Goal: Task Accomplishment & Management: Use online tool/utility

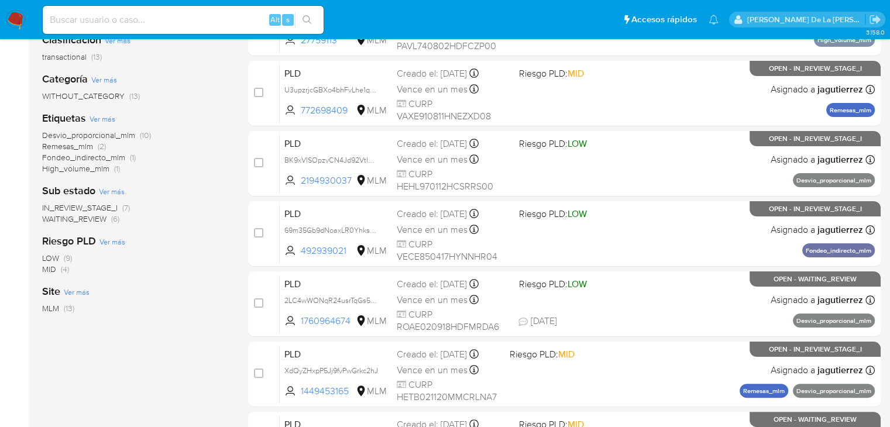
scroll to position [117, 0]
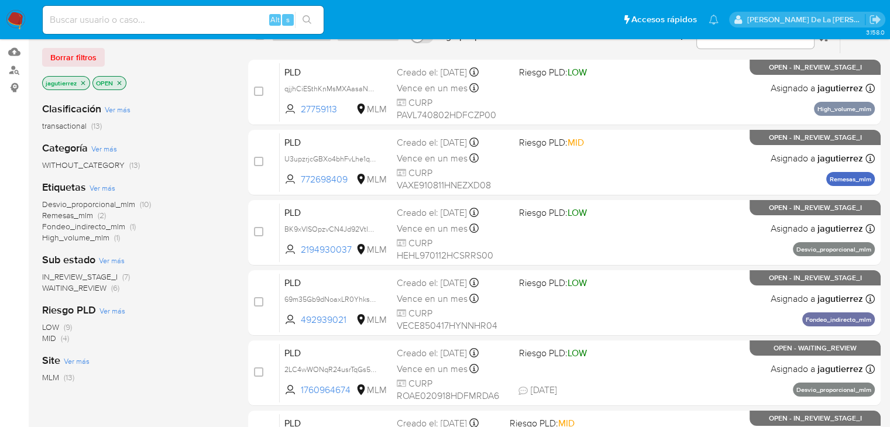
click at [81, 80] on icon "close-filter" at bounding box center [83, 83] width 7 height 7
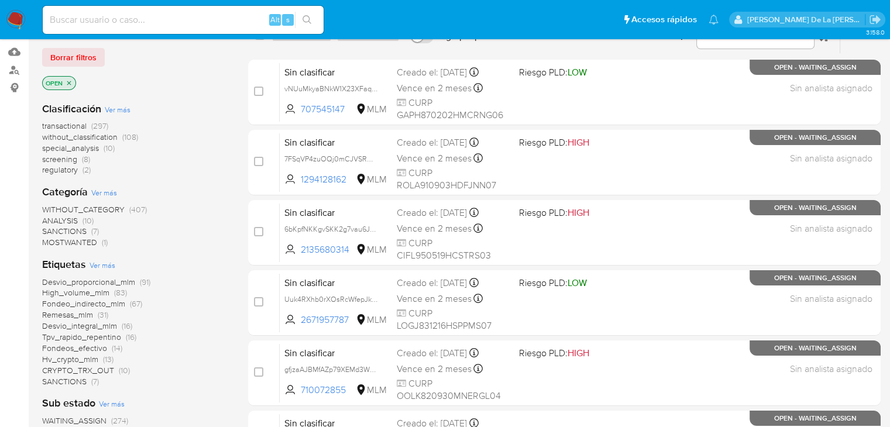
click at [69, 161] on span "screening" at bounding box center [59, 159] width 35 height 12
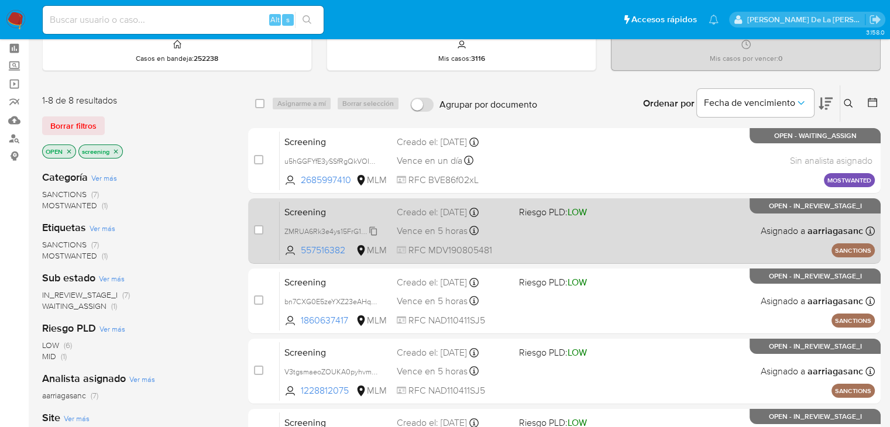
scroll to position [117, 0]
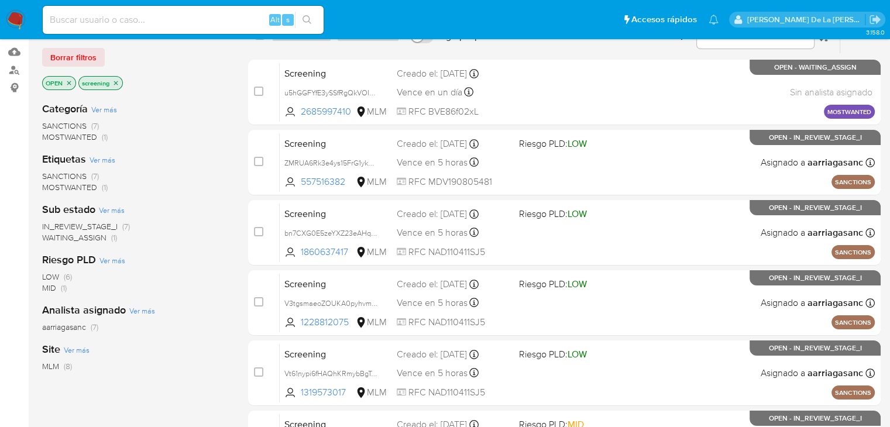
click at [68, 80] on p "OPEN" at bounding box center [59, 83] width 33 height 13
click at [68, 80] on icon "close-filter" at bounding box center [69, 83] width 7 height 7
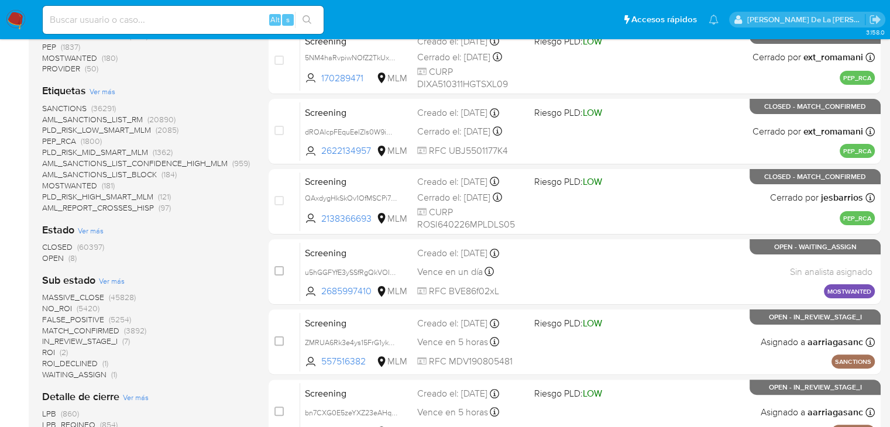
scroll to position [234, 0]
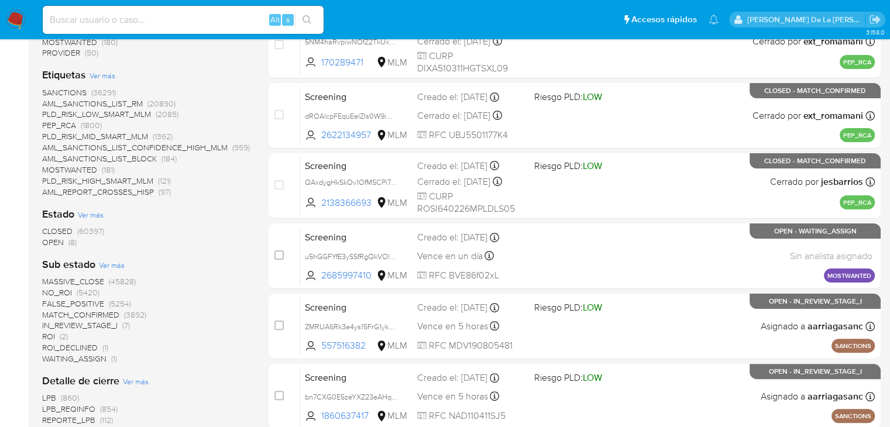
click at [52, 242] on span "OPEN" at bounding box center [53, 242] width 22 height 12
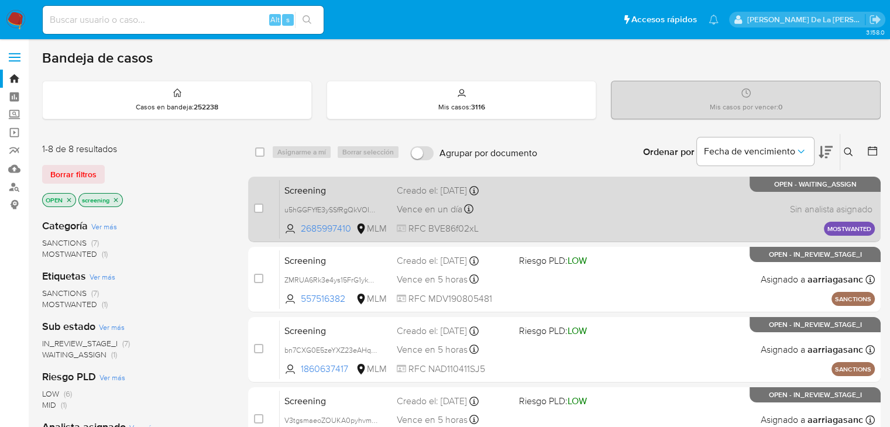
click at [570, 197] on div "Screening u5hGGFYfE3ySSfRgQkVOIwGb 2685997410 MLM Creado el: 11/09/2025 Creado …" at bounding box center [577, 209] width 595 height 59
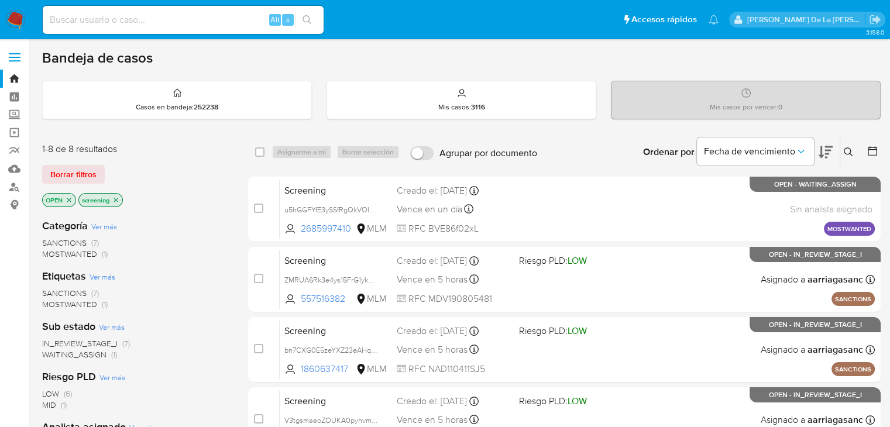
click at [19, 22] on img at bounding box center [16, 20] width 20 height 20
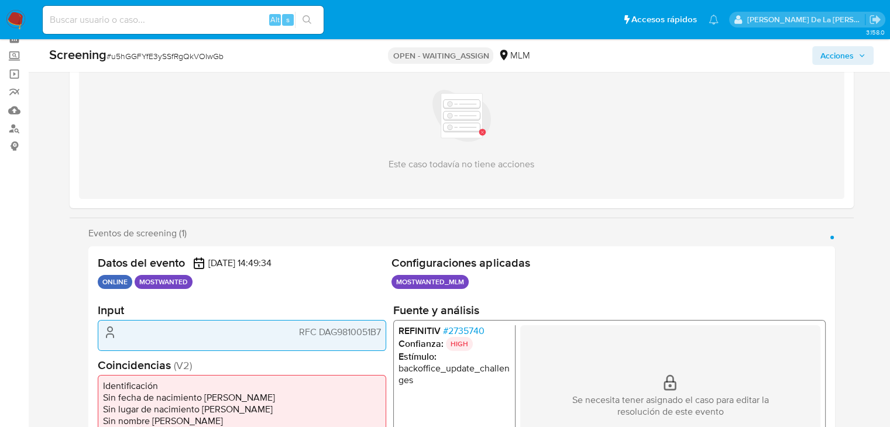
select select "10"
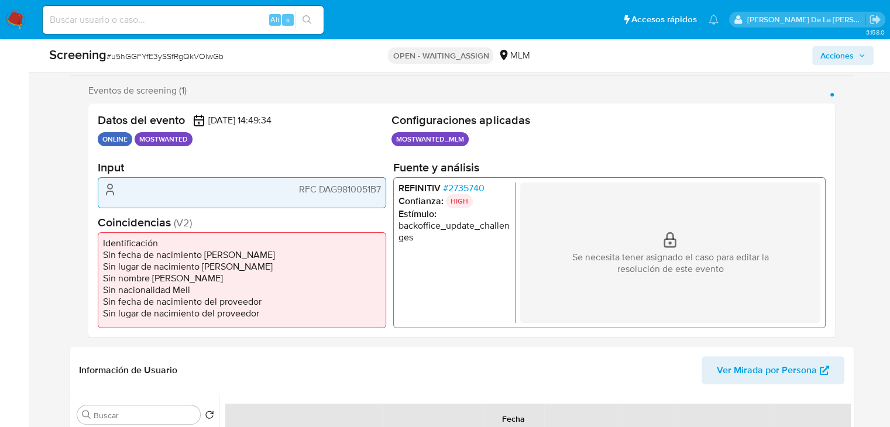
scroll to position [176, 0]
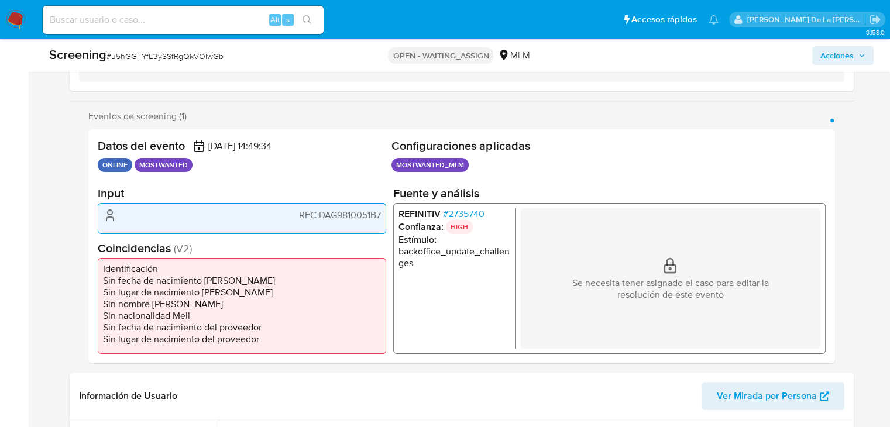
click at [470, 214] on span "# 2735740" at bounding box center [463, 214] width 42 height 12
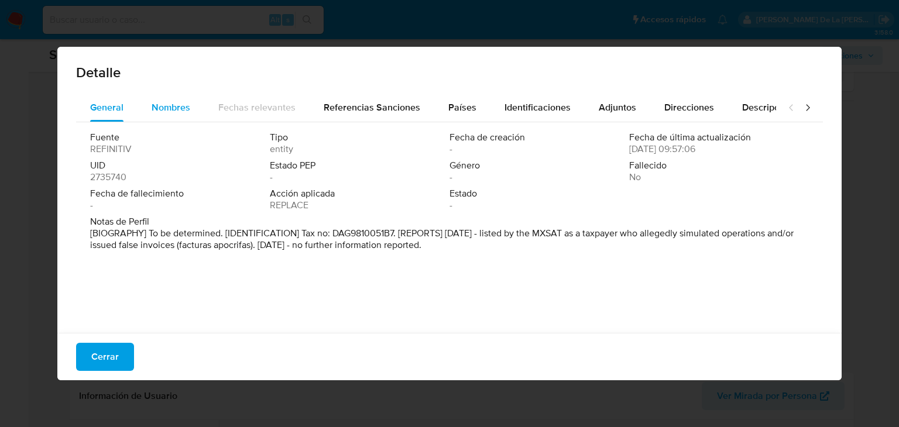
click at [164, 104] on span "Nombres" at bounding box center [171, 107] width 39 height 13
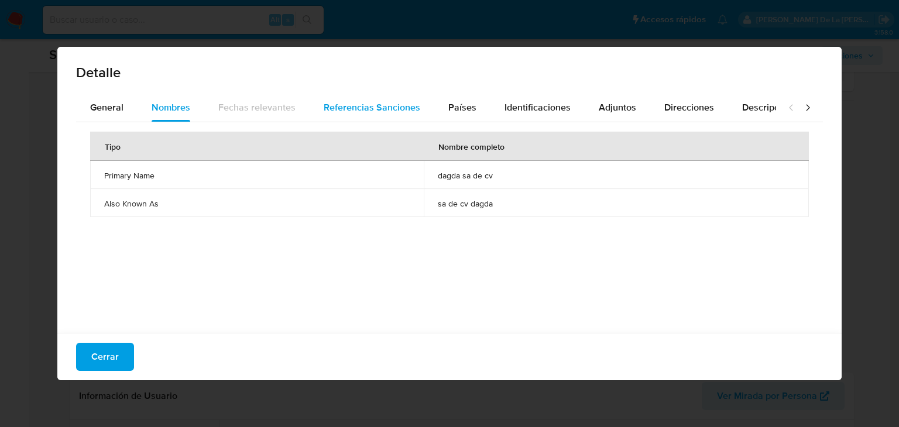
drag, startPoint x: 338, startPoint y: 104, endPoint x: 333, endPoint y: 120, distance: 17.0
click at [338, 105] on span "Referencias Sanciones" at bounding box center [372, 107] width 97 height 13
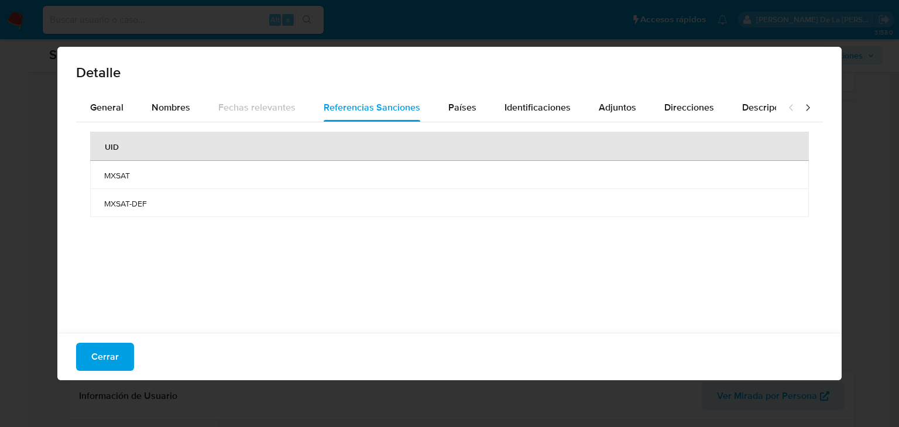
click at [129, 340] on div "Cerrar" at bounding box center [449, 356] width 784 height 47
click at [120, 348] on button "Cerrar" at bounding box center [105, 357] width 58 height 28
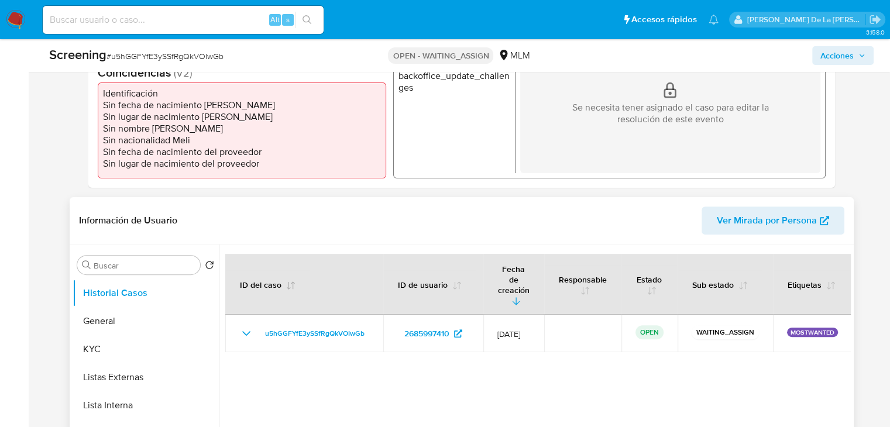
scroll to position [527, 0]
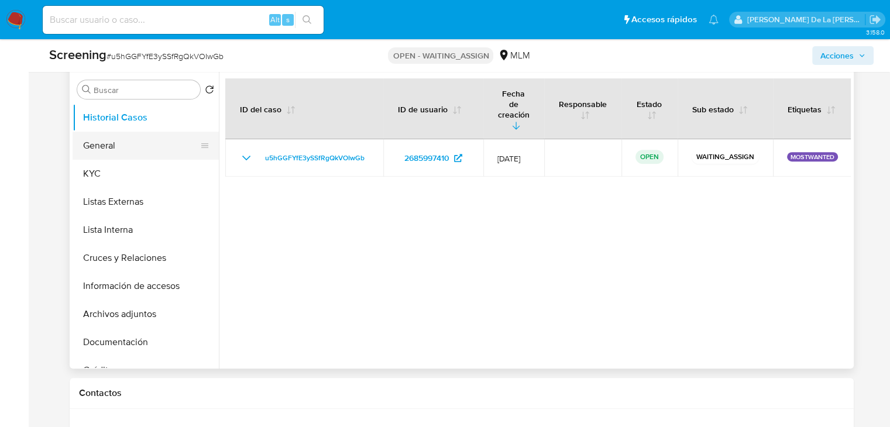
click at [151, 154] on button "General" at bounding box center [141, 146] width 137 height 28
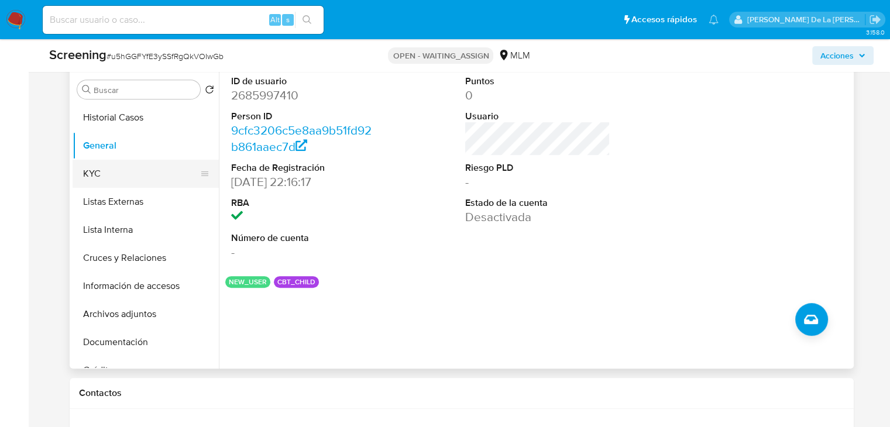
click at [136, 180] on button "KYC" at bounding box center [141, 174] width 137 height 28
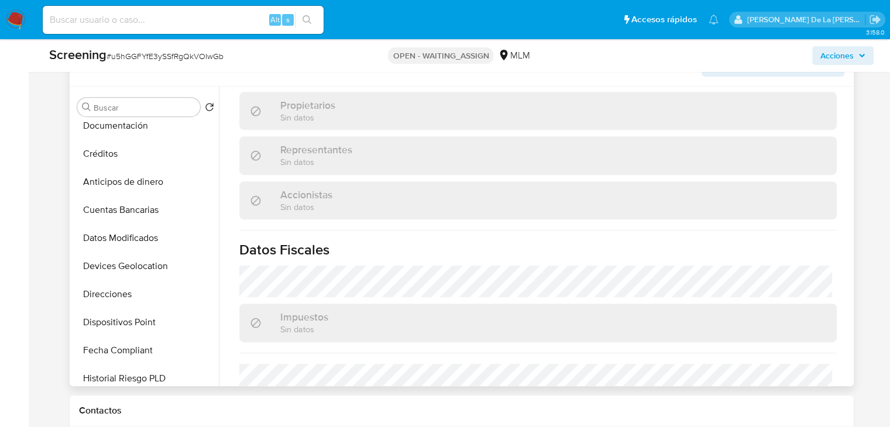
scroll to position [569, 0]
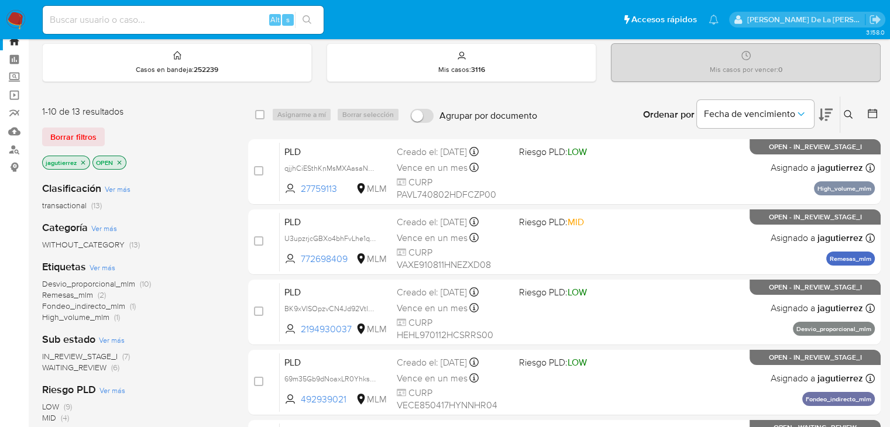
scroll to position [59, 0]
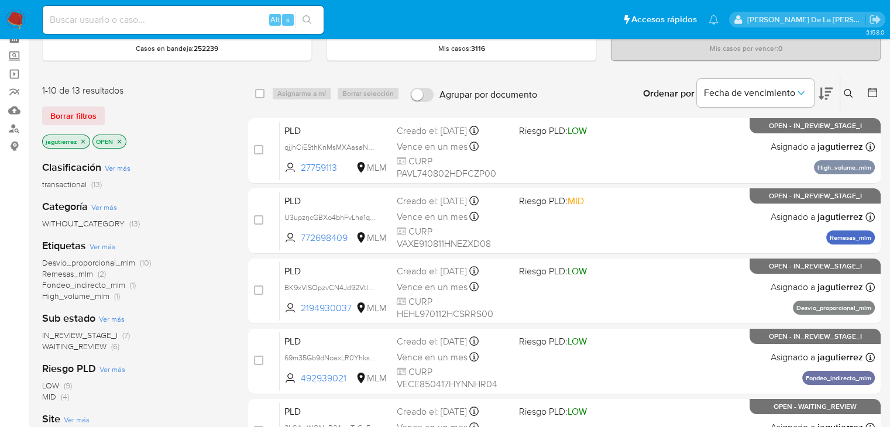
click at [82, 138] on icon "close-filter" at bounding box center [83, 141] width 7 height 7
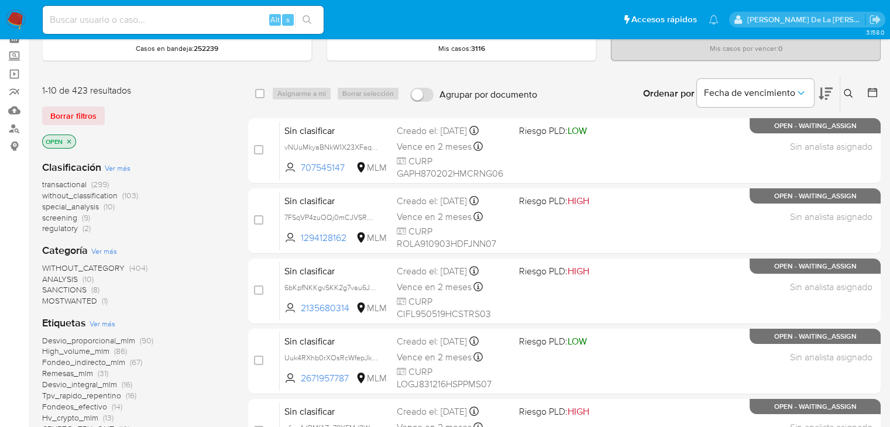
click at [71, 215] on span "screening" at bounding box center [59, 218] width 35 height 12
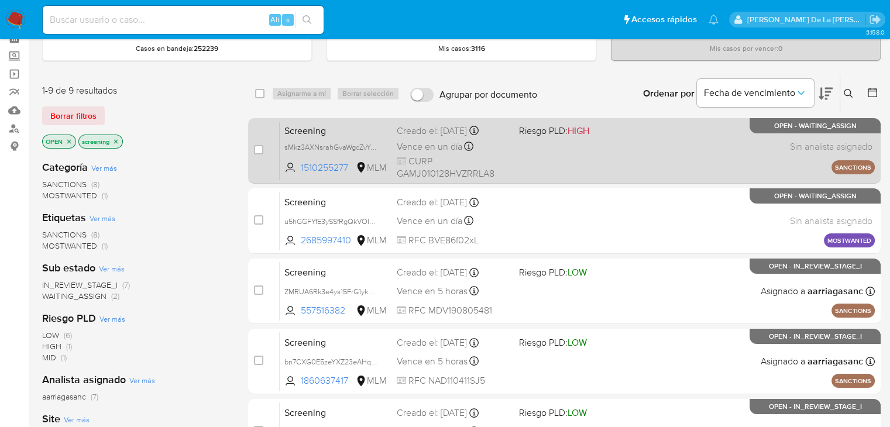
click at [665, 160] on div "Screening sMkz3AXNsrahGvaWgcZvYu21 1510255277 MLM Riesgo PLD: HIGH Creado el: […" at bounding box center [577, 150] width 595 height 59
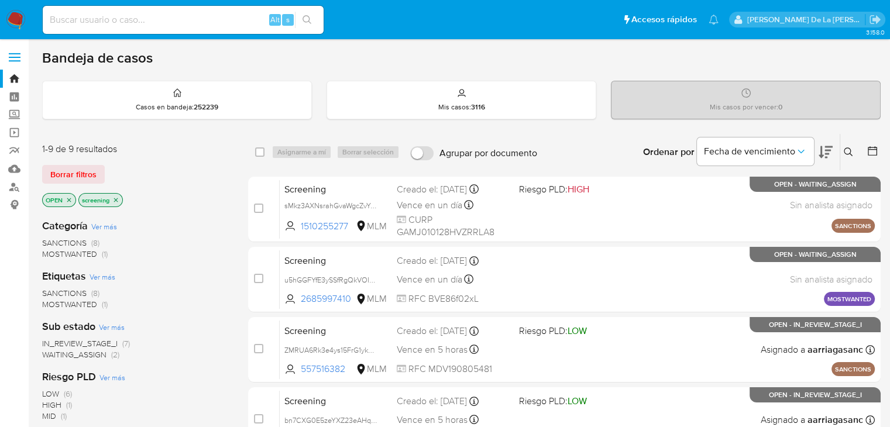
click at [118, 198] on icon "close-filter" at bounding box center [115, 200] width 7 height 7
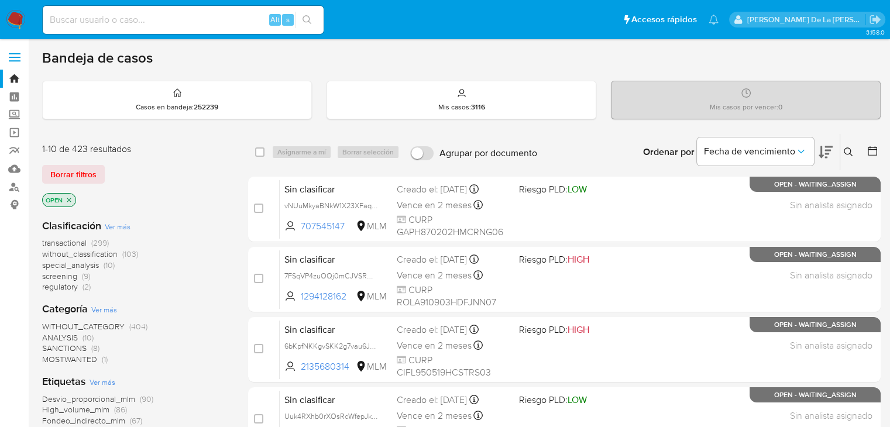
scroll to position [59, 0]
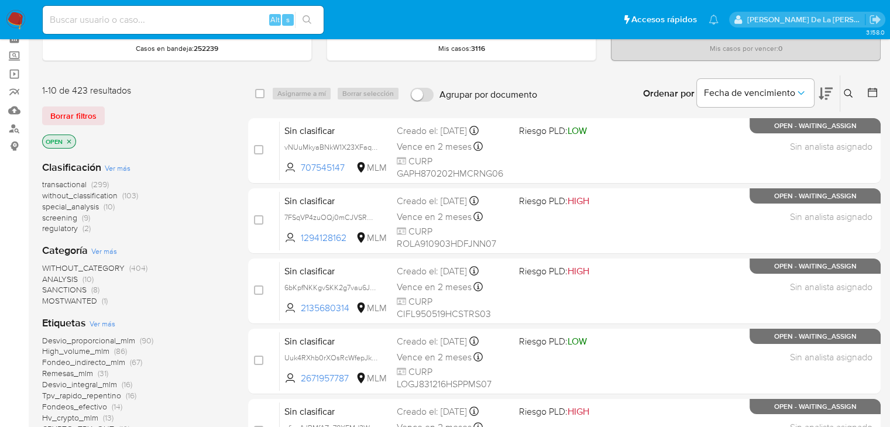
click at [62, 216] on span "screening" at bounding box center [59, 218] width 35 height 12
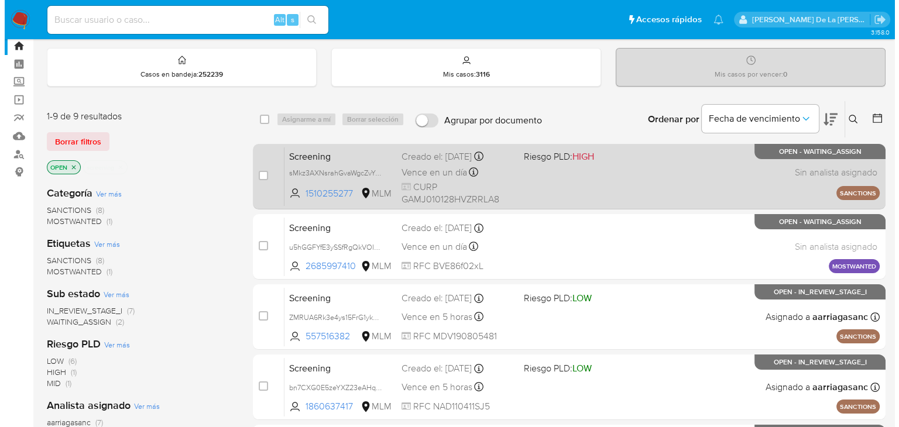
scroll to position [59, 0]
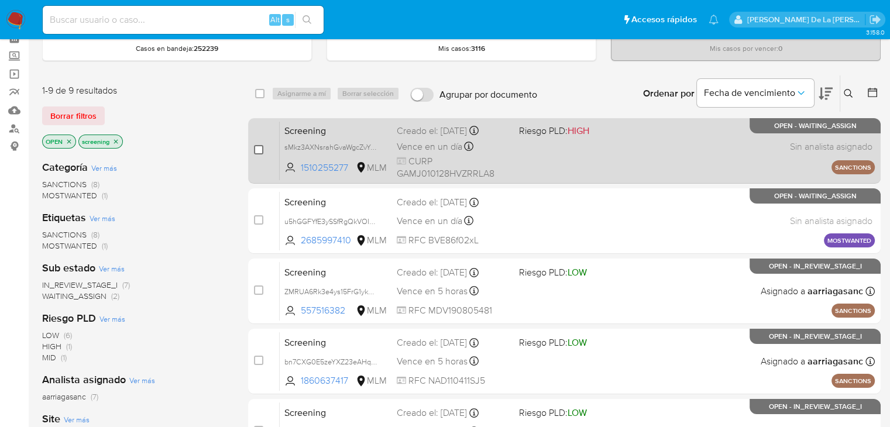
click at [257, 149] on input "checkbox" at bounding box center [258, 149] width 9 height 9
checkbox input "true"
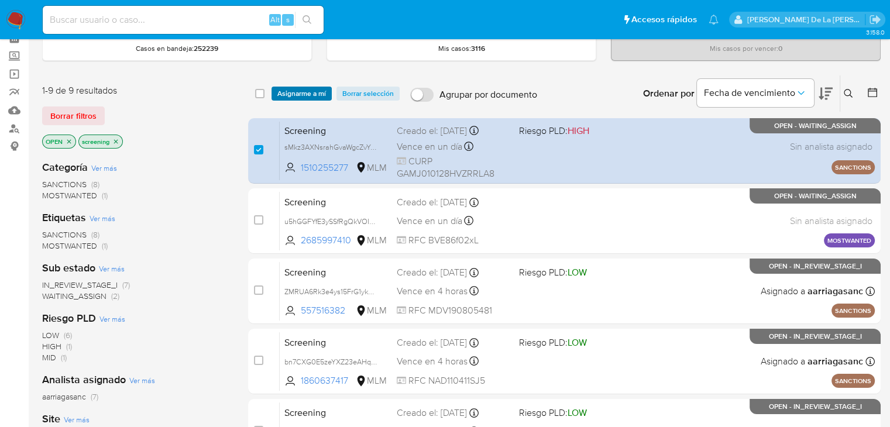
click at [295, 92] on span "Asignarme a mí" at bounding box center [301, 94] width 49 height 12
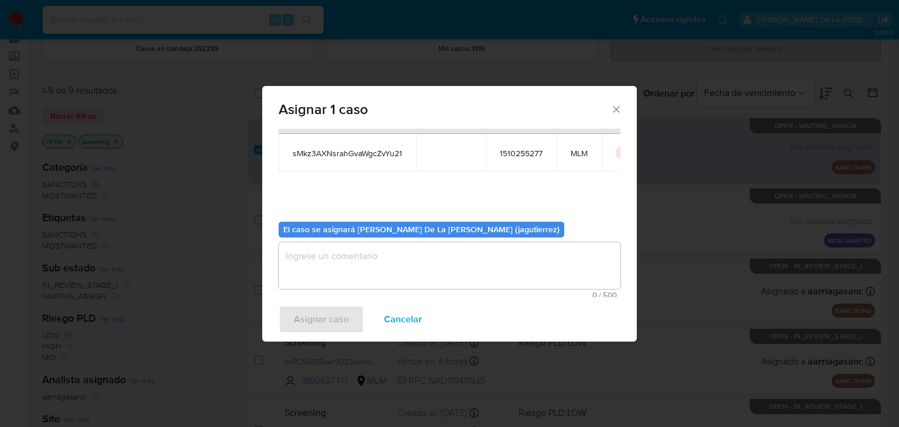
scroll to position [61, 0]
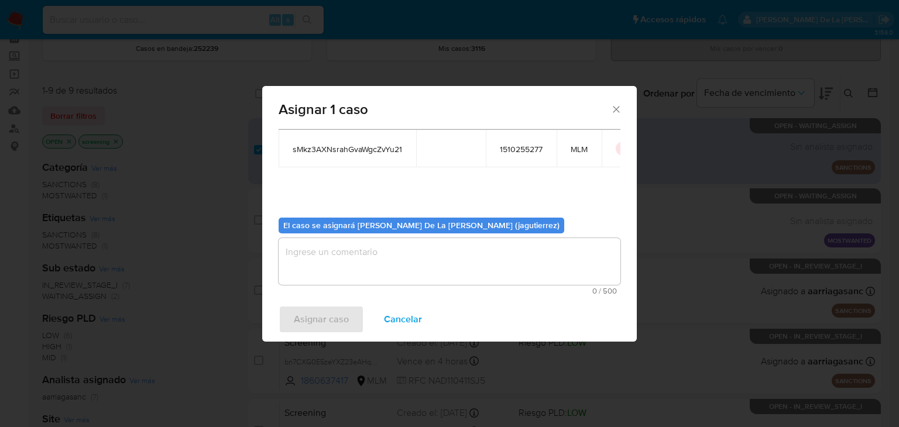
click at [348, 258] on textarea "assign-modal" at bounding box center [449, 261] width 342 height 47
click at [408, 311] on span "Cancelar" at bounding box center [403, 320] width 38 height 26
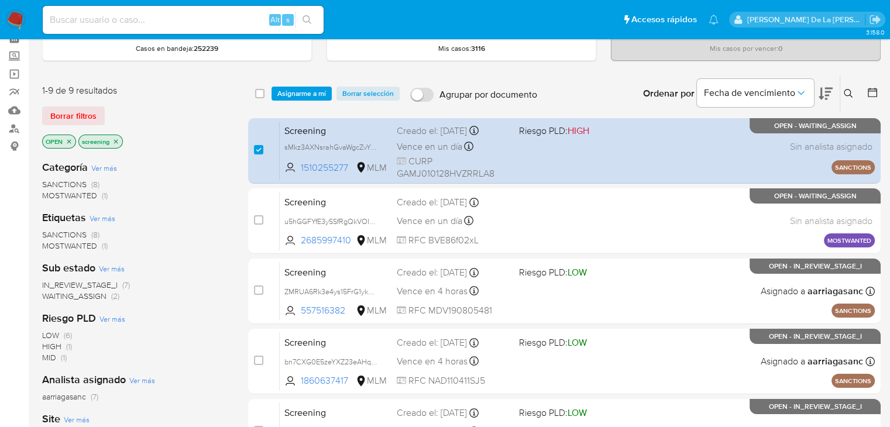
click at [307, 88] on span "Asignarme a mí" at bounding box center [301, 94] width 49 height 12
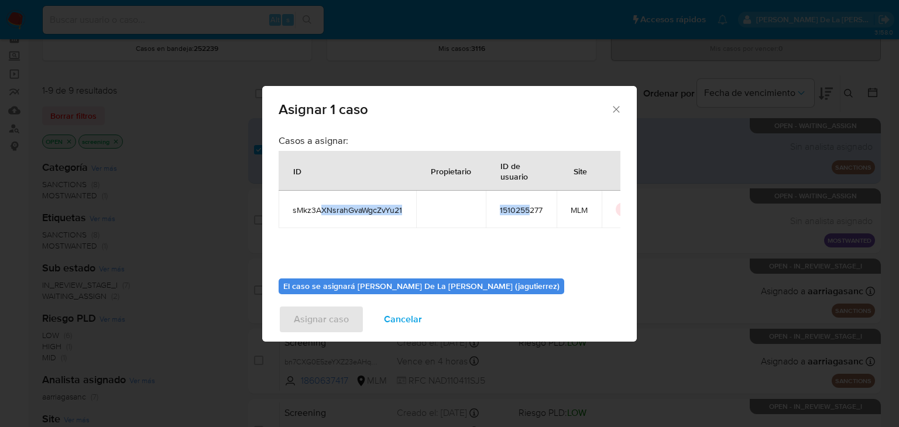
drag, startPoint x: 325, startPoint y: 209, endPoint x: 538, endPoint y: 207, distance: 212.9
click at [537, 207] on tr "sMkz3AXNsrahGvaWgcZvYu21 1510255277 MLM" at bounding box center [460, 209] width 365 height 37
click at [538, 207] on span "1510255277" at bounding box center [521, 210] width 43 height 11
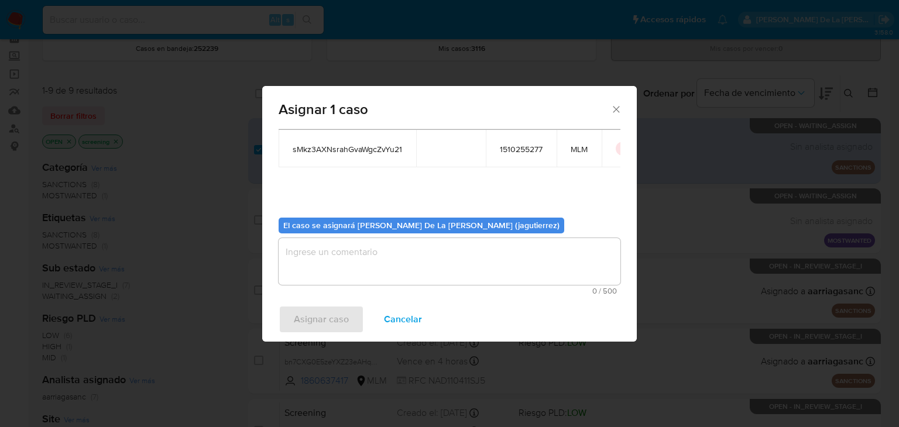
click at [312, 257] on textarea "assign-modal" at bounding box center [449, 261] width 342 height 47
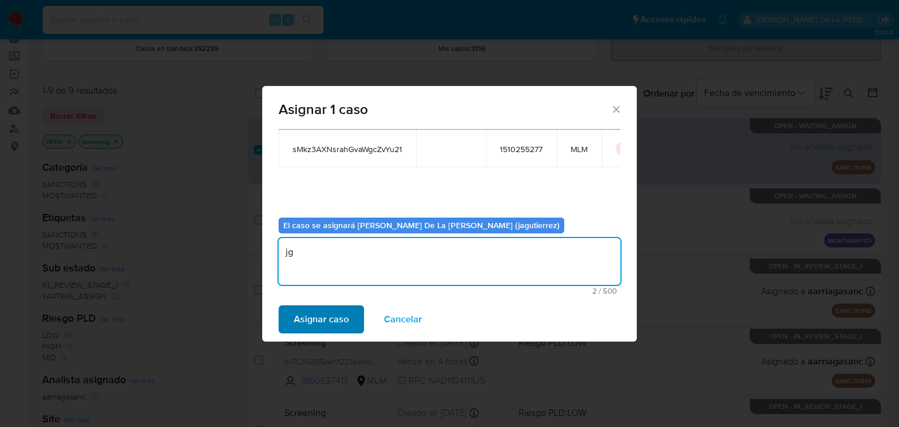
type textarea "jg"
click at [328, 319] on span "Asignar caso" at bounding box center [321, 320] width 55 height 26
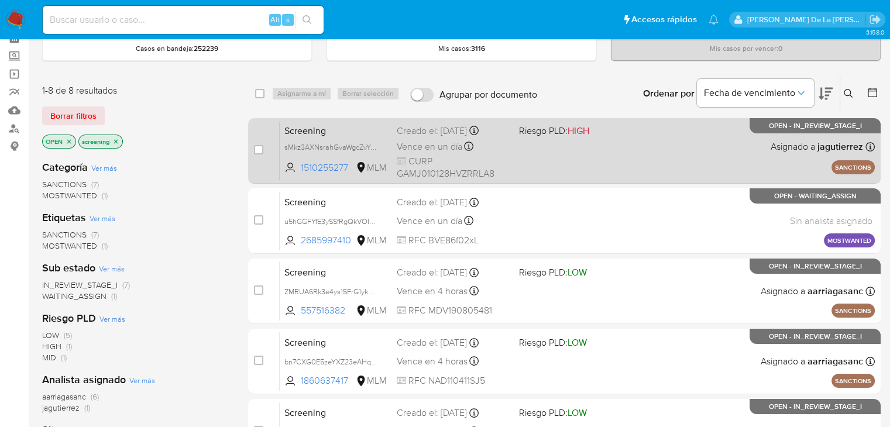
click at [587, 147] on div "Screening sMkz3AXNsrahGvaWgcZvYu21 1510255277 MLM Riesgo PLD: HIGH Creado el: 1…" at bounding box center [577, 150] width 595 height 59
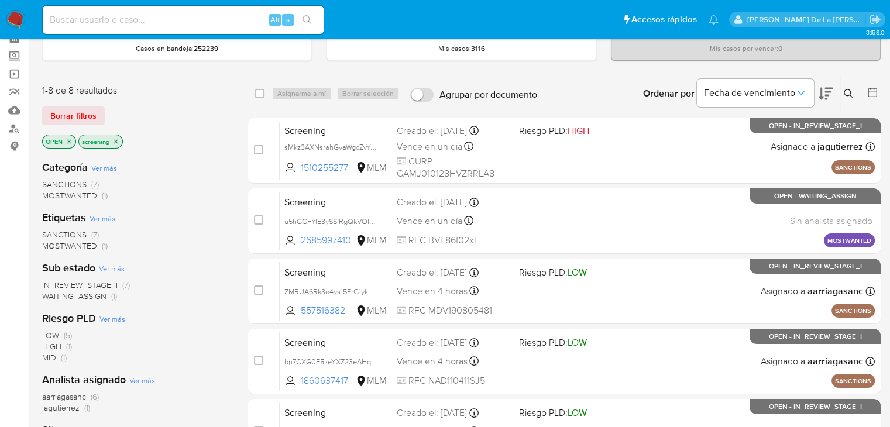
click at [117, 141] on icon "close-filter" at bounding box center [115, 141] width 7 height 7
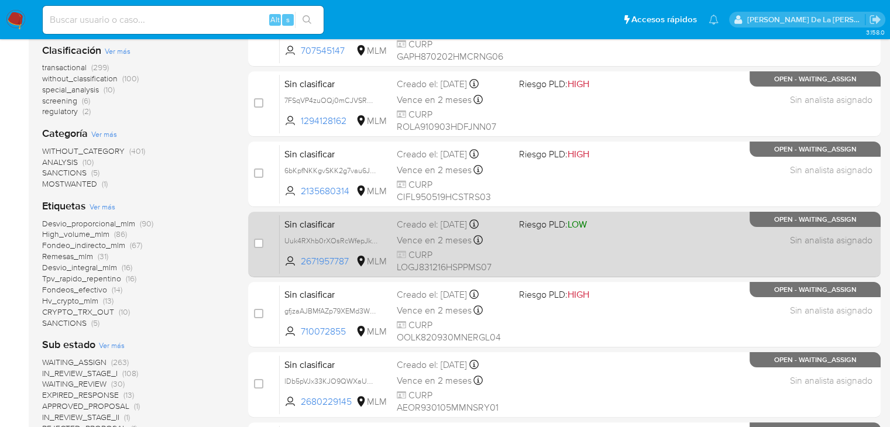
scroll to position [59, 0]
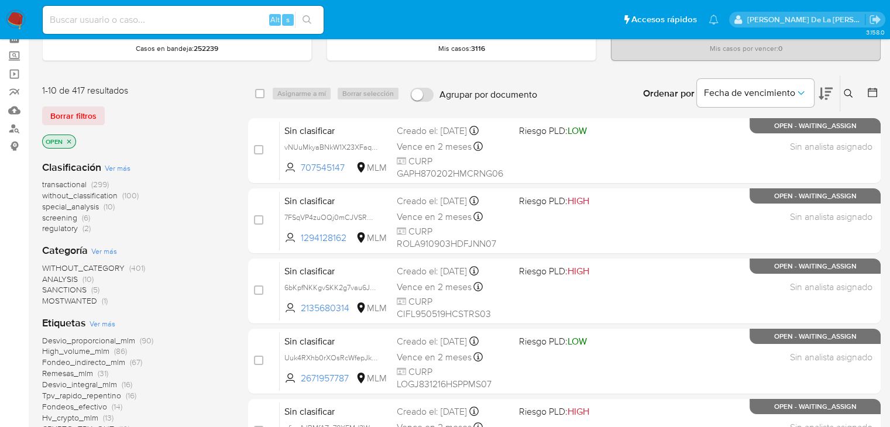
click at [100, 192] on span "without_classification" at bounding box center [79, 196] width 75 height 12
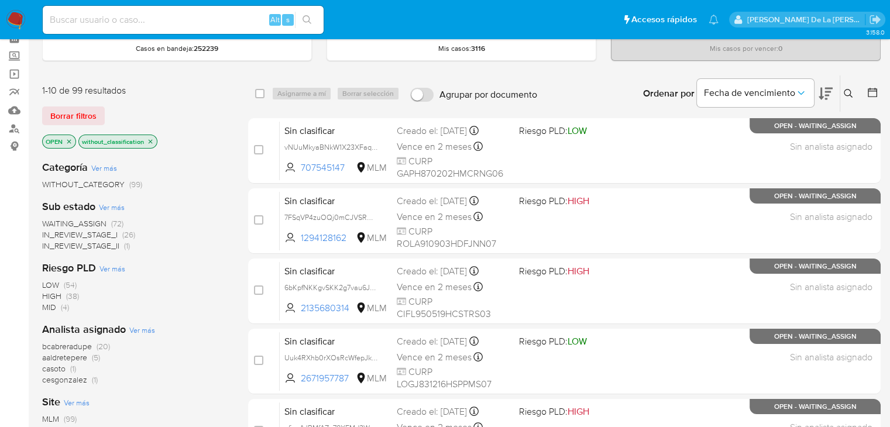
click at [92, 223] on span "WAITING_ASSIGN" at bounding box center [74, 224] width 64 height 12
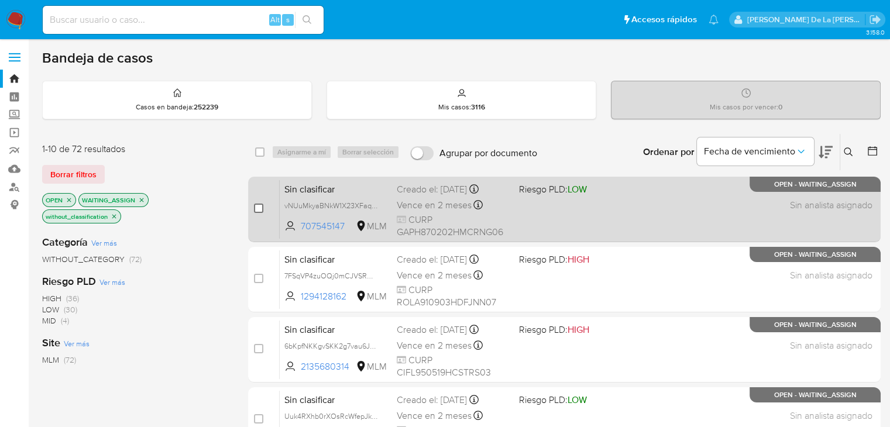
click at [257, 209] on input "checkbox" at bounding box center [258, 208] width 9 height 9
checkbox input "true"
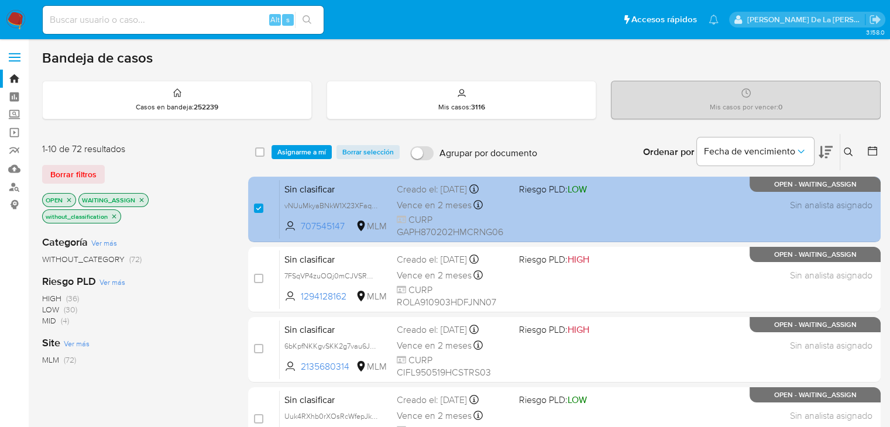
click at [550, 194] on span "Riesgo PLD: LOW" at bounding box center [552, 189] width 68 height 13
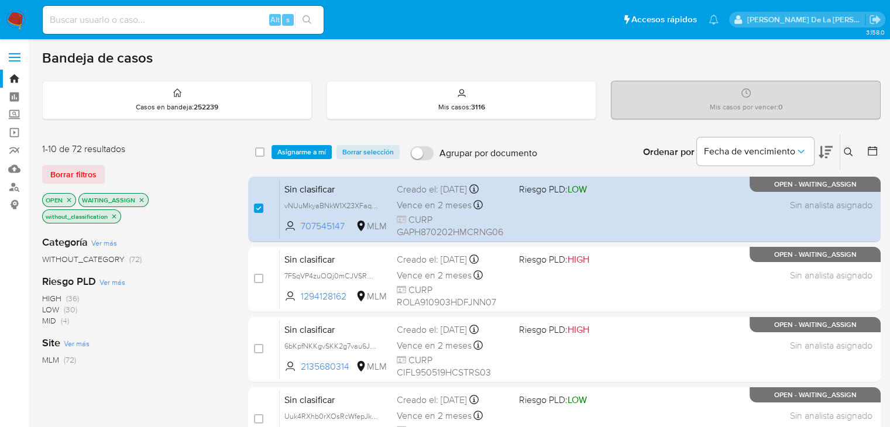
click at [295, 154] on span "Asignarme a mí" at bounding box center [301, 152] width 49 height 12
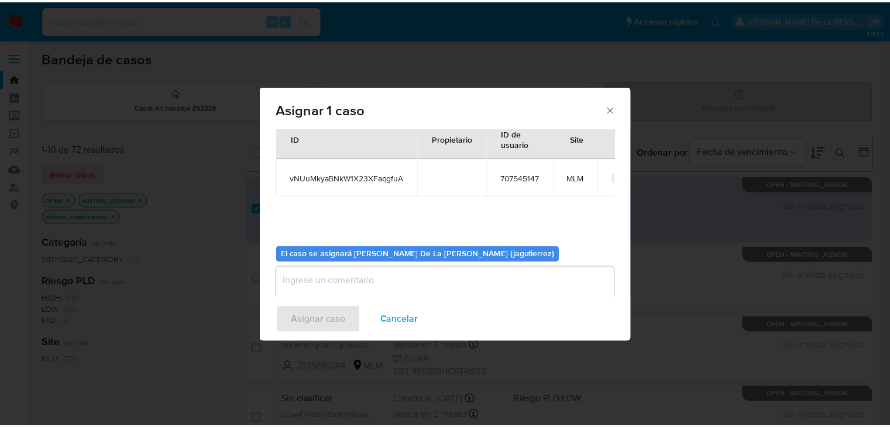
scroll to position [61, 0]
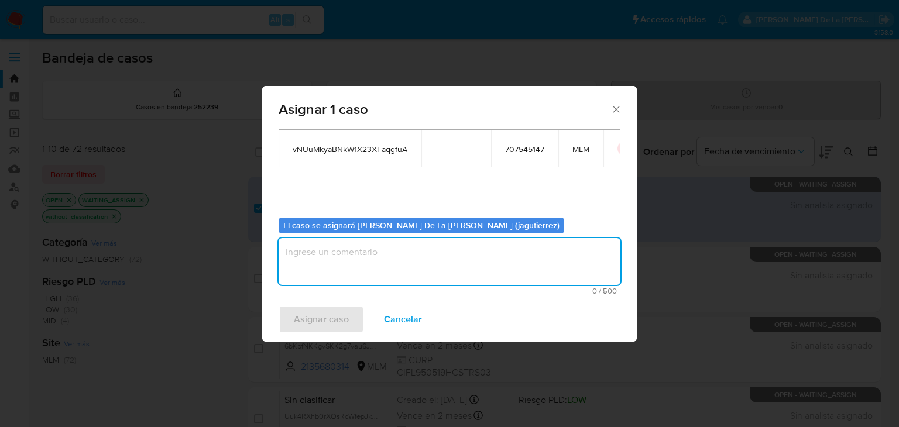
click at [302, 249] on textarea "assign-modal" at bounding box center [449, 261] width 342 height 47
type textarea "JG"
click at [312, 314] on span "Asignar caso" at bounding box center [321, 320] width 55 height 26
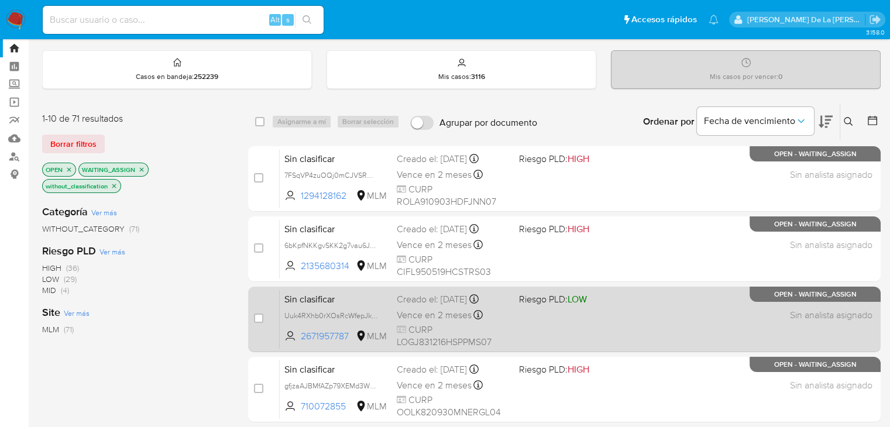
scroll to position [59, 0]
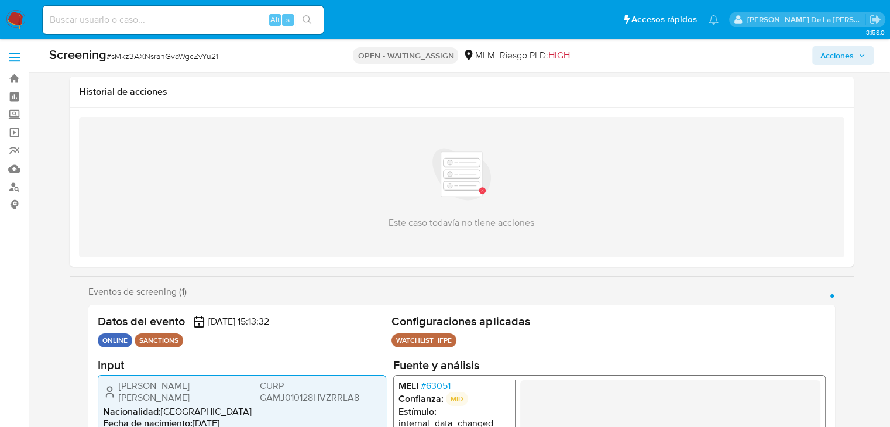
scroll to position [117, 0]
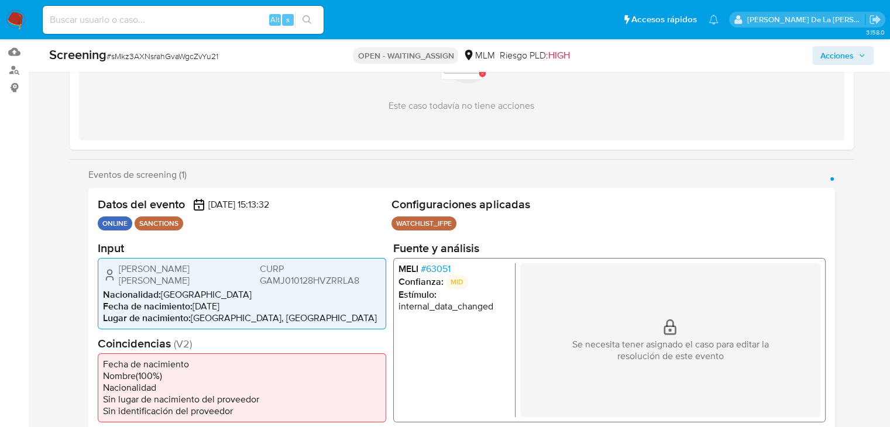
select select "10"
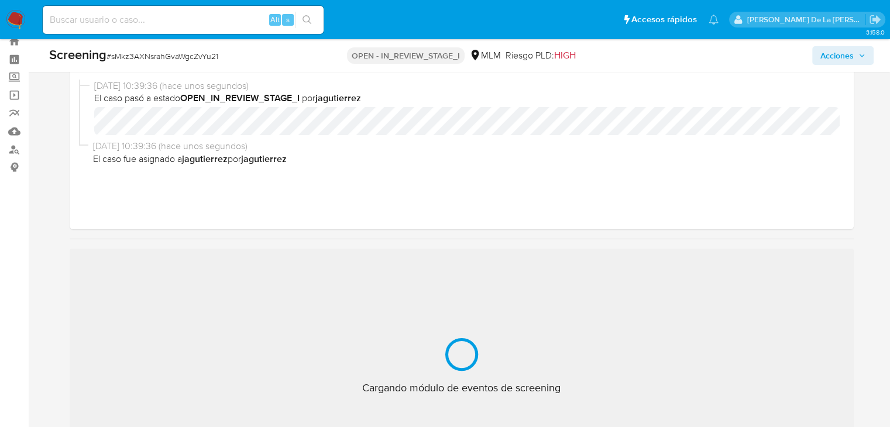
scroll to position [59, 0]
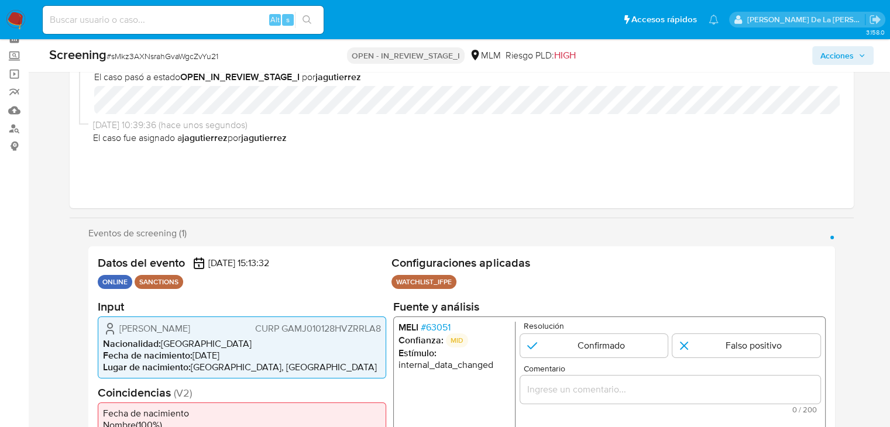
select select "10"
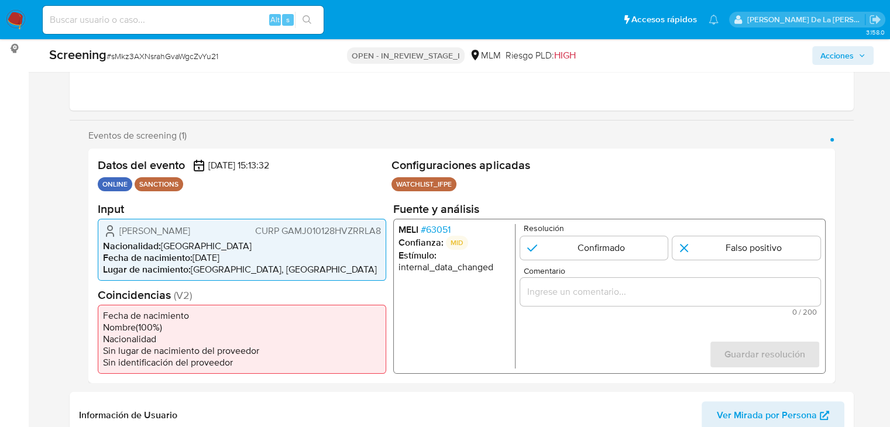
scroll to position [176, 0]
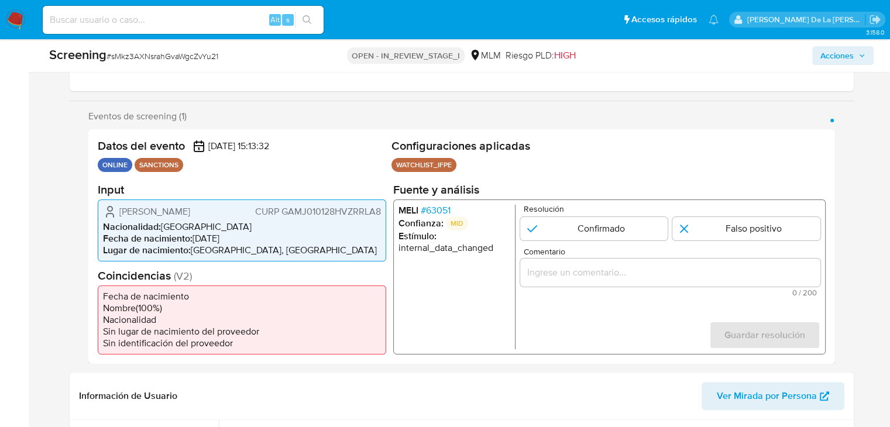
drag, startPoint x: 70, startPoint y: 111, endPoint x: 222, endPoint y: 112, distance: 151.5
click at [222, 112] on div "Eventos de screening (1) Página 1 Datos del evento [DATE] 15:13:32 ONLINE SANCT…" at bounding box center [462, 237] width 784 height 253
click at [80, 119] on div "Eventos de screening (1) Página 1 Datos del evento [DATE] 15:13:32 ONLINE SANCT…" at bounding box center [462, 237] width 784 height 253
click at [91, 115] on span "Eventos de screening (1)" at bounding box center [137, 117] width 98 height 12
click at [95, 115] on span "Eventos de screening (1)" at bounding box center [137, 117] width 98 height 12
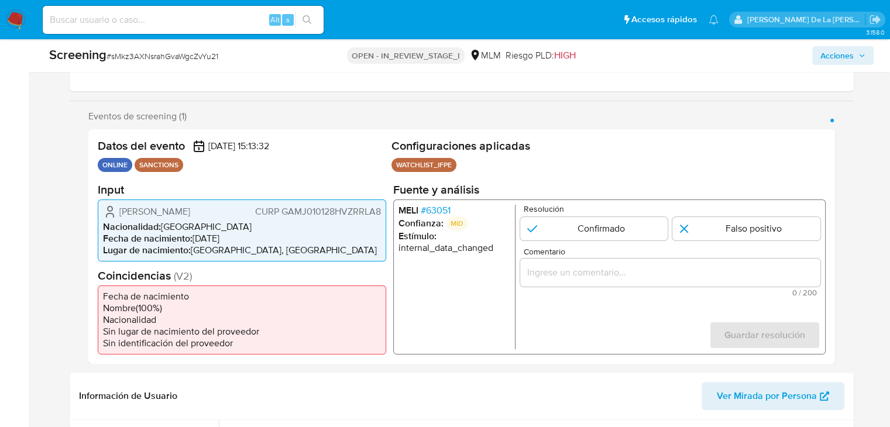
click at [95, 115] on span "Eventos de screening (1)" at bounding box center [137, 117] width 98 height 12
click at [113, 116] on span "Eventos de screening (1)" at bounding box center [137, 117] width 98 height 12
click at [113, 121] on span "Eventos de screening (1)" at bounding box center [137, 117] width 98 height 12
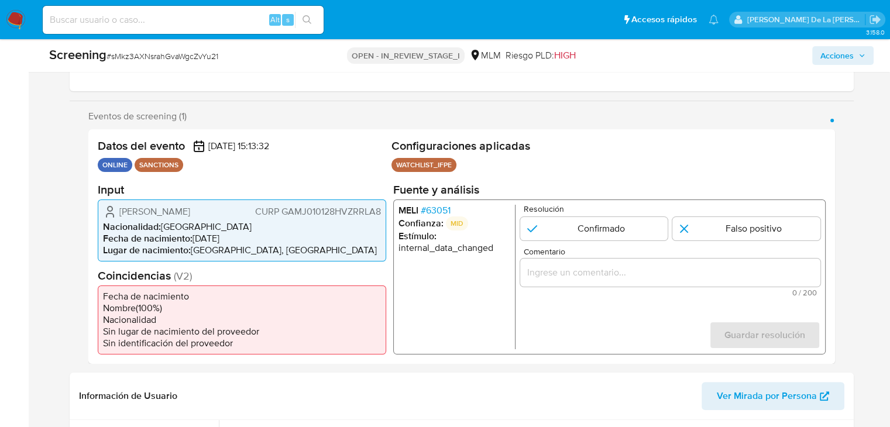
click at [195, 120] on div "Eventos de screening (1) Página 1" at bounding box center [461, 117] width 746 height 12
drag, startPoint x: 115, startPoint y: 213, endPoint x: 264, endPoint y: 218, distance: 149.3
click at [262, 219] on div "Joel Jair Garcia Martinez CURP GAMJ010128HVZRRLA8 Nacionalidad : México Fecha d…" at bounding box center [242, 230] width 288 height 62
drag, startPoint x: 267, startPoint y: 218, endPoint x: 290, endPoint y: 221, distance: 23.5
click at [267, 218] on div "Joel Jair Garcia Martinez CURP GAMJ010128HVZRRLA8 Nacionalidad : México Fecha d…" at bounding box center [242, 230] width 288 height 62
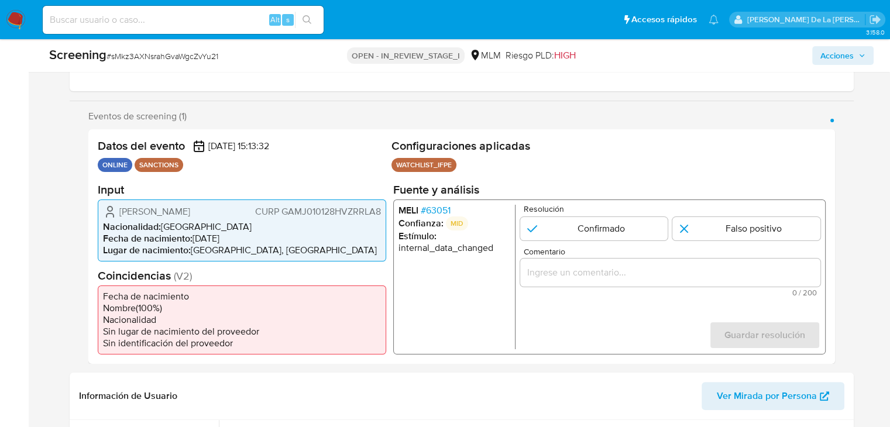
click at [288, 212] on span "CURP GAMJ010128HVZRRLA8" at bounding box center [317, 211] width 126 height 12
click at [169, 229] on li "Nacionalidad : México" at bounding box center [242, 227] width 278 height 12
drag, startPoint x: 197, startPoint y: 240, endPoint x: 233, endPoint y: 242, distance: 36.9
click at [233, 242] on li "Fecha de nacimiento : 28/01/2001" at bounding box center [242, 238] width 278 height 12
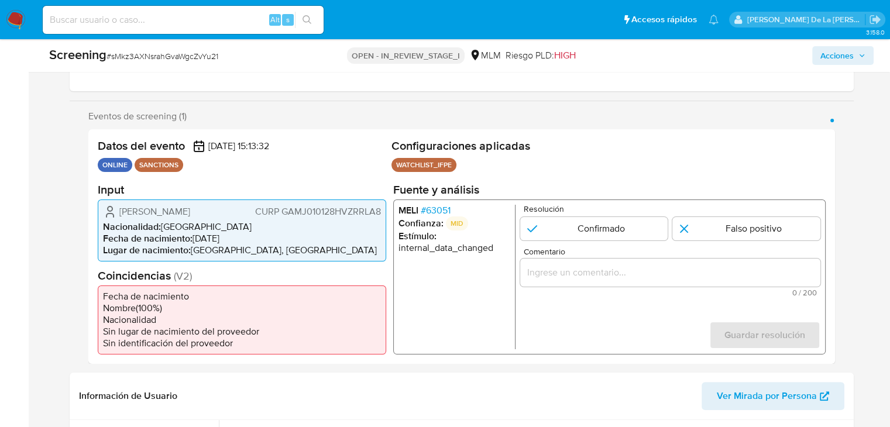
click at [233, 242] on li "Fecha de nacimiento : 28/01/2001" at bounding box center [242, 238] width 278 height 12
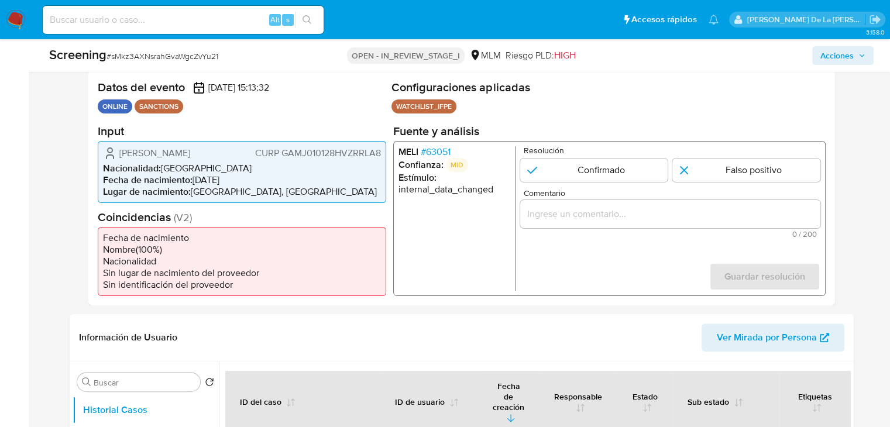
drag, startPoint x: 110, startPoint y: 249, endPoint x: 171, endPoint y: 259, distance: 61.7
click at [171, 259] on ul "Fecha de nacimiento Nombre ( 100 %) Nacionalidad Sin lugar de nacimiento del pr…" at bounding box center [242, 260] width 288 height 69
click at [171, 259] on li "Nacionalidad" at bounding box center [242, 261] width 278 height 12
drag, startPoint x: 402, startPoint y: 130, endPoint x: 446, endPoint y: 129, distance: 43.9
click at [446, 129] on h2 "Fuente y análisis" at bounding box center [609, 130] width 432 height 15
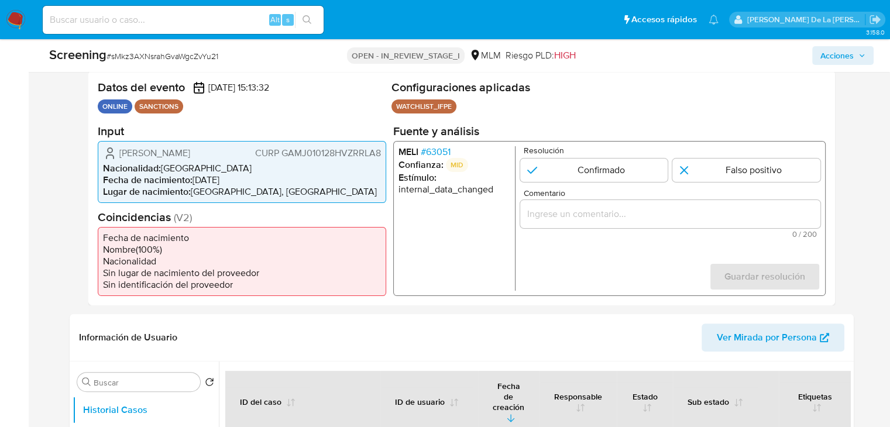
click at [446, 129] on h2 "Fuente y análisis" at bounding box center [609, 130] width 432 height 15
click at [439, 150] on span "# 63051" at bounding box center [435, 152] width 30 height 12
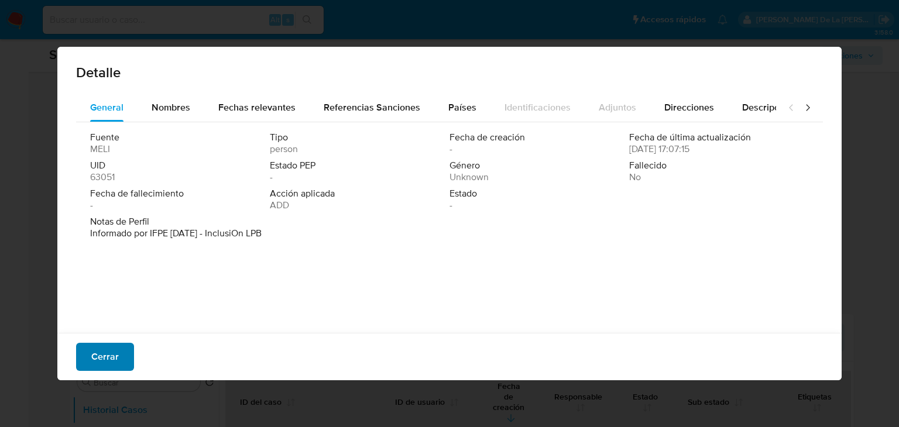
click at [84, 361] on button "Cerrar" at bounding box center [105, 357] width 58 height 28
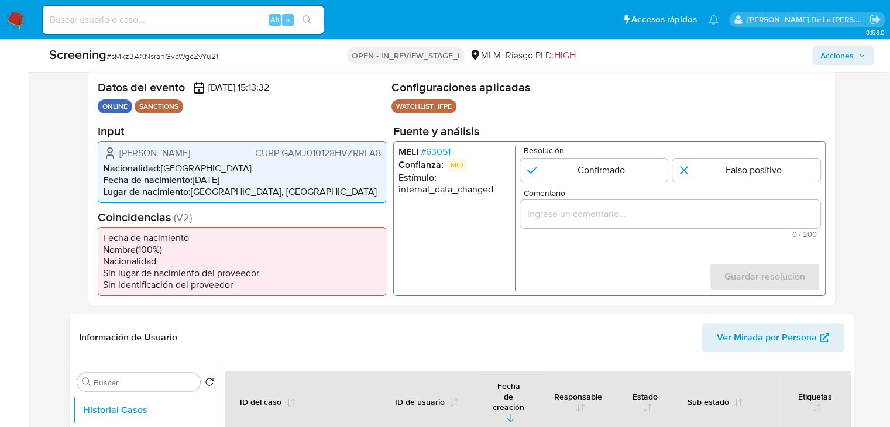
click at [436, 152] on span "# 63051" at bounding box center [435, 152] width 30 height 12
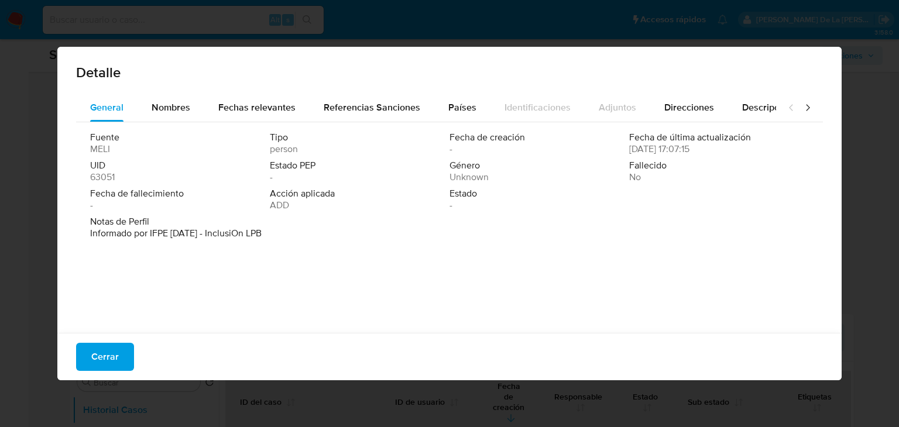
drag, startPoint x: 104, startPoint y: 226, endPoint x: 190, endPoint y: 233, distance: 86.2
click at [187, 234] on div "Notas de Perfil Informado por IFPE 09-01-2023 - InclusiOn LPB" at bounding box center [449, 227] width 718 height 23
click at [191, 233] on p "Informado por IFPE 09-01-2023 - InclusiOn LPB" at bounding box center [175, 234] width 171 height 12
drag, startPoint x: 161, startPoint y: 235, endPoint x: 218, endPoint y: 232, distance: 56.8
click at [218, 232] on p "Informado por IFPE 09-01-2023 - InclusiOn LPB" at bounding box center [175, 234] width 171 height 12
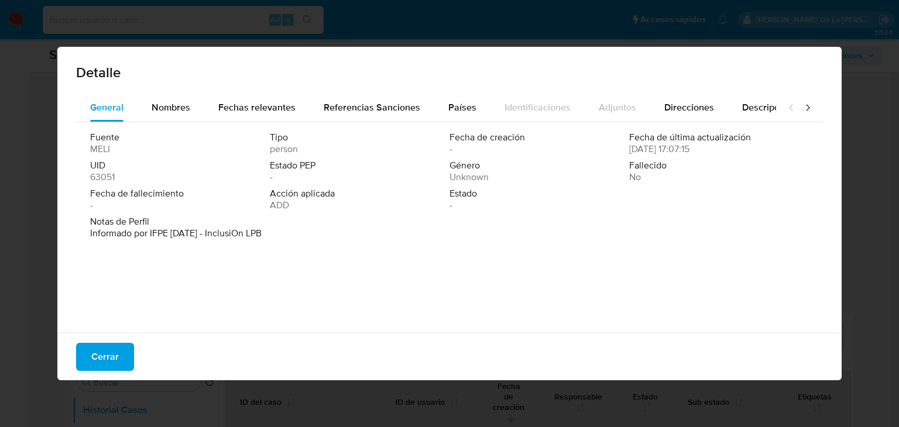
click at [218, 232] on p "Informado por IFPE 09-01-2023 - InclusiOn LPB" at bounding box center [175, 234] width 171 height 12
drag, startPoint x: 93, startPoint y: 177, endPoint x: 119, endPoint y: 177, distance: 26.3
click at [119, 177] on div "UID 63051" at bounding box center [180, 171] width 180 height 23
click at [120, 177] on div "UID 63051" at bounding box center [180, 171] width 180 height 23
drag, startPoint x: 276, startPoint y: 195, endPoint x: 312, endPoint y: 203, distance: 37.2
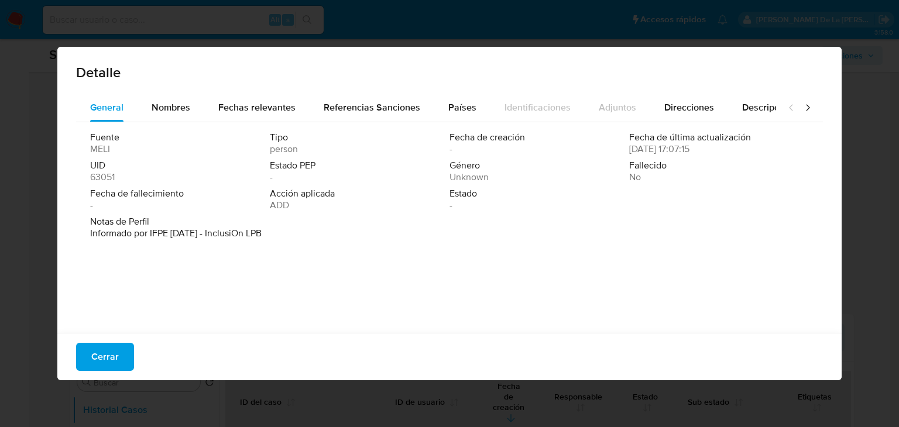
click at [312, 203] on div "Acción aplicada ADD" at bounding box center [360, 199] width 180 height 23
click at [313, 204] on div "Acción aplicada ADD" at bounding box center [360, 199] width 180 height 23
drag, startPoint x: 270, startPoint y: 207, endPoint x: 300, endPoint y: 208, distance: 29.3
click at [300, 208] on div "Acción aplicada ADD" at bounding box center [360, 199] width 180 height 23
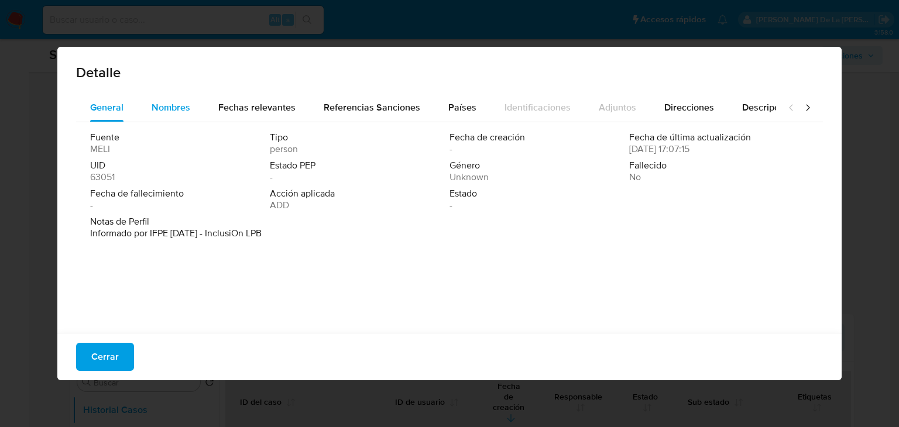
click at [173, 112] on span "Nombres" at bounding box center [171, 107] width 39 height 13
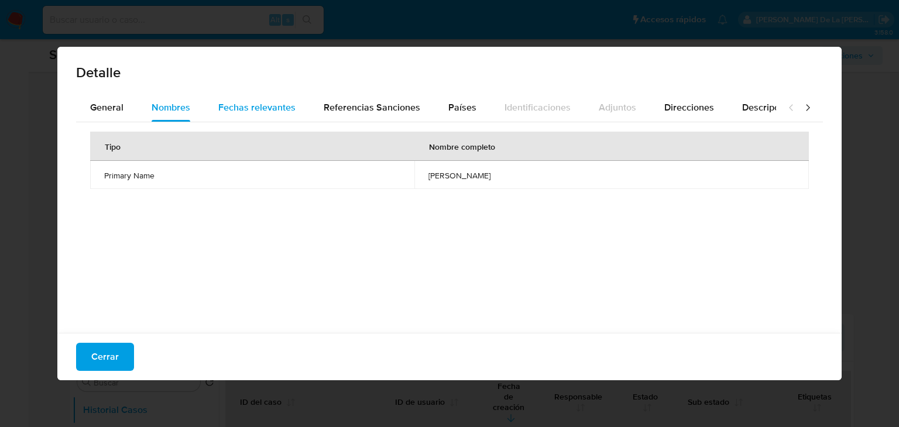
click at [269, 111] on span "Fechas relevantes" at bounding box center [256, 107] width 77 height 13
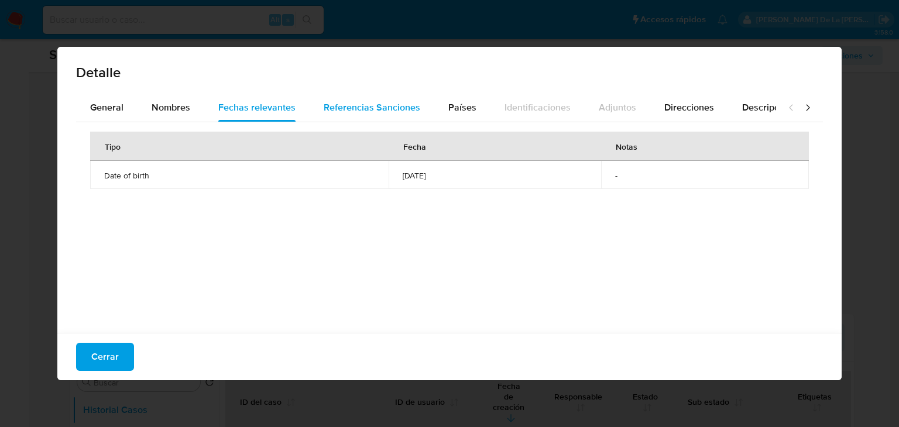
click at [363, 106] on span "Referencias Sanciones" at bounding box center [372, 107] width 97 height 13
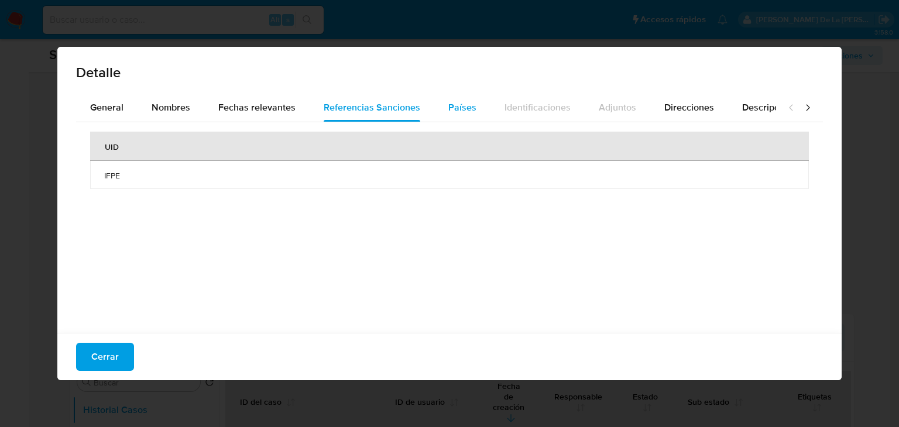
click at [466, 108] on span "Países" at bounding box center [462, 107] width 28 height 13
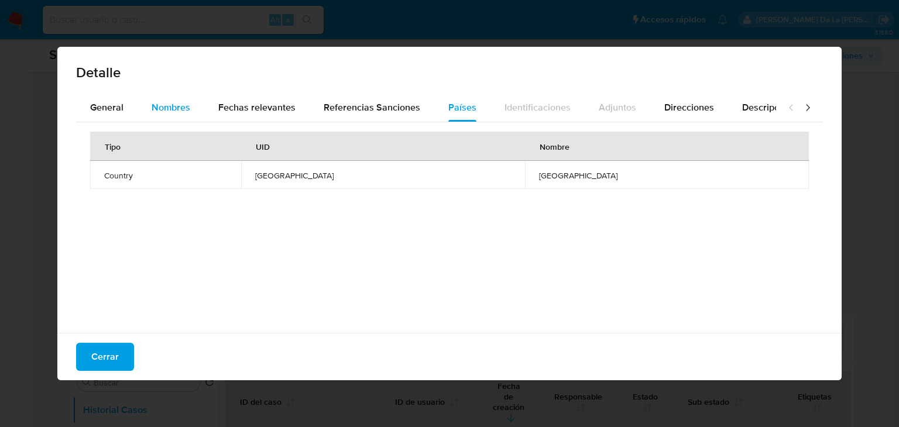
click at [171, 108] on span "Nombres" at bounding box center [171, 107] width 39 height 13
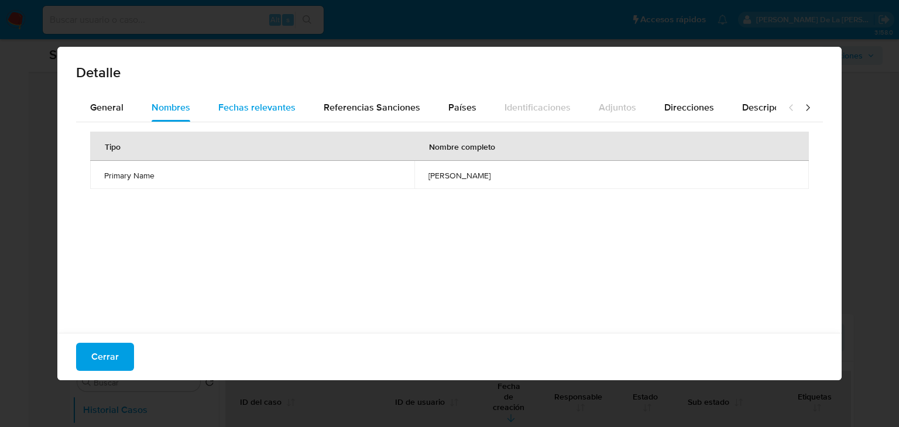
click at [229, 112] on span "Fechas relevantes" at bounding box center [256, 107] width 77 height 13
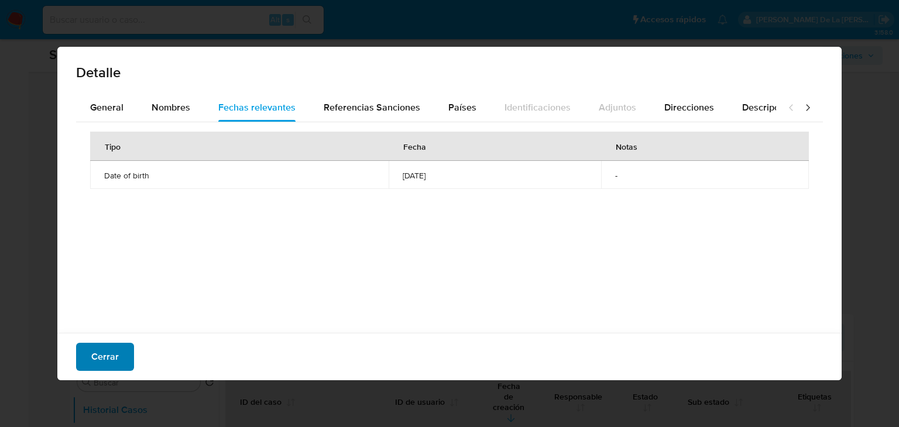
click at [115, 365] on span "Cerrar" at bounding box center [104, 357] width 27 height 26
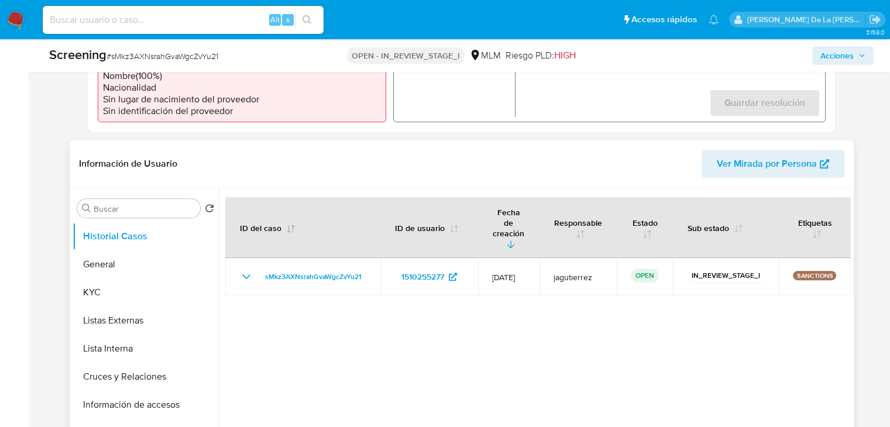
scroll to position [410, 0]
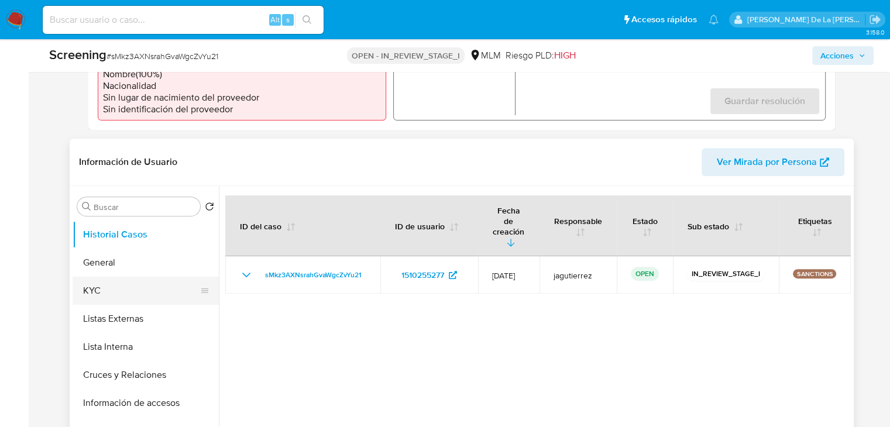
click at [112, 295] on button "KYC" at bounding box center [141, 291] width 137 height 28
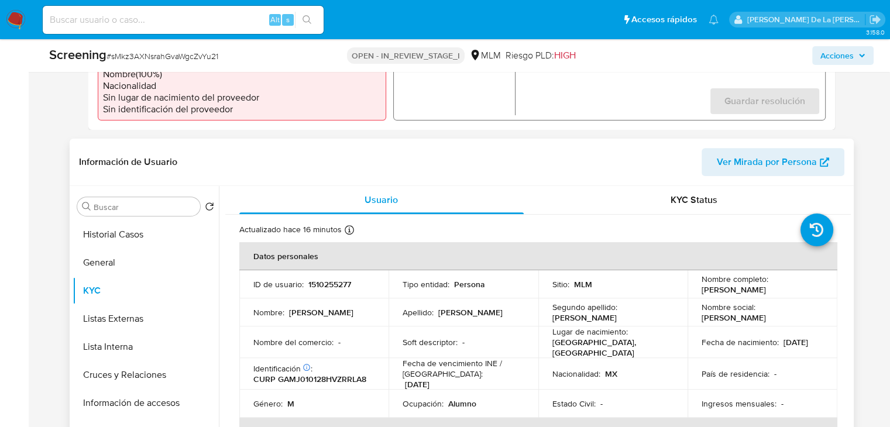
drag, startPoint x: 697, startPoint y: 289, endPoint x: 794, endPoint y: 294, distance: 96.6
click at [794, 294] on td "Nombre completo : Joel Jair Garcia Martinez" at bounding box center [762, 284] width 150 height 28
drag, startPoint x: 697, startPoint y: 347, endPoint x: 749, endPoint y: 345, distance: 52.1
click at [749, 345] on td "Fecha de nacimiento : 28/01/2001" at bounding box center [762, 342] width 150 height 32
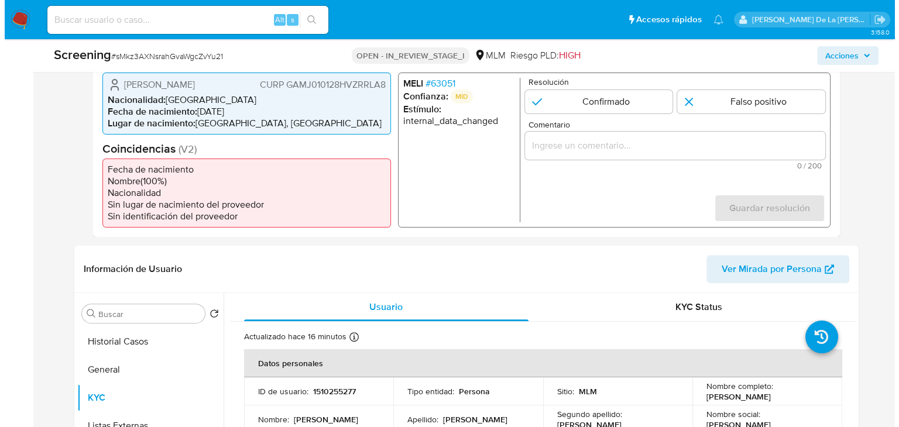
scroll to position [293, 0]
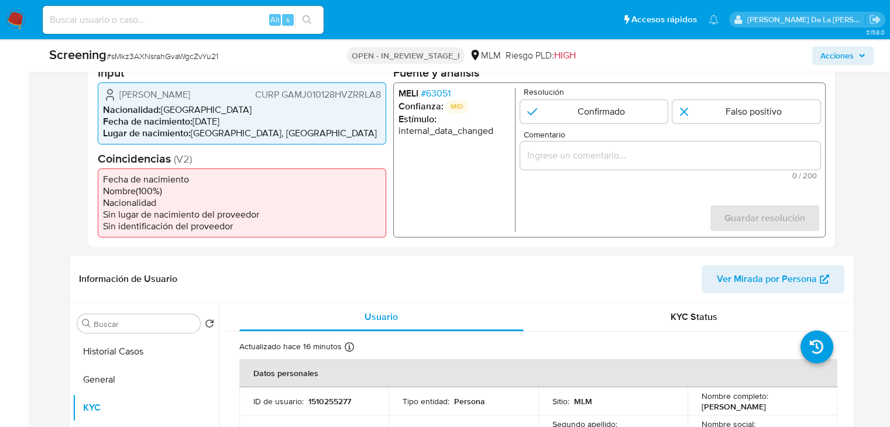
click at [441, 93] on span "# 63051" at bounding box center [435, 93] width 30 height 12
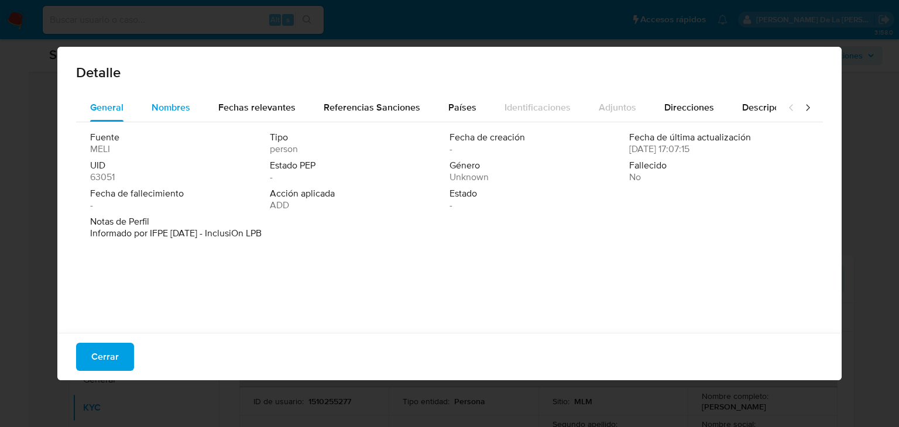
click at [168, 115] on div "Nombres" at bounding box center [171, 108] width 39 height 28
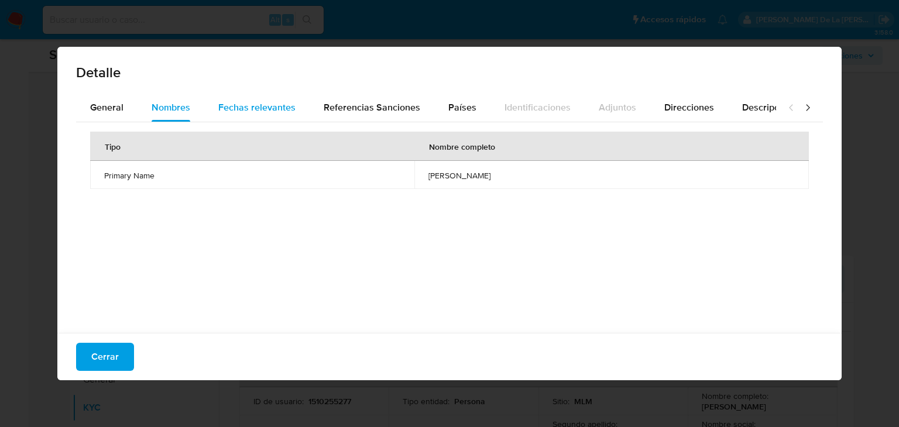
click at [258, 113] on span "Fechas relevantes" at bounding box center [256, 107] width 77 height 13
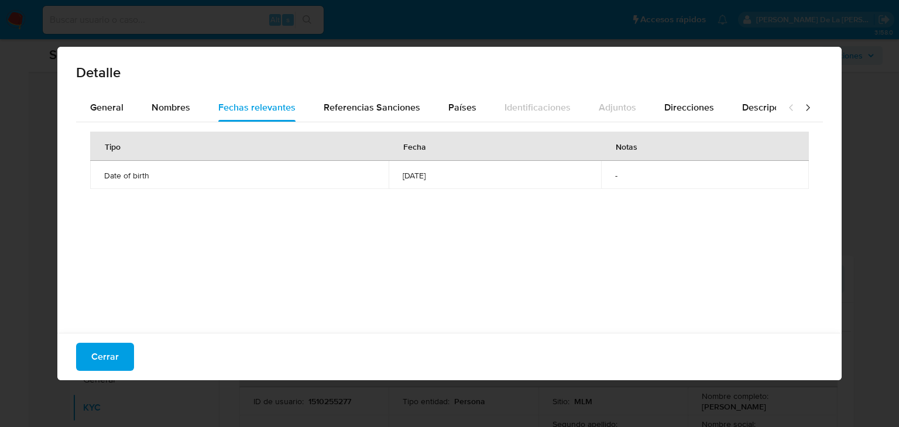
drag, startPoint x: 421, startPoint y: 176, endPoint x: 370, endPoint y: 174, distance: 50.9
click at [388, 174] on td "2001-01-01" at bounding box center [494, 175] width 212 height 28
click at [346, 112] on span "Referencias Sanciones" at bounding box center [372, 107] width 97 height 13
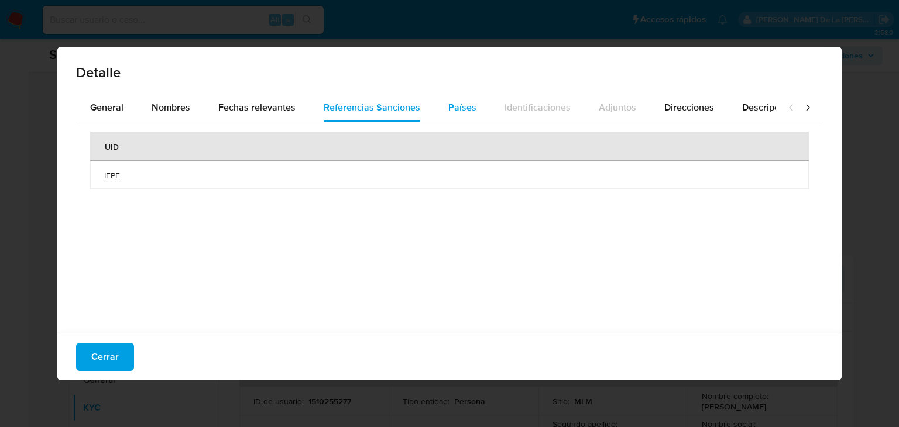
click at [449, 112] on span "Países" at bounding box center [462, 107] width 28 height 13
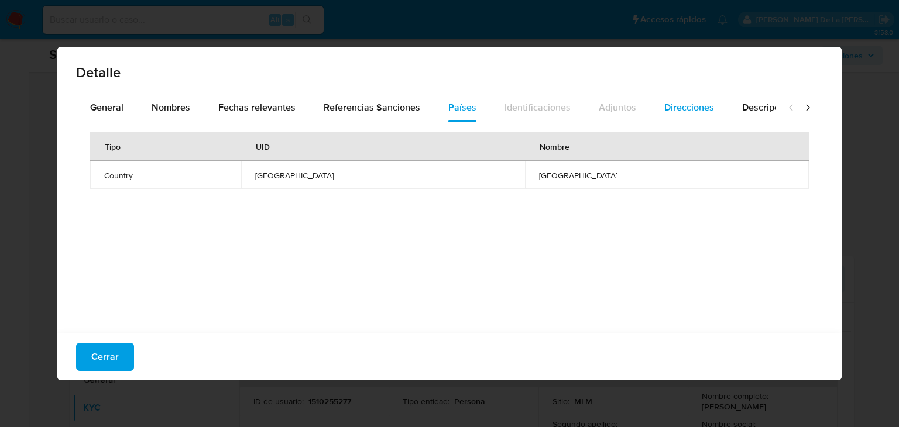
click at [681, 108] on span "Direcciones" at bounding box center [689, 107] width 50 height 13
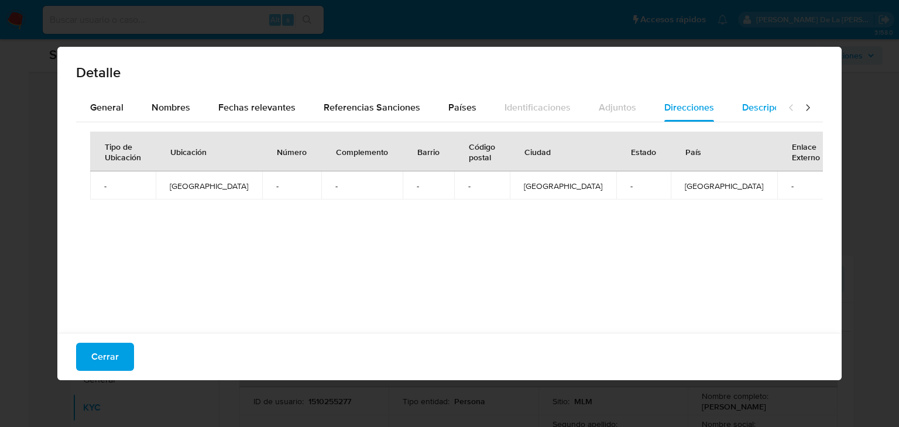
click at [746, 106] on span "Descripciones" at bounding box center [772, 107] width 60 height 13
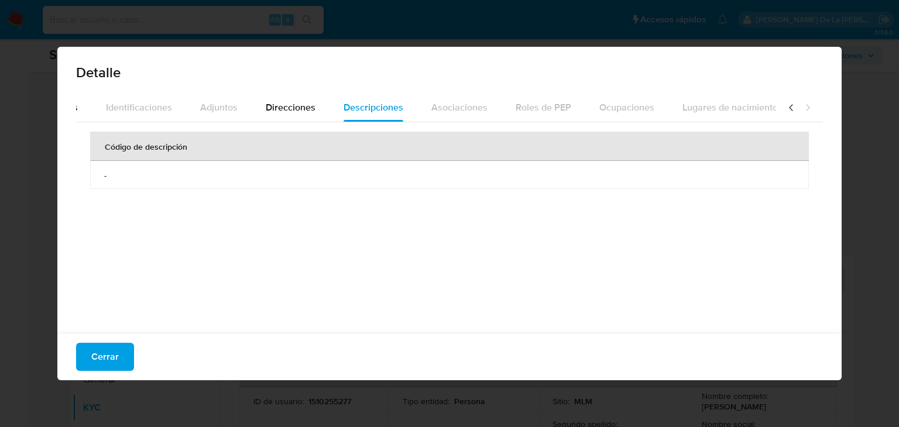
scroll to position [0, 414]
drag, startPoint x: 295, startPoint y: 116, endPoint x: 287, endPoint y: 116, distance: 8.2
click at [295, 116] on button "Direcciones" at bounding box center [275, 108] width 78 height 28
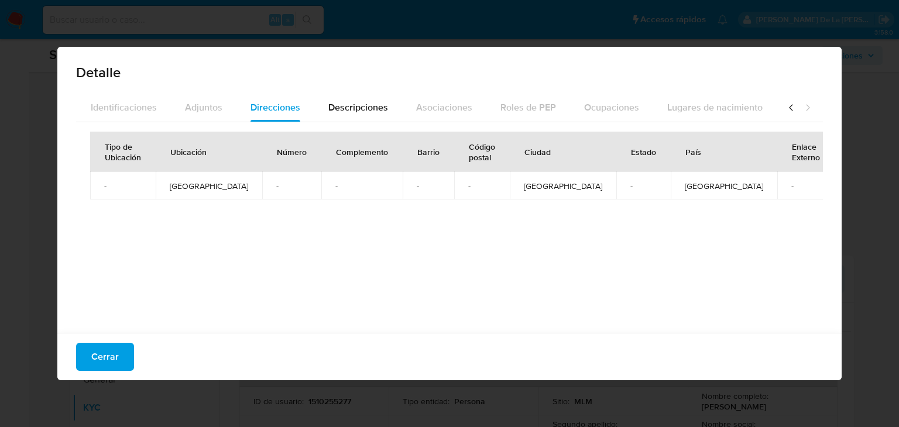
click at [791, 108] on div at bounding box center [799, 108] width 47 height 28
click at [785, 106] on icon at bounding box center [791, 108] width 12 height 12
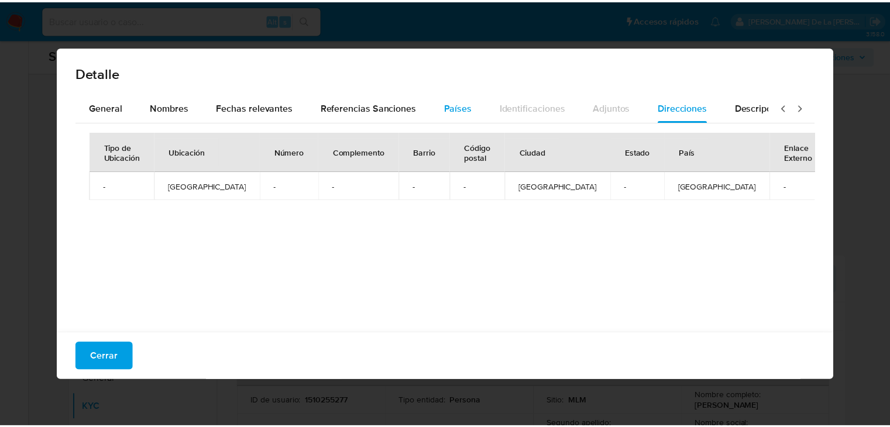
scroll to position [0, 0]
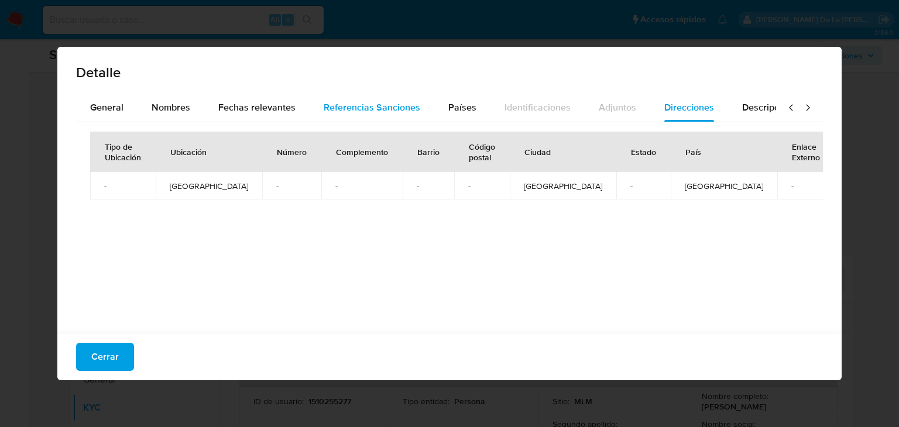
drag, startPoint x: 459, startPoint y: 104, endPoint x: 311, endPoint y: 108, distance: 148.1
click at [458, 104] on span "Países" at bounding box center [462, 107] width 28 height 13
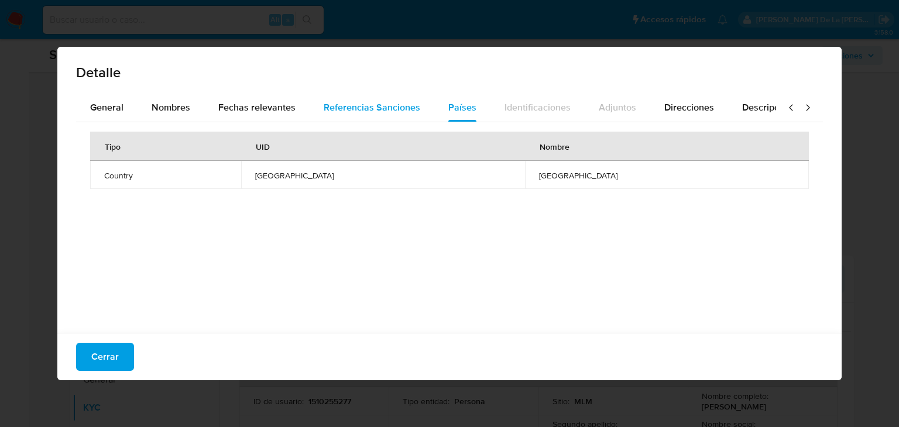
click at [311, 108] on button "Referencias Sanciones" at bounding box center [371, 108] width 125 height 28
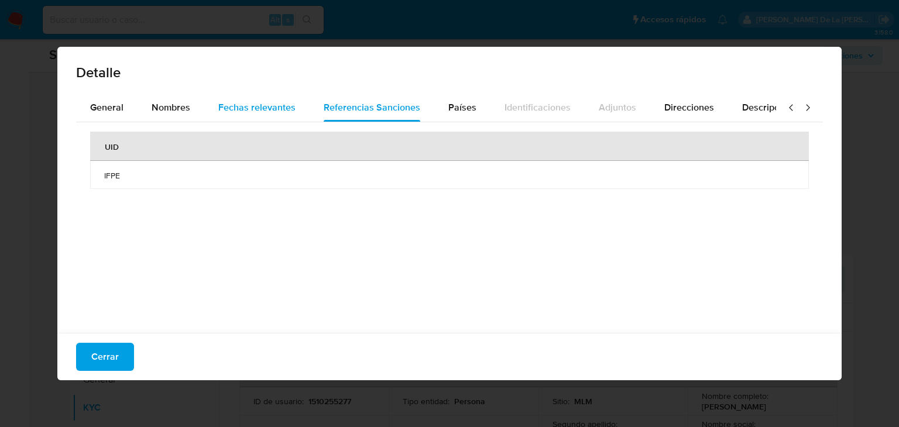
click at [278, 105] on span "Fechas relevantes" at bounding box center [256, 107] width 77 height 13
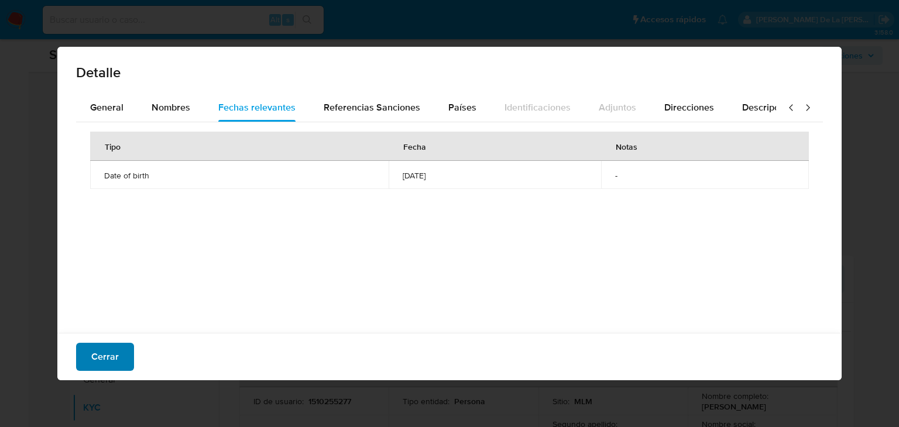
click at [101, 352] on span "Cerrar" at bounding box center [104, 357] width 27 height 26
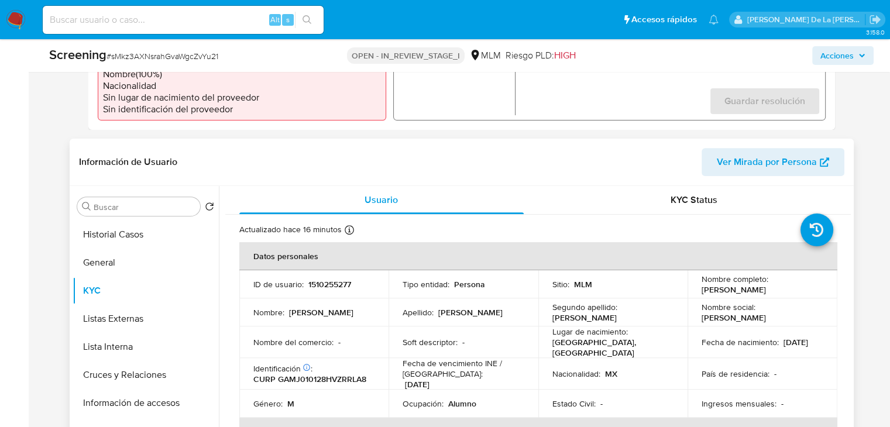
scroll to position [59, 0]
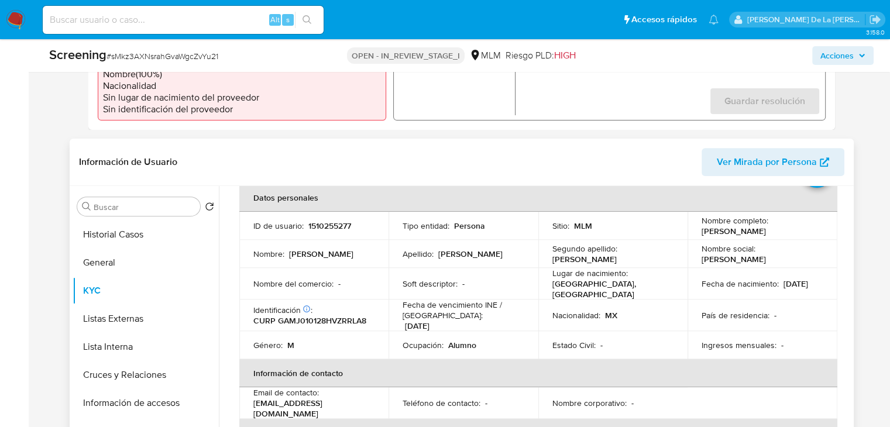
drag, startPoint x: 698, startPoint y: 232, endPoint x: 795, endPoint y: 237, distance: 97.3
click at [795, 237] on td "Nombre completo : Joel Jair Garcia Martinez" at bounding box center [762, 226] width 150 height 28
copy p "Joel Jair Garcia Martinez"
drag, startPoint x: 18, startPoint y: 253, endPoint x: 35, endPoint y: 256, distance: 17.9
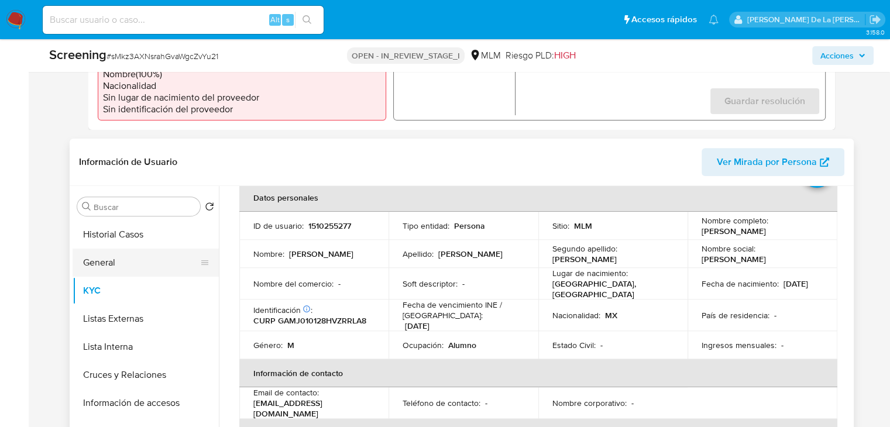
click at [108, 266] on button "General" at bounding box center [141, 263] width 137 height 28
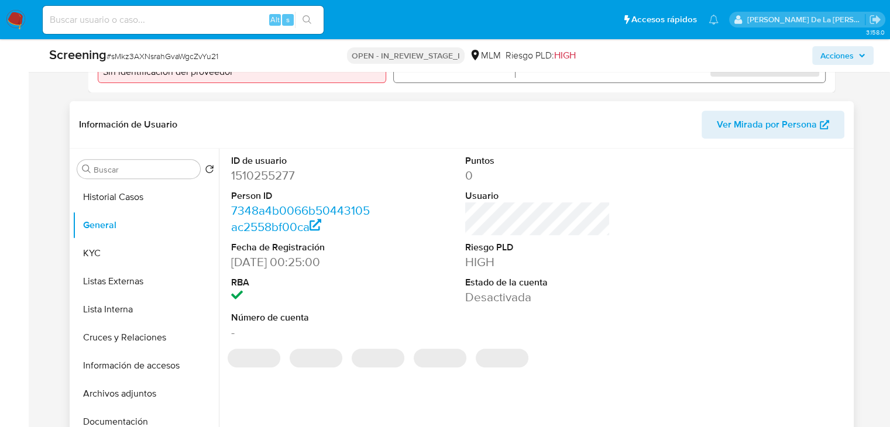
scroll to position [468, 0]
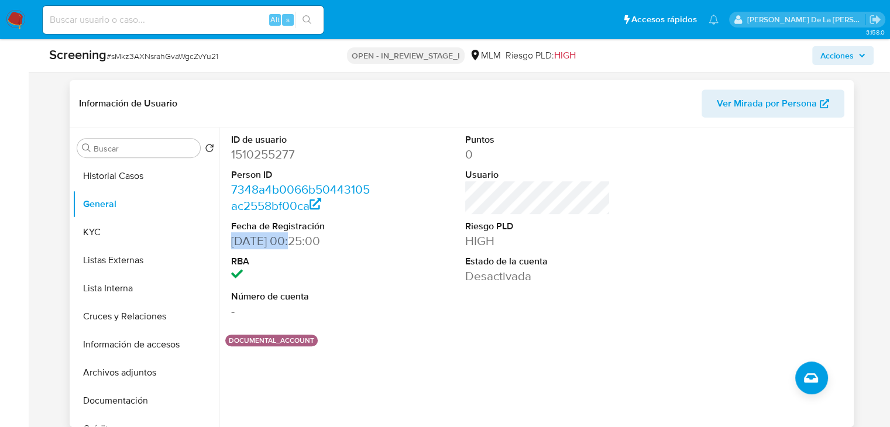
drag, startPoint x: 230, startPoint y: 243, endPoint x: 288, endPoint y: 239, distance: 57.4
click at [288, 239] on dd "14/10/2023 00:25:00" at bounding box center [303, 241] width 144 height 16
click at [266, 384] on div "ID de usuario 1510255277 Person ID 7348a4b0066b50443105ac2558bf00ca Fecha de Re…" at bounding box center [535, 278] width 632 height 300
click at [124, 233] on button "KYC" at bounding box center [141, 232] width 137 height 28
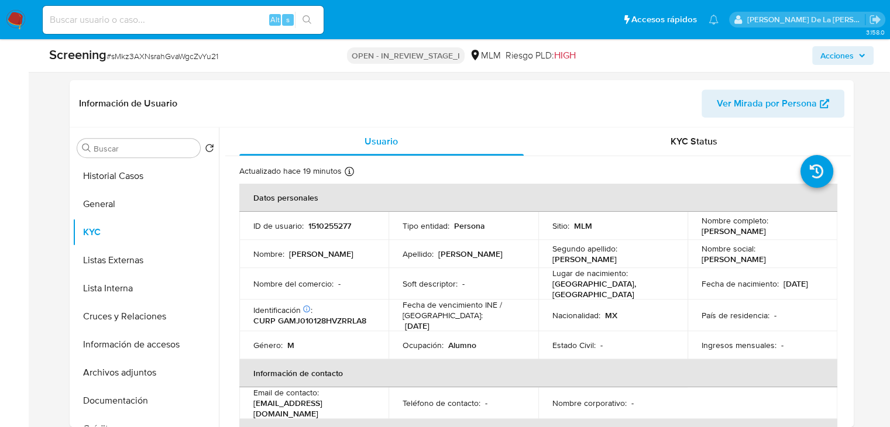
click at [322, 316] on p "CURP GAMJ010128HVZRRLA8" at bounding box center [309, 320] width 113 height 11
copy p "GAMJ010128HVZRRLA8"
click at [775, 166] on div "Actualizado hace 19 minutos Creado: 13/10/2023 23:25:07 Actualizado: 11/09/2025…" at bounding box center [523, 173] width 568 height 15
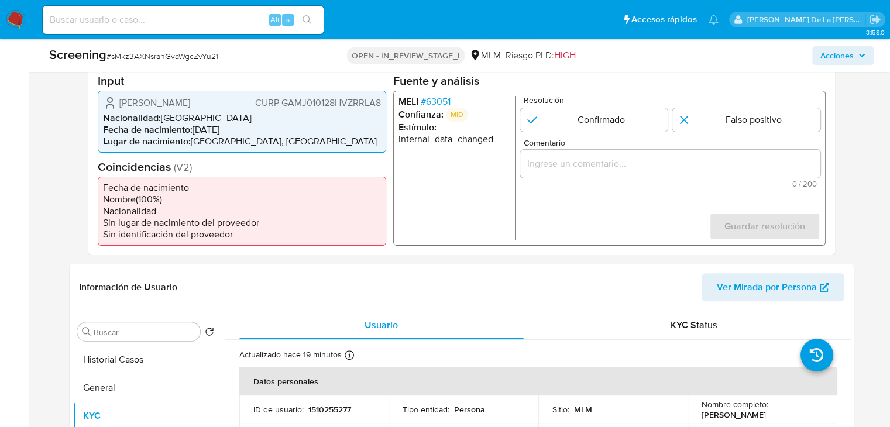
scroll to position [234, 0]
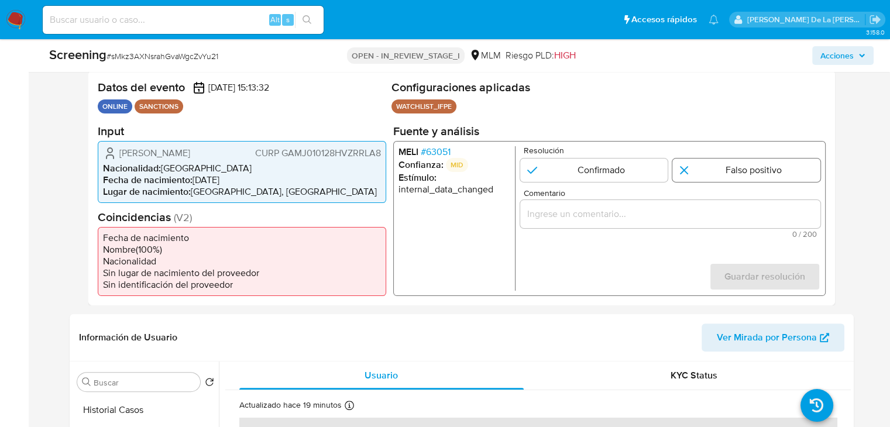
click at [710, 174] on input "1 de 1" at bounding box center [746, 169] width 148 height 23
radio input "true"
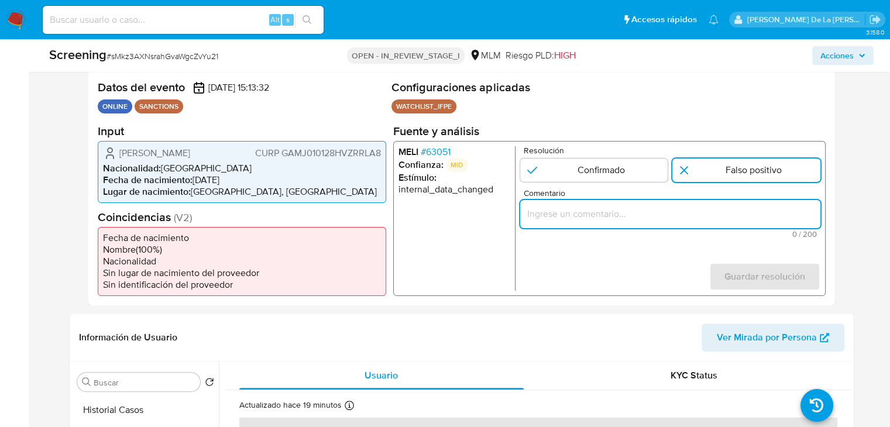
click at [620, 217] on input "Comentario" at bounding box center [669, 213] width 300 height 15
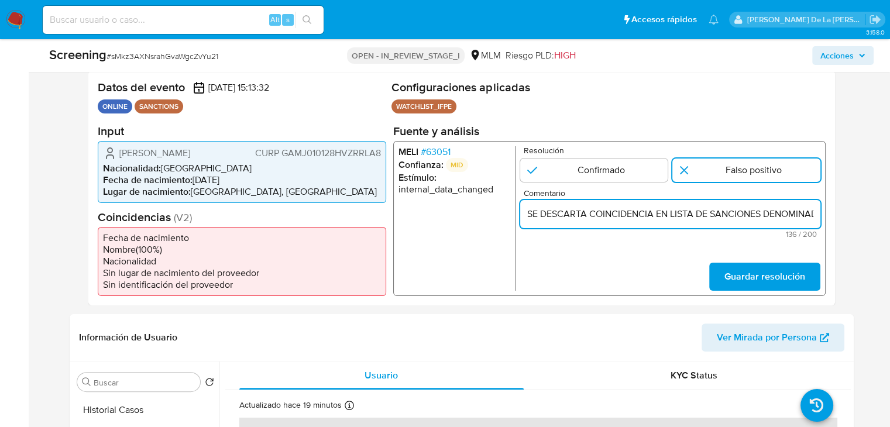
scroll to position [0, 405]
type input "SE DESCARTA COINCIDENCIA EN LISTA DE SANCIONES DENOMINADA IFPE POR DIFERENCIA D…"
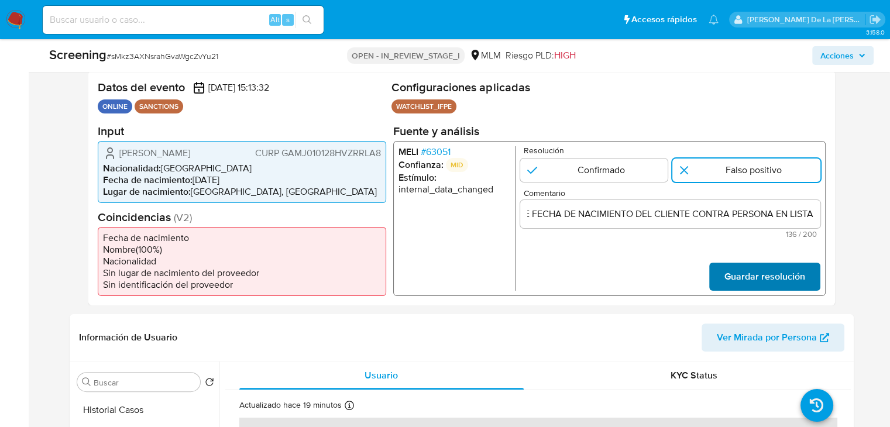
scroll to position [0, 0]
click at [753, 274] on span "Guardar resolución" at bounding box center [764, 276] width 81 height 26
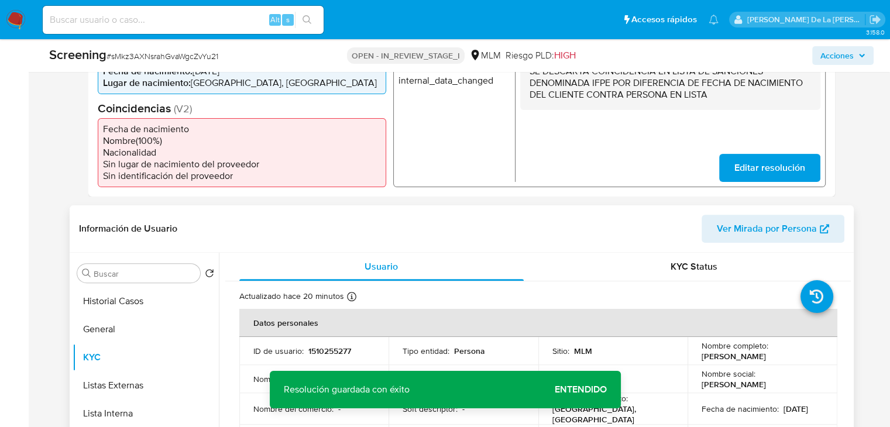
scroll to position [410, 0]
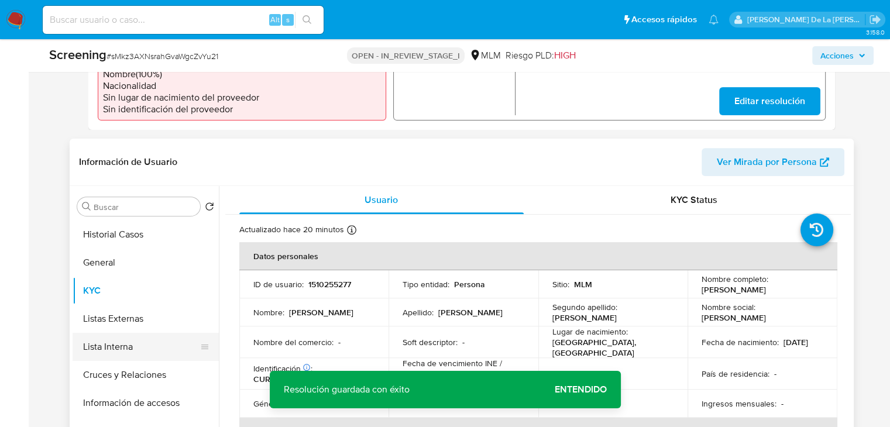
click at [99, 341] on button "Lista Interna" at bounding box center [141, 347] width 137 height 28
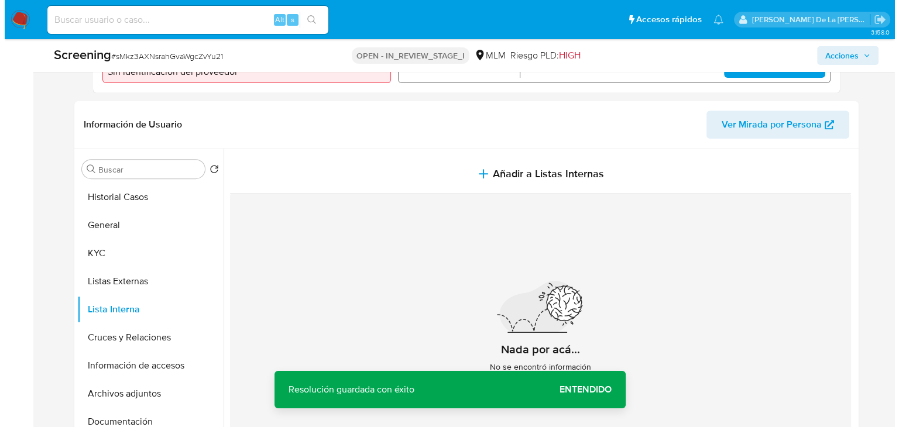
scroll to position [468, 0]
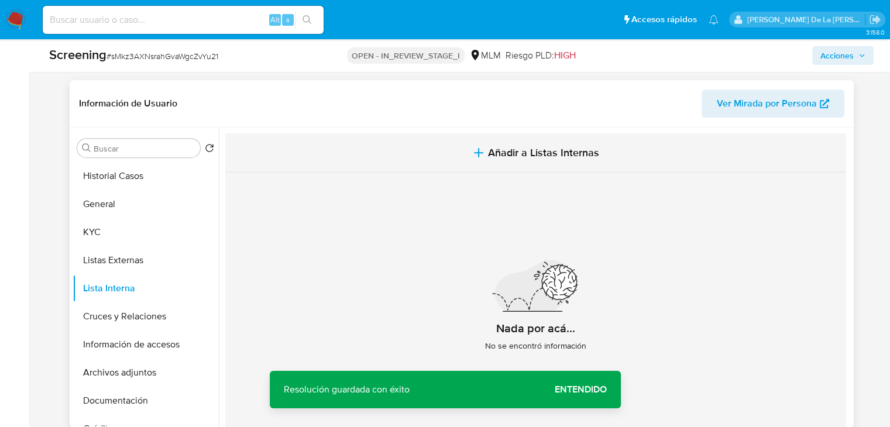
click at [503, 150] on span "Añadir a Listas Internas" at bounding box center [543, 152] width 111 height 13
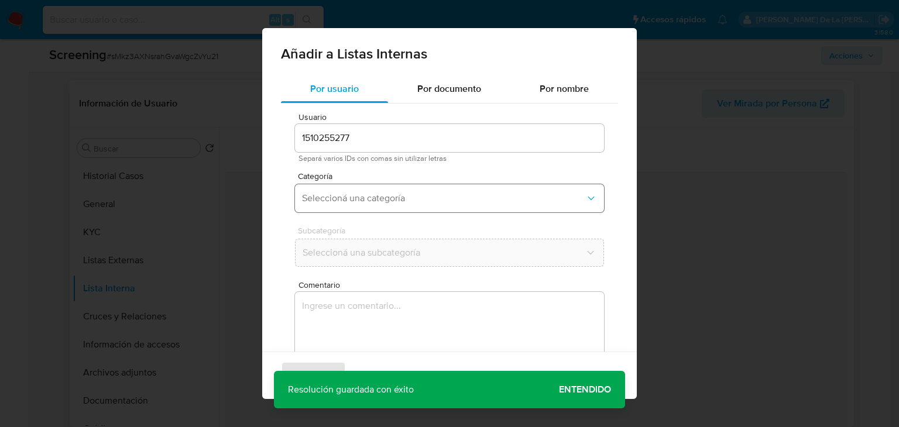
click at [417, 192] on span "Seleccioná una categoría" at bounding box center [443, 198] width 283 height 12
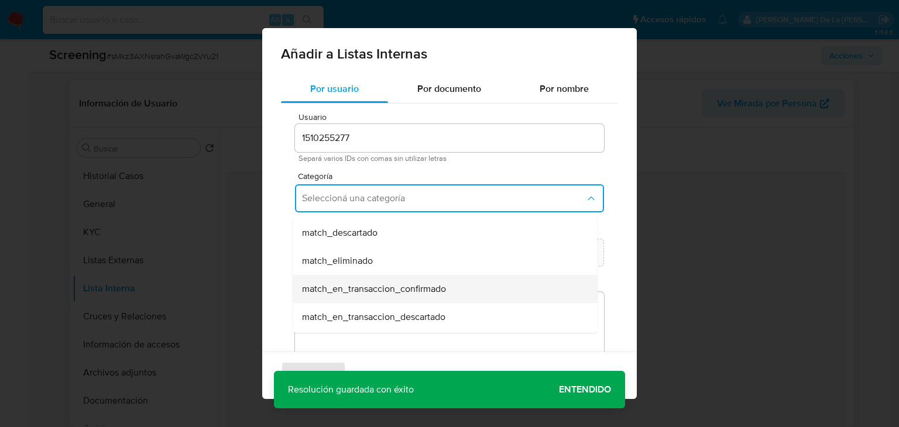
scroll to position [117, 0]
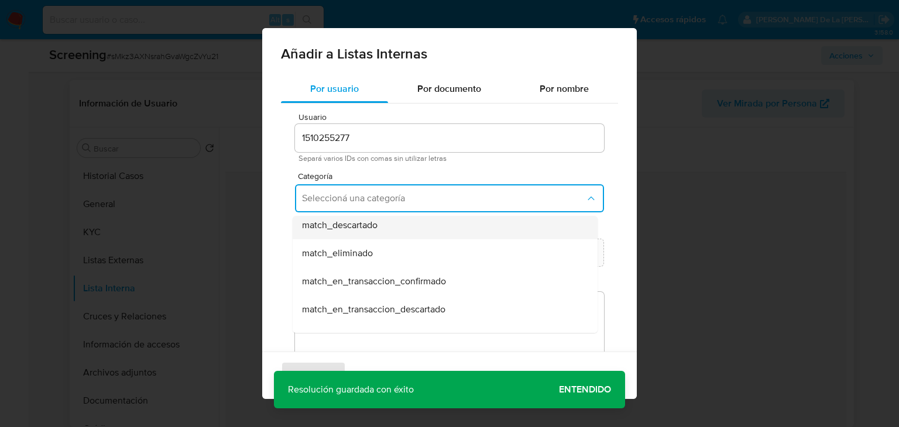
click at [386, 229] on div "match_descartado" at bounding box center [441, 225] width 279 height 28
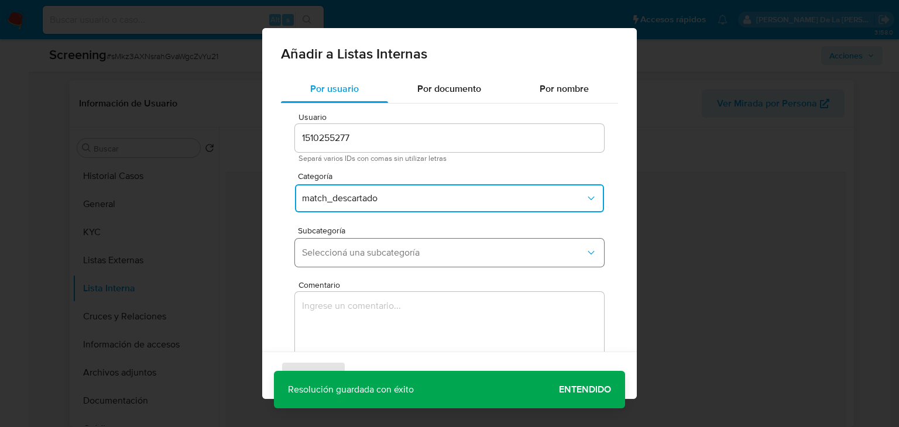
click at [381, 247] on span "Seleccioná una subcategoría" at bounding box center [443, 253] width 283 height 12
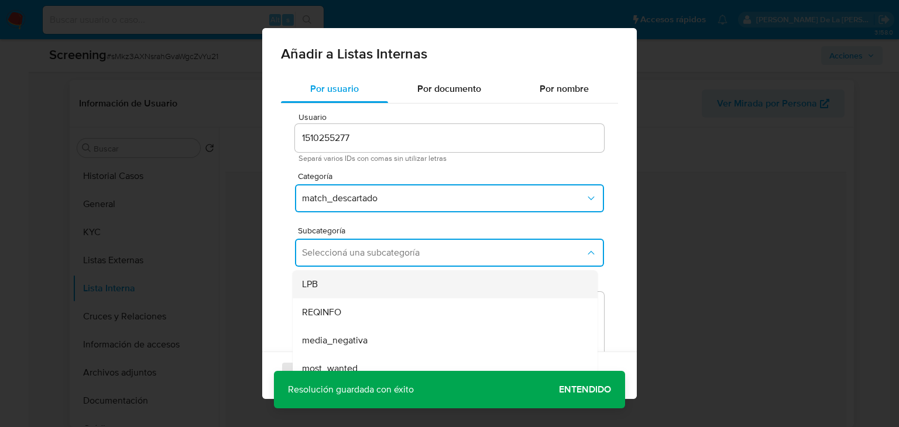
click at [364, 287] on div "LPB" at bounding box center [441, 284] width 279 height 28
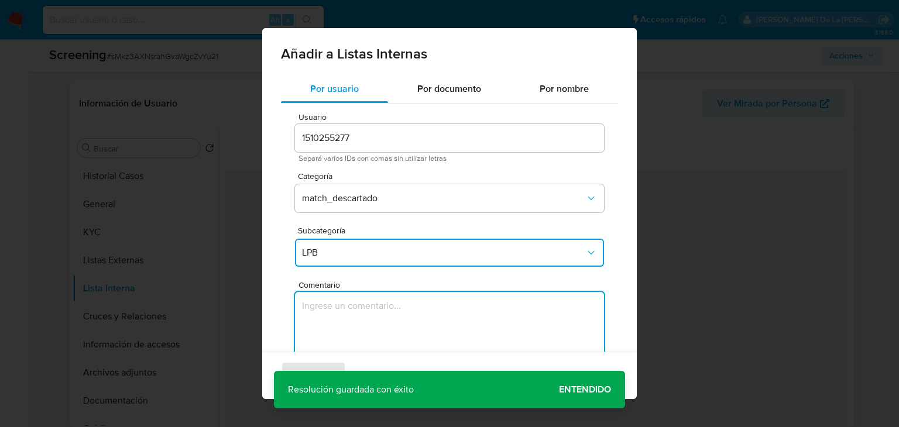
click at [347, 311] on textarea "Comentario" at bounding box center [449, 348] width 309 height 112
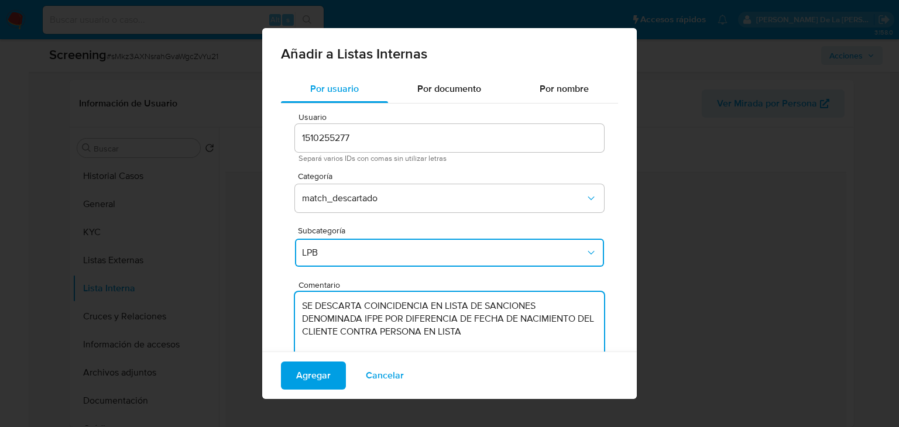
scroll to position [49, 0]
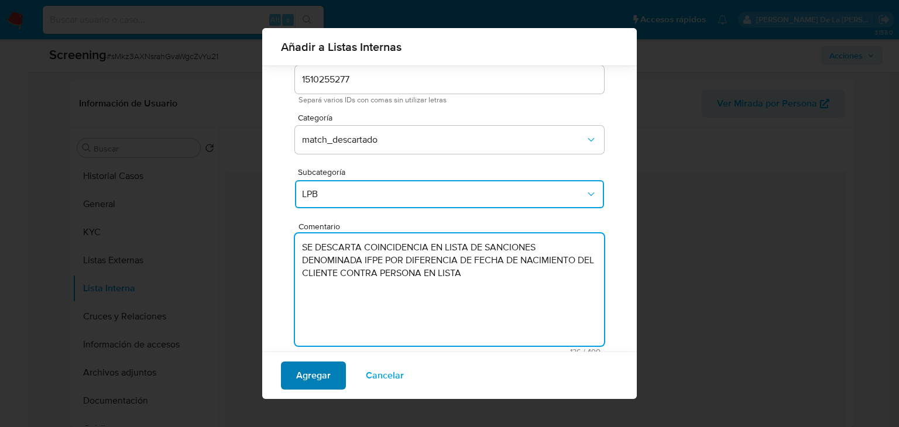
type textarea "SE DESCARTA COINCIDENCIA EN LISTA DE SANCIONES DENOMINADA IFPE POR DIFERENCIA D…"
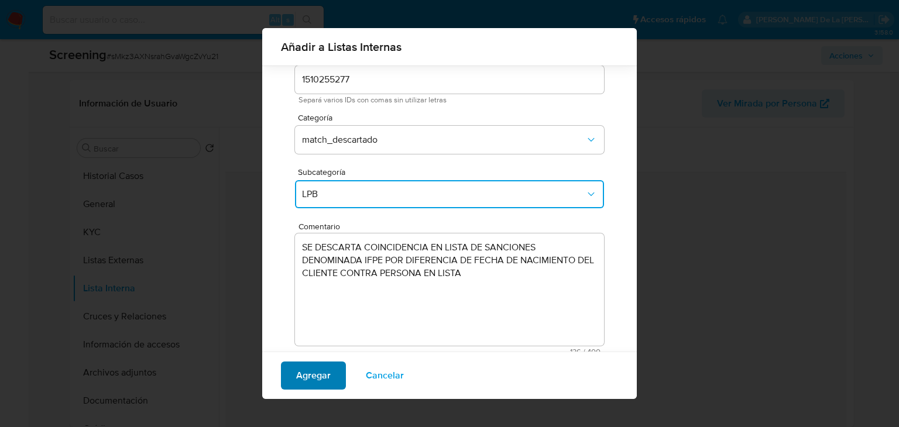
click at [324, 380] on span "Agregar" at bounding box center [313, 376] width 35 height 26
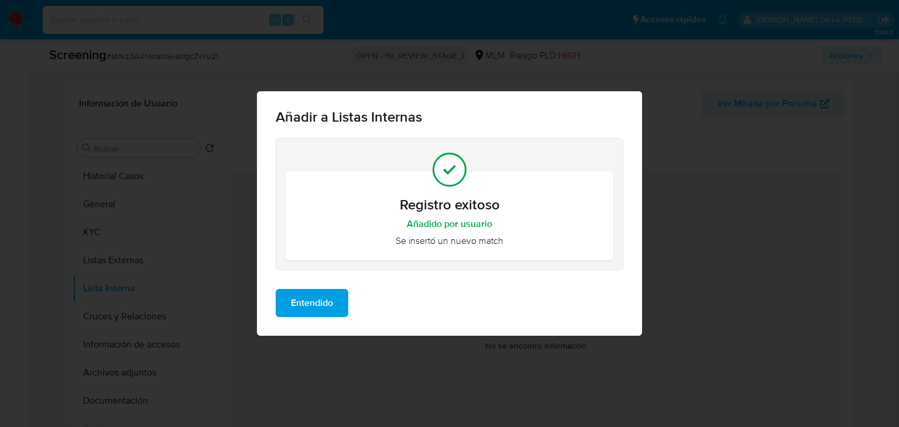
scroll to position [0, 0]
click at [325, 307] on span "Entendido" at bounding box center [312, 303] width 42 height 26
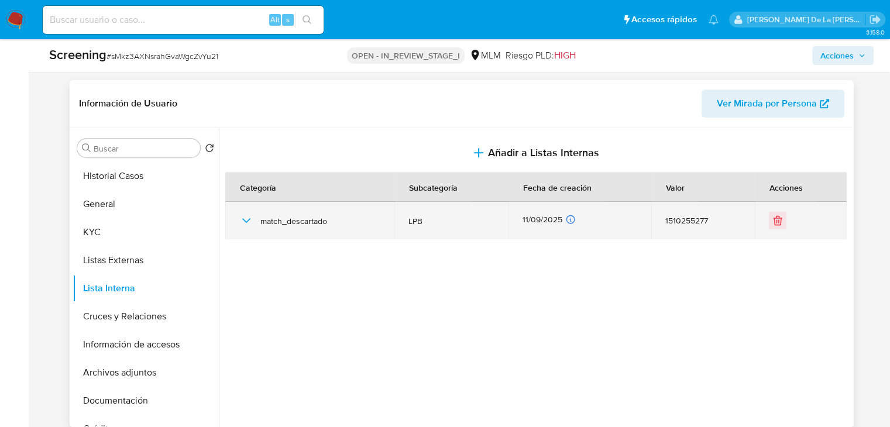
drag, startPoint x: 417, startPoint y: 221, endPoint x: 445, endPoint y: 221, distance: 27.5
click at [445, 221] on td "LPB" at bounding box center [451, 220] width 114 height 37
click at [445, 221] on span "LPB" at bounding box center [451, 221] width 86 height 11
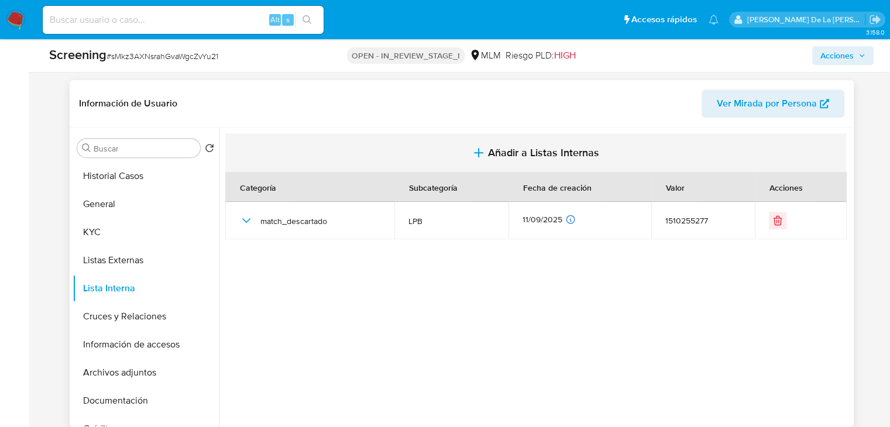
click at [493, 157] on span "Añadir a Listas Internas" at bounding box center [543, 152] width 111 height 13
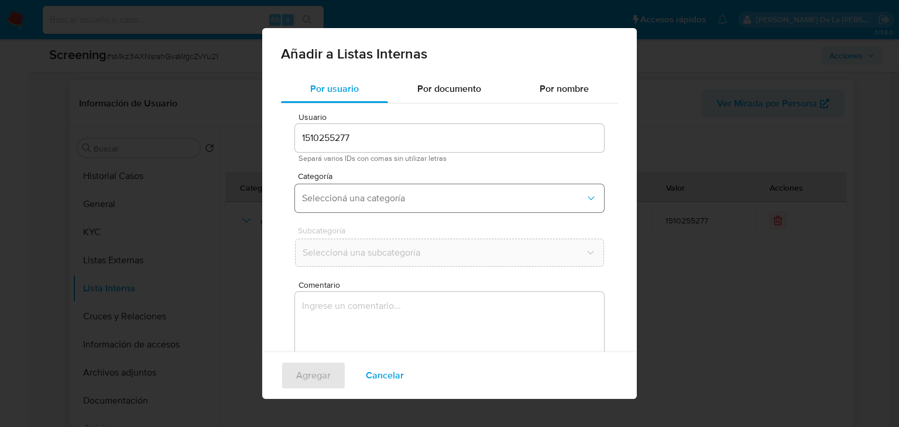
click at [448, 195] on span "Seleccioná una categoría" at bounding box center [443, 198] width 283 height 12
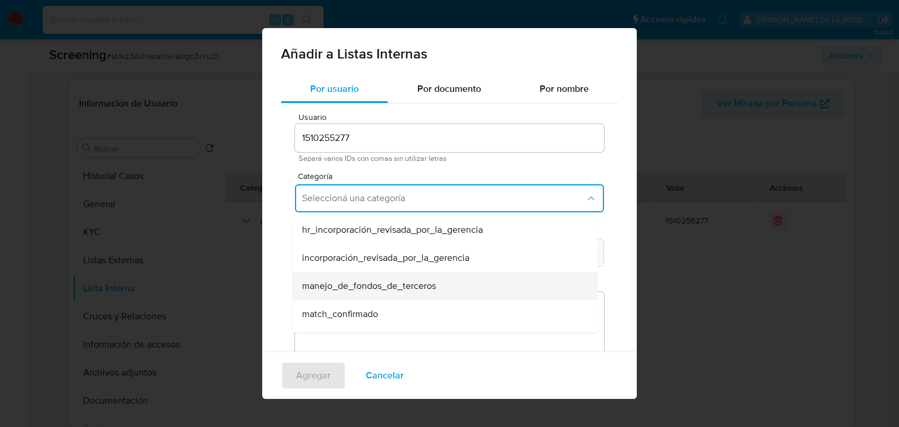
scroll to position [59, 0]
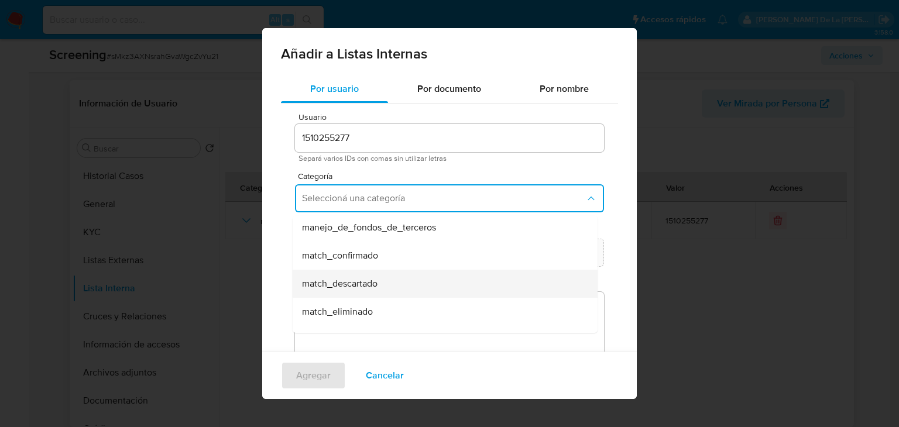
click at [383, 285] on div "match_descartado" at bounding box center [441, 284] width 279 height 28
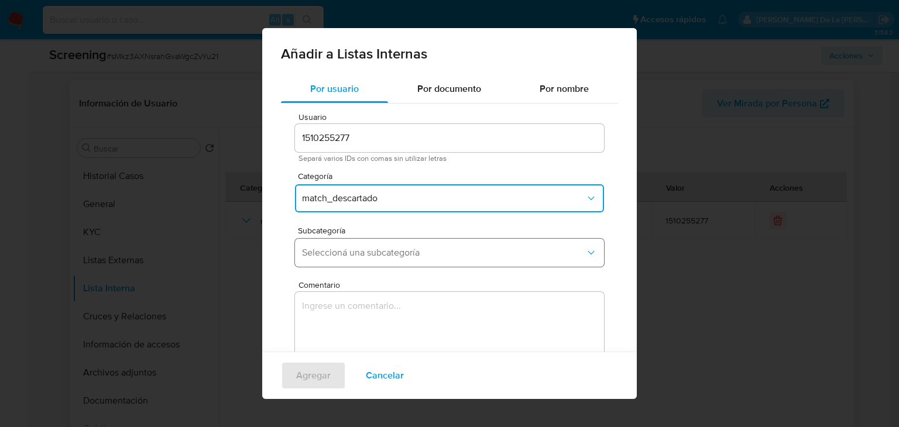
click at [405, 251] on span "Seleccioná una subcategoría" at bounding box center [443, 253] width 283 height 12
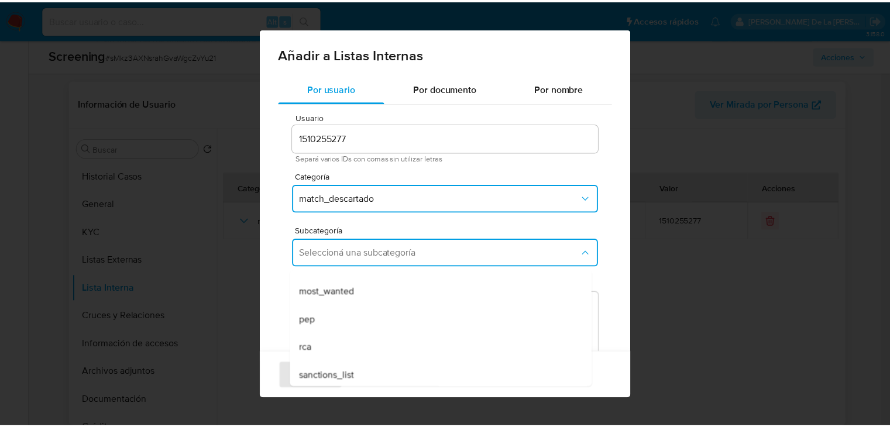
scroll to position [80, 0]
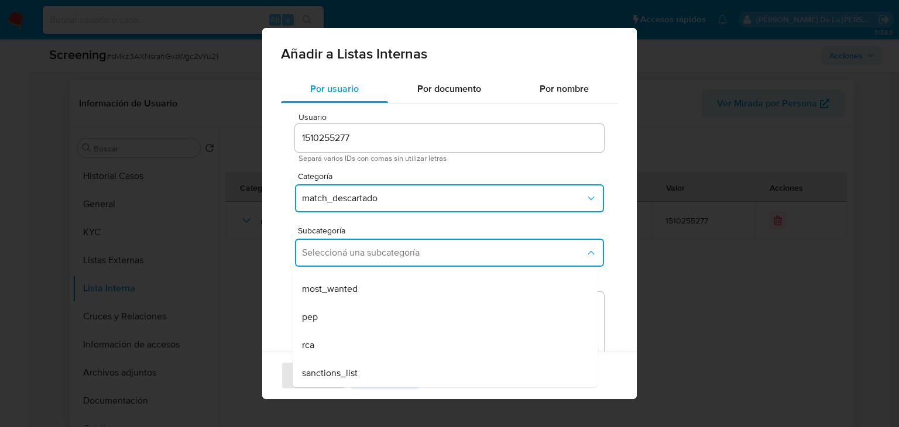
click at [355, 373] on span "sanctions_list" at bounding box center [330, 373] width 56 height 12
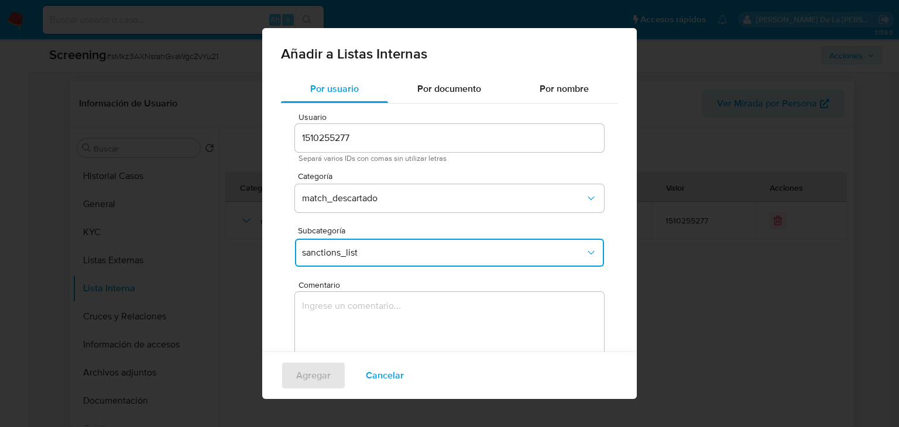
click at [370, 314] on textarea "Comentario" at bounding box center [449, 348] width 309 height 112
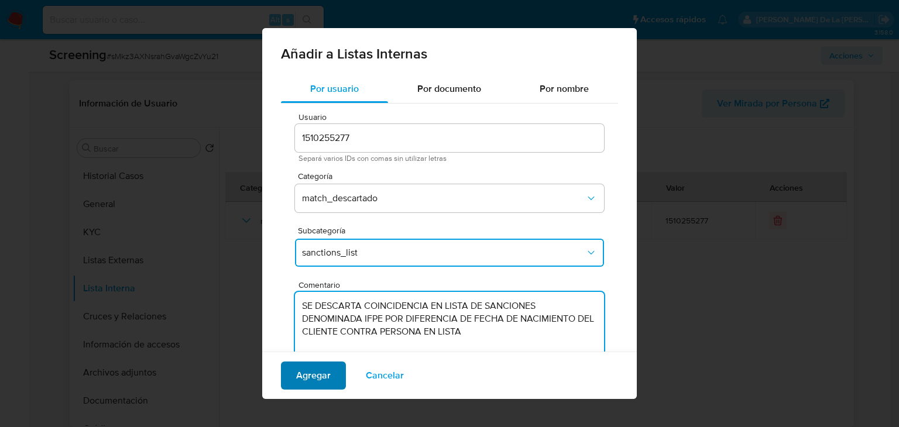
type textarea "SE DESCARTA COINCIDENCIA EN LISTA DE SANCIONES DENOMINADA IFPE POR DIFERENCIA D…"
click at [321, 378] on span "Agregar" at bounding box center [313, 376] width 35 height 26
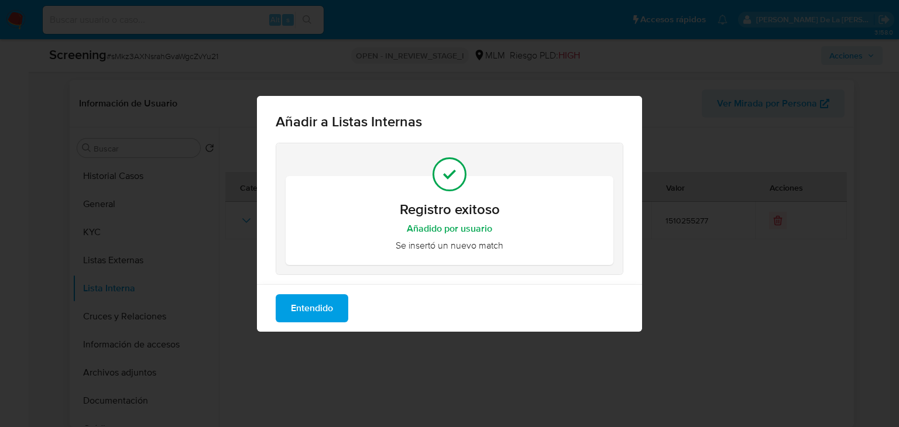
click at [297, 283] on div "Registro exitoso Añadido por usuario Se insertó un nuevo match" at bounding box center [449, 214] width 385 height 142
click at [300, 304] on span "Entendido" at bounding box center [312, 308] width 42 height 26
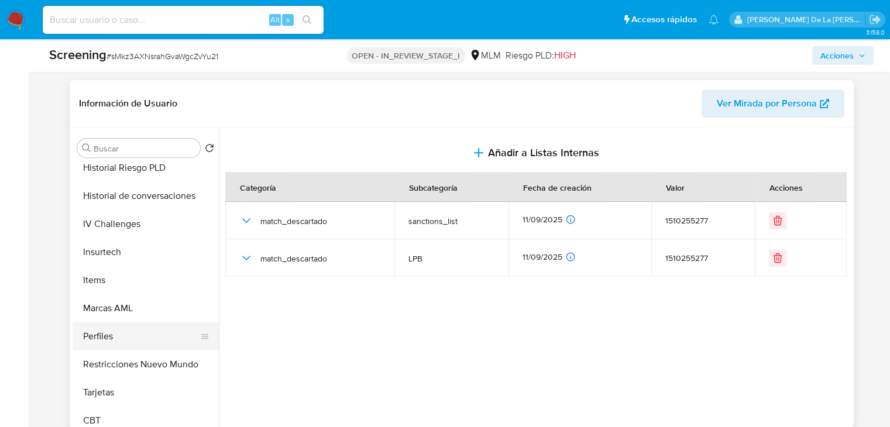
scroll to position [494, 0]
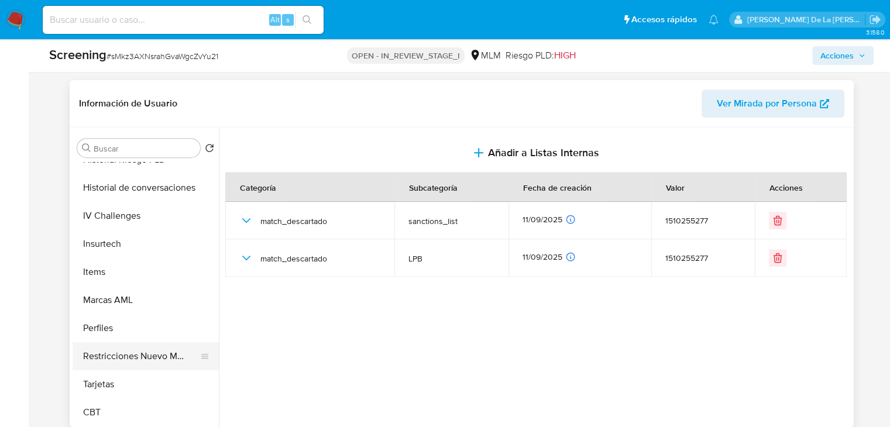
click at [137, 359] on button "Restricciones Nuevo Mundo" at bounding box center [141, 356] width 137 height 28
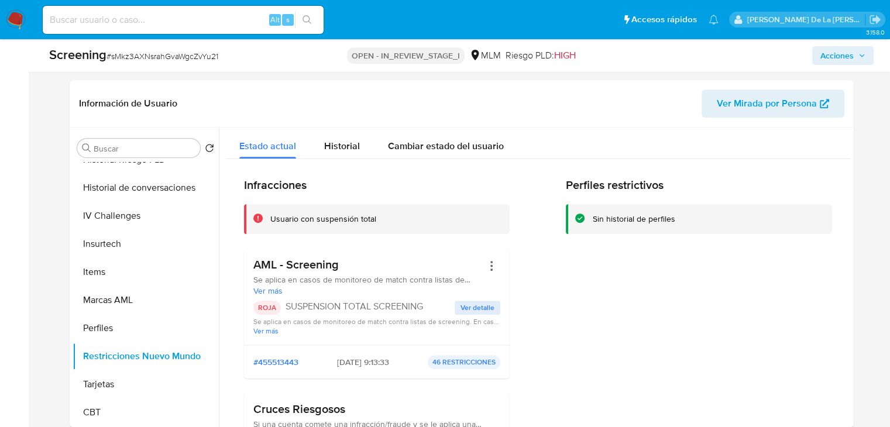
drag, startPoint x: 264, startPoint y: 267, endPoint x: 357, endPoint y: 270, distance: 93.6
click at [357, 270] on h3 "AML - Screening" at bounding box center [368, 264] width 230 height 15
drag, startPoint x: 338, startPoint y: 286, endPoint x: 376, endPoint y: 315, distance: 47.2
click at [376, 315] on div "AML - Screening Se aplica en casos de monitoreo de match contra listas de scree…" at bounding box center [376, 296] width 247 height 78
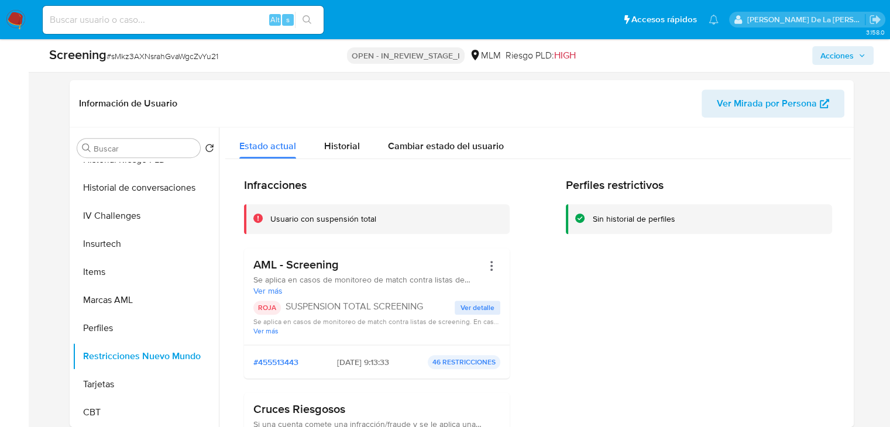
click at [376, 314] on div "ROJA SUSPENSION TOTAL SCREENING" at bounding box center [354, 308] width 202 height 14
click at [374, 312] on p "SUSPENSION TOTAL SCREENING" at bounding box center [370, 307] width 170 height 12
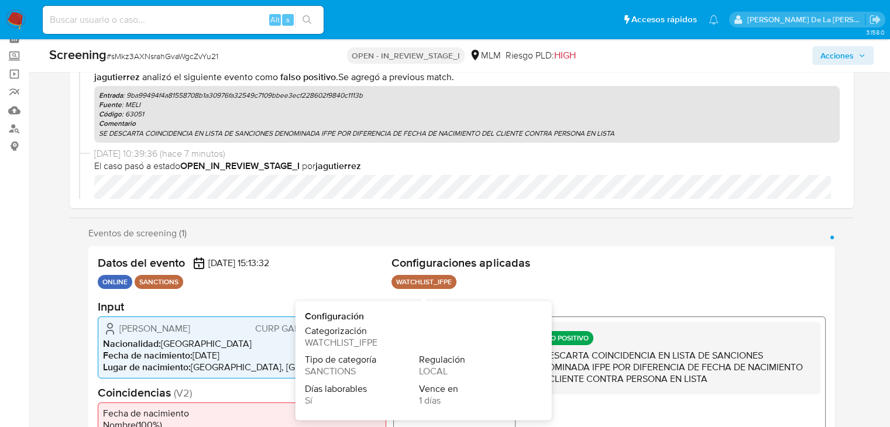
scroll to position [176, 0]
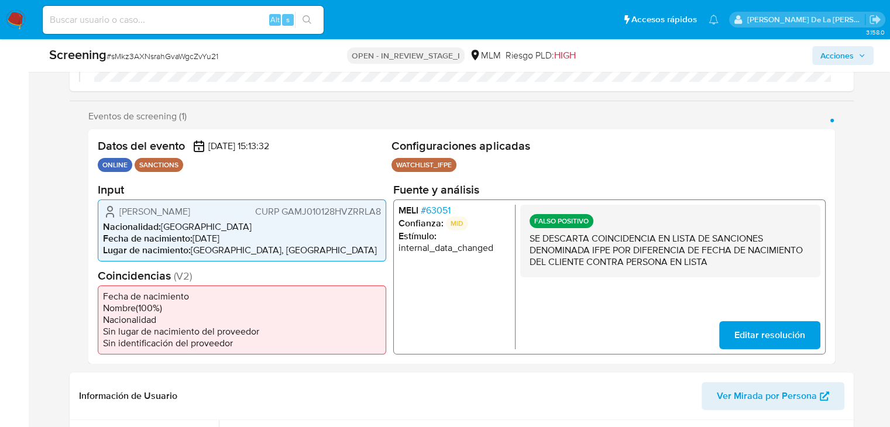
drag, startPoint x: 470, startPoint y: 225, endPoint x: 450, endPoint y: 225, distance: 20.5
click at [450, 225] on li "Confianza: MID" at bounding box center [454, 223] width 112 height 14
click at [458, 223] on p "MID" at bounding box center [456, 223] width 22 height 14
click at [455, 223] on p "MID" at bounding box center [456, 223] width 22 height 14
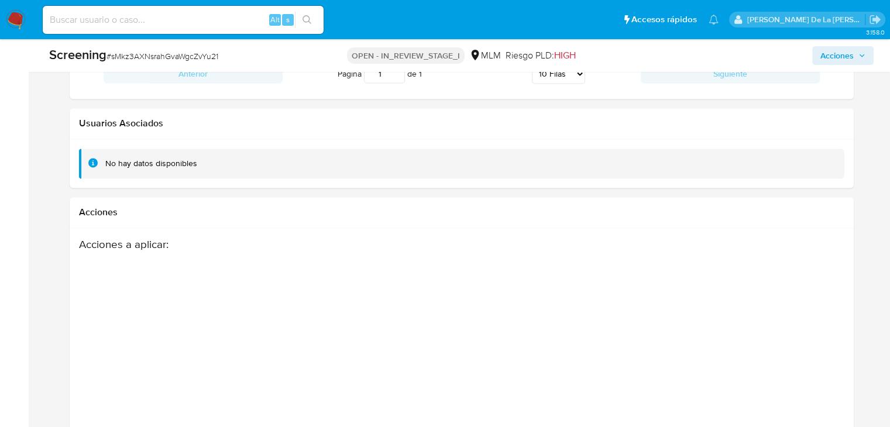
scroll to position [2010, 0]
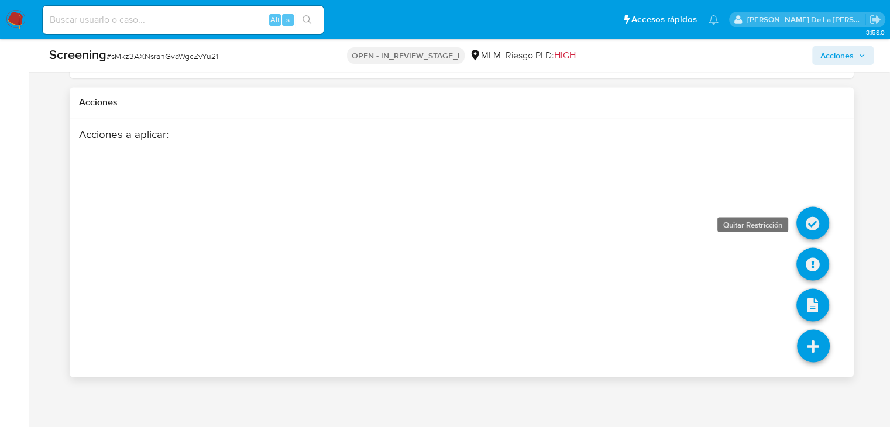
click at [817, 225] on icon at bounding box center [812, 223] width 33 height 33
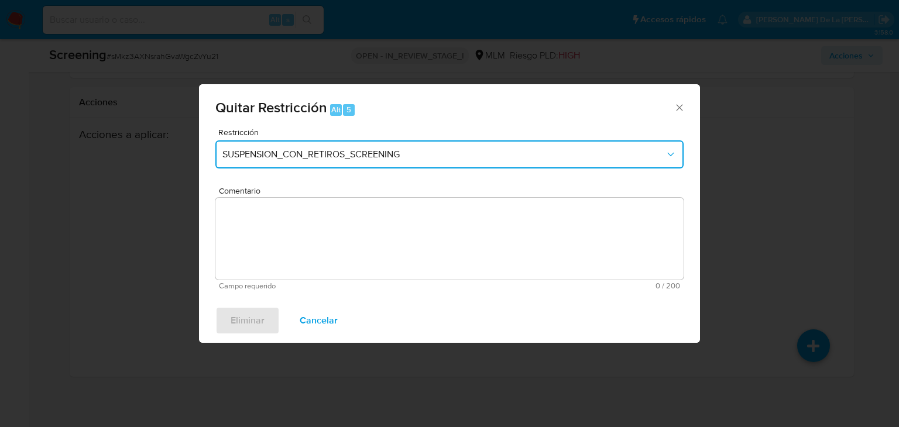
click at [431, 156] on span "SUSPENSION_CON_RETIROS_SCREENING" at bounding box center [443, 155] width 442 height 12
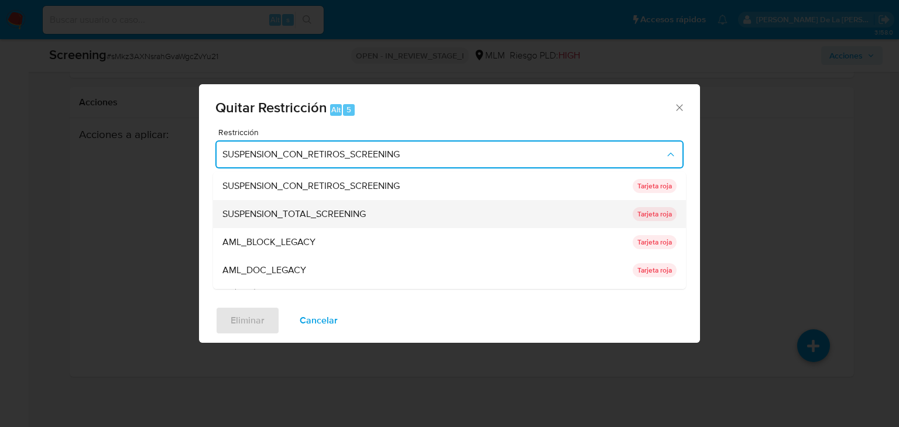
click at [408, 209] on div "SUSPENSION_TOTAL_SCREENING" at bounding box center [423, 214] width 403 height 28
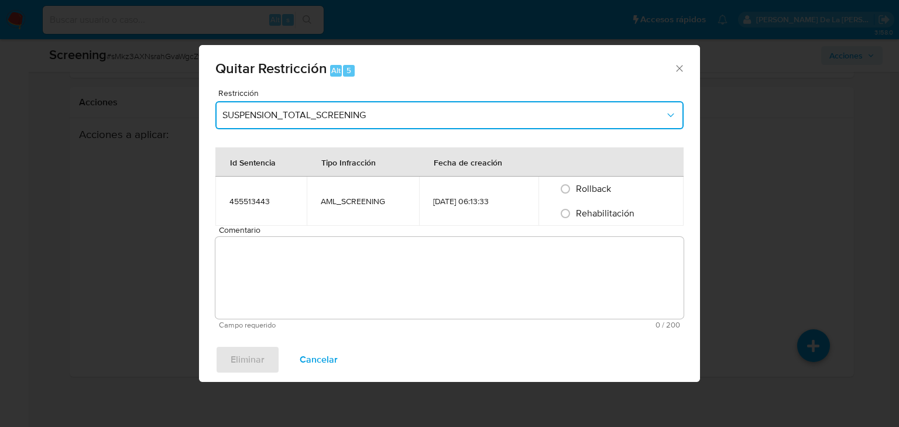
click at [422, 109] on span "SUSPENSION_TOTAL_SCREENING" at bounding box center [443, 115] width 442 height 12
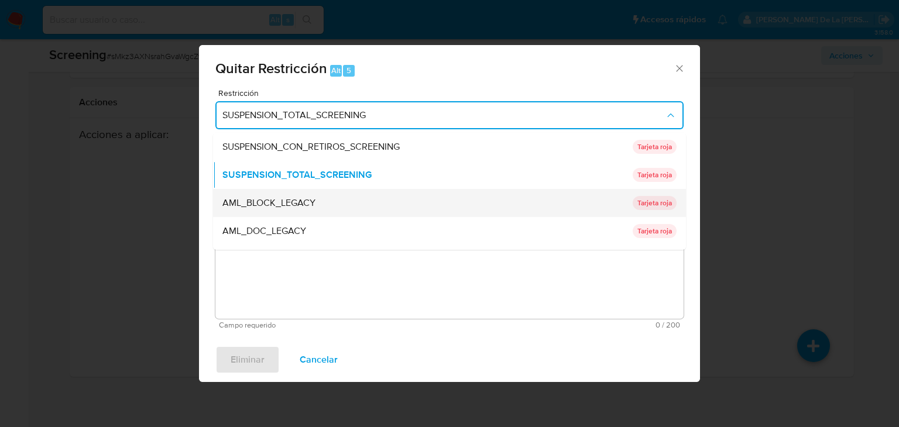
click at [374, 202] on div "AML_BLOCK_LEGACY" at bounding box center [423, 203] width 403 height 28
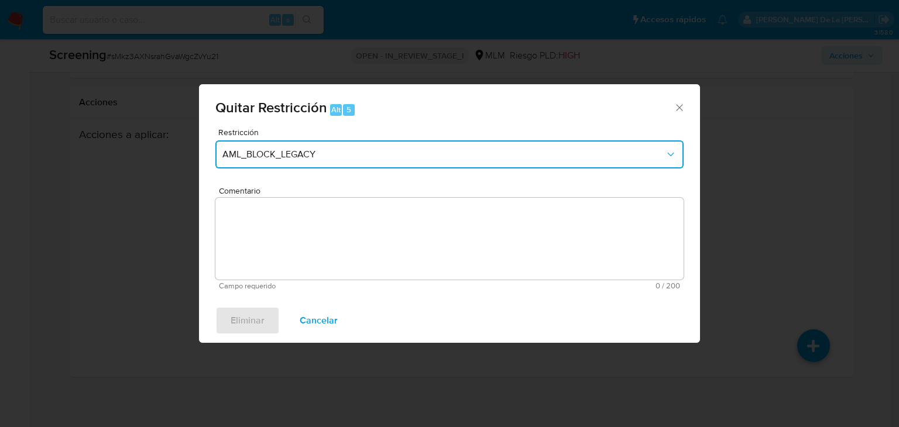
click at [536, 160] on button "AML_BLOCK_LEGACY" at bounding box center [449, 154] width 468 height 28
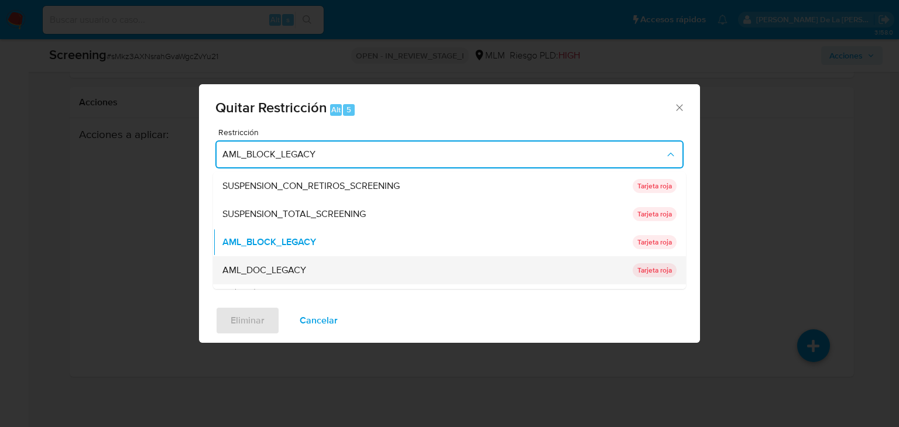
click at [394, 271] on div "AML_DOC_LEGACY" at bounding box center [423, 270] width 403 height 28
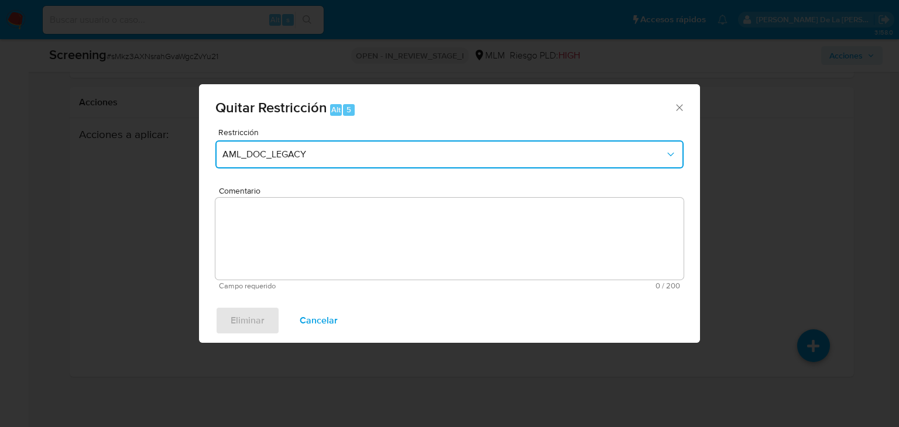
click at [575, 158] on span "AML_DOC_LEGACY" at bounding box center [443, 155] width 442 height 12
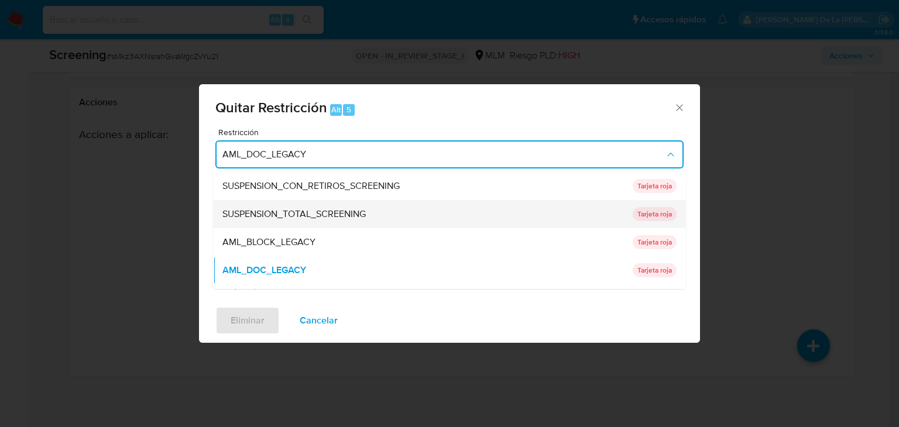
click at [358, 211] on span "SUSPENSION_TOTAL_SCREENING" at bounding box center [293, 214] width 143 height 12
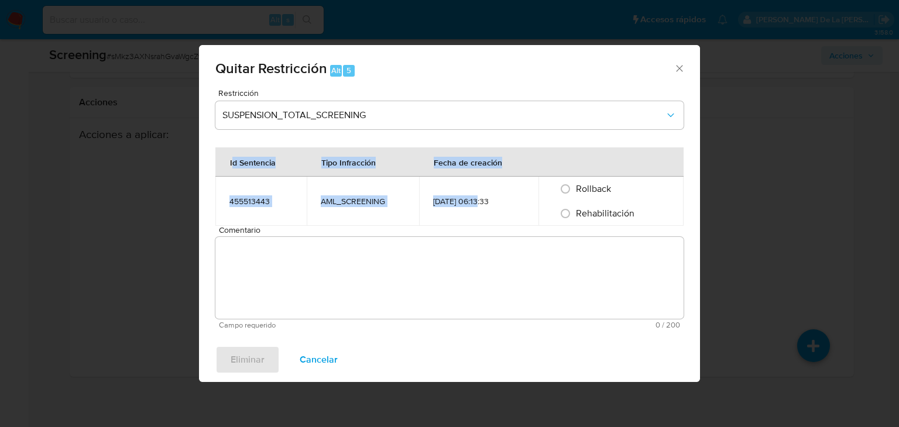
drag, startPoint x: 232, startPoint y: 163, endPoint x: 481, endPoint y: 202, distance: 252.8
click at [481, 202] on table "Id Sentencia Tipo Infracción Fecha de creación 455513443 AML_SCREENING 11/09/20…" at bounding box center [449, 186] width 468 height 78
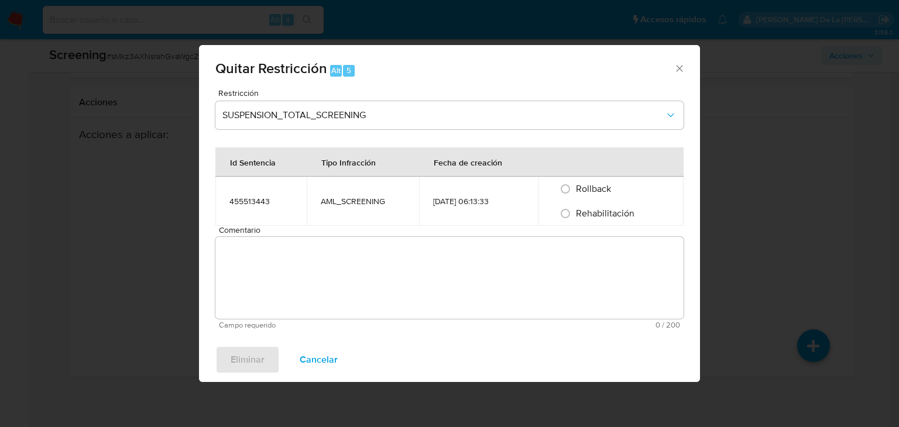
click at [482, 202] on div "11/09/2025 06:13:33" at bounding box center [478, 201] width 91 height 11
click at [570, 192] on input "Rollback" at bounding box center [565, 189] width 19 height 19
radio input "true"
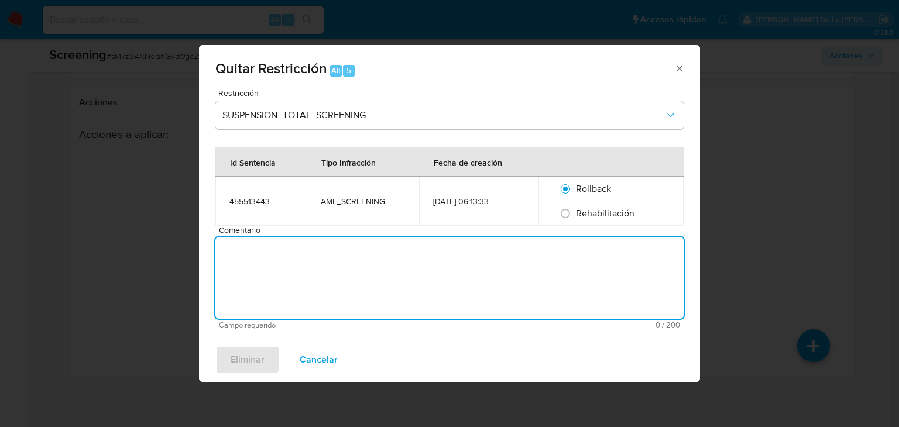
click at [424, 274] on textarea "Comentario" at bounding box center [449, 278] width 468 height 82
click at [387, 264] on textarea "Comentario" at bounding box center [449, 278] width 468 height 82
paste textarea "SE DESCARTA COINCIDENCIA EN LISTA DE SANCIONES DENOMINADA IFPE POR DIFERENCIA D…"
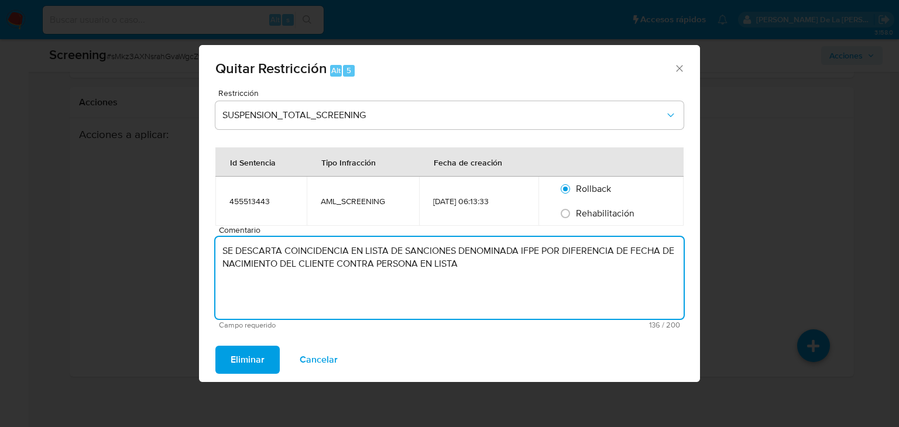
drag, startPoint x: 231, startPoint y: 252, endPoint x: 349, endPoint y: 250, distance: 117.6
click at [349, 250] on textarea "SE DESCARTA COINCIDENCIA EN LISTA DE SANCIONES DENOMINADA IFPE POR DIFERENCIA D…" at bounding box center [449, 278] width 468 height 82
click at [467, 272] on textarea "SE DESCARTA COINCIDENCIA EN LISTA DE SANCIONES DENOMINADA IFPE POR DIFERENCIA D…" at bounding box center [449, 278] width 468 height 82
type textarea "SE DESCARTA COINCIDENCIA EN LISTA DE SANCIONES DENOMINADA IFPE POR DIFERENCIA D…"
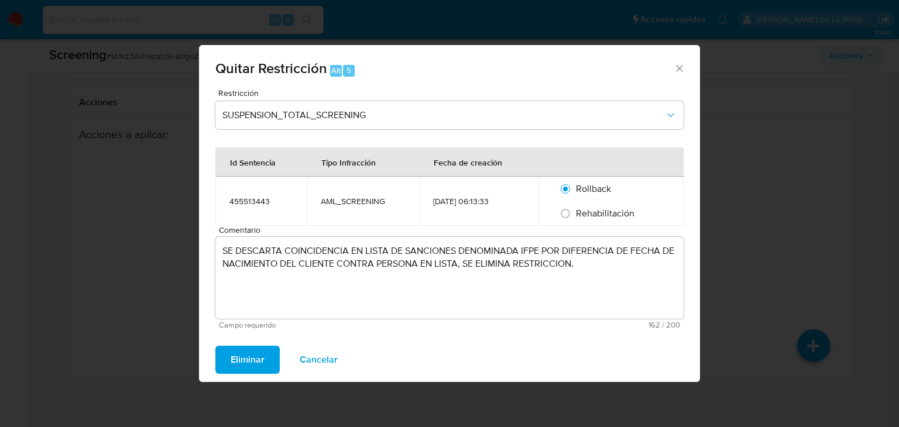
click at [229, 359] on button "Eliminar" at bounding box center [247, 360] width 64 height 28
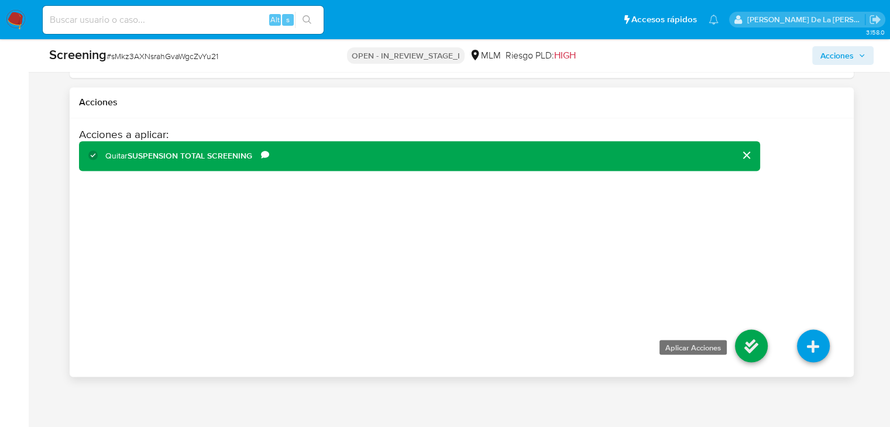
click at [744, 347] on icon at bounding box center [751, 345] width 33 height 33
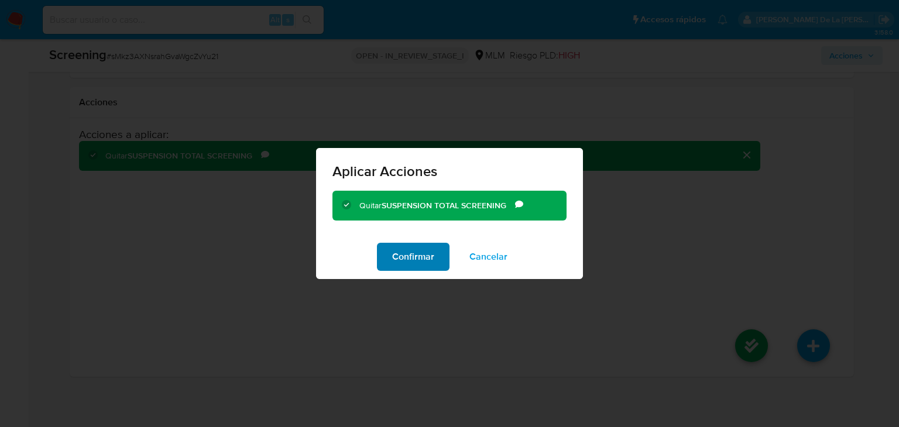
click at [427, 257] on span "Confirmar" at bounding box center [413, 257] width 42 height 26
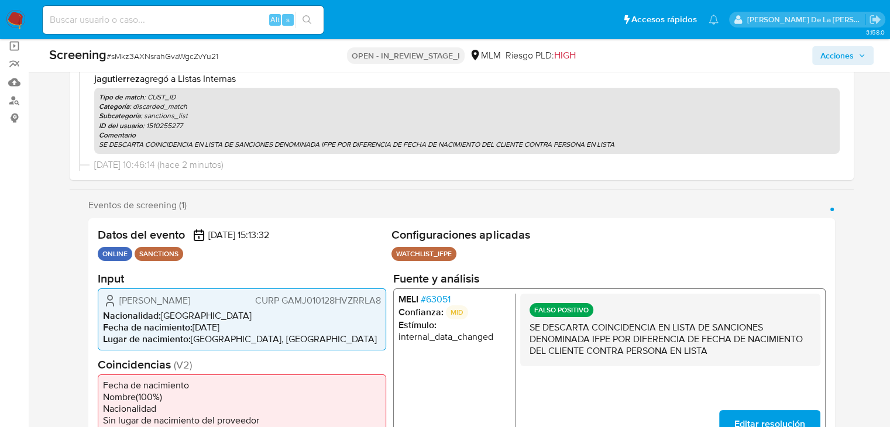
select select "10"
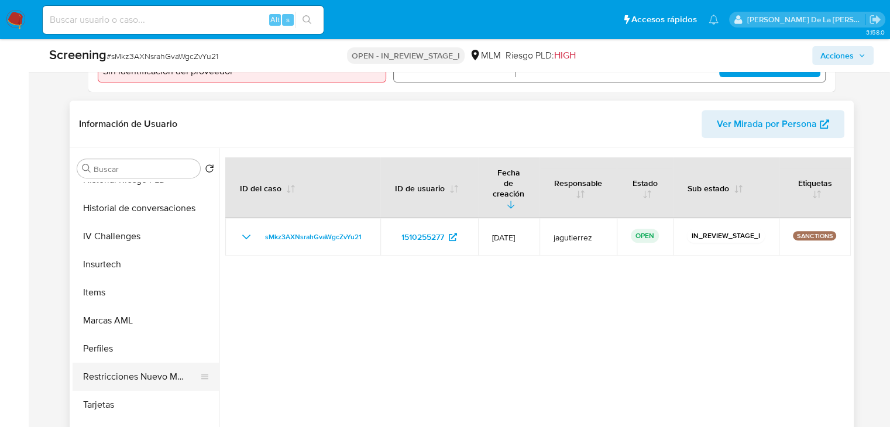
scroll to position [468, 0]
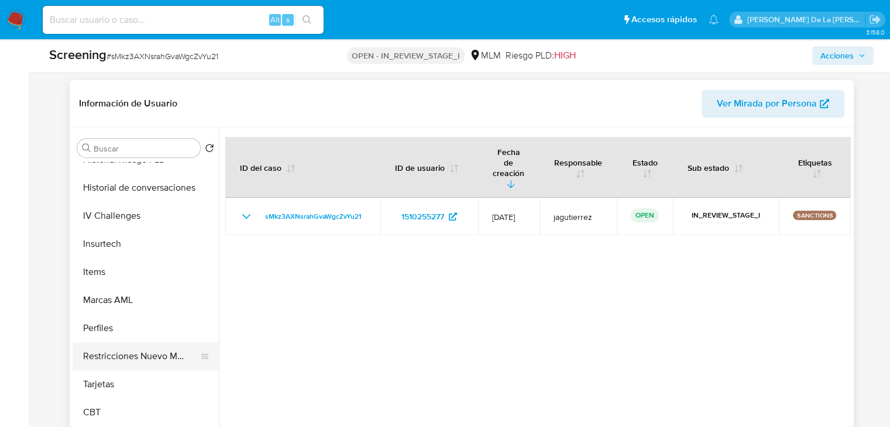
click at [136, 348] on button "Restricciones Nuevo Mundo" at bounding box center [141, 356] width 137 height 28
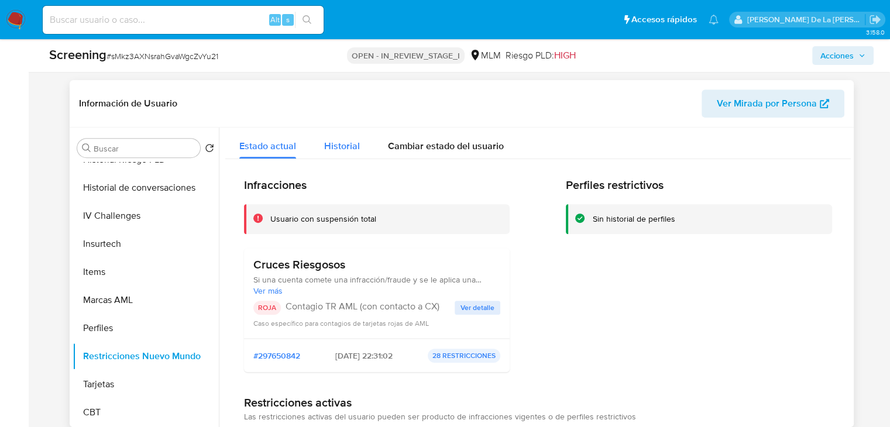
click at [333, 143] on span "Historial" at bounding box center [342, 145] width 36 height 13
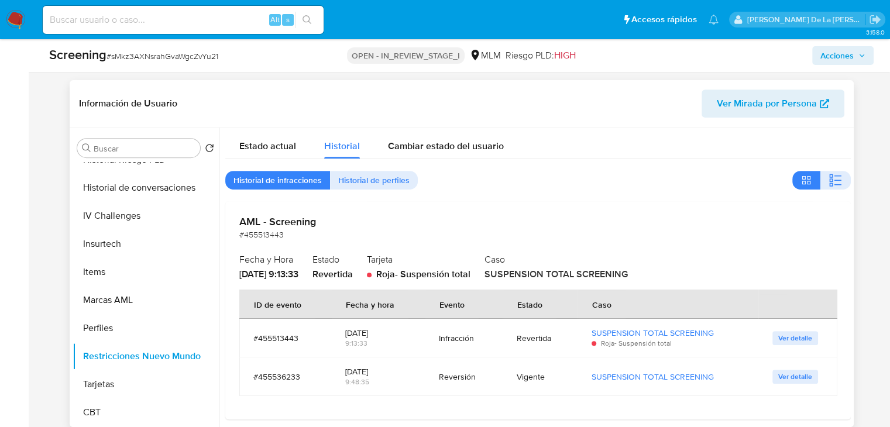
drag, startPoint x: 547, startPoint y: 275, endPoint x: 672, endPoint y: 272, distance: 125.2
click at [672, 272] on div "Caso SUSPENSION TOTAL SCREENING" at bounding box center [660, 265] width 352 height 30
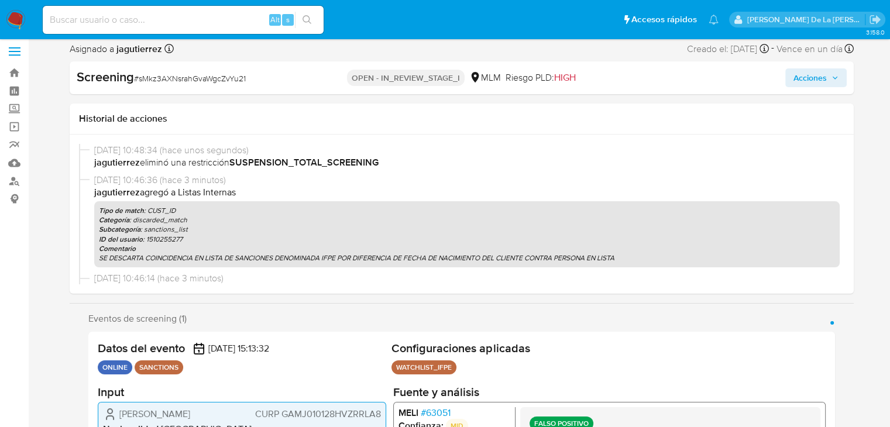
scroll to position [0, 0]
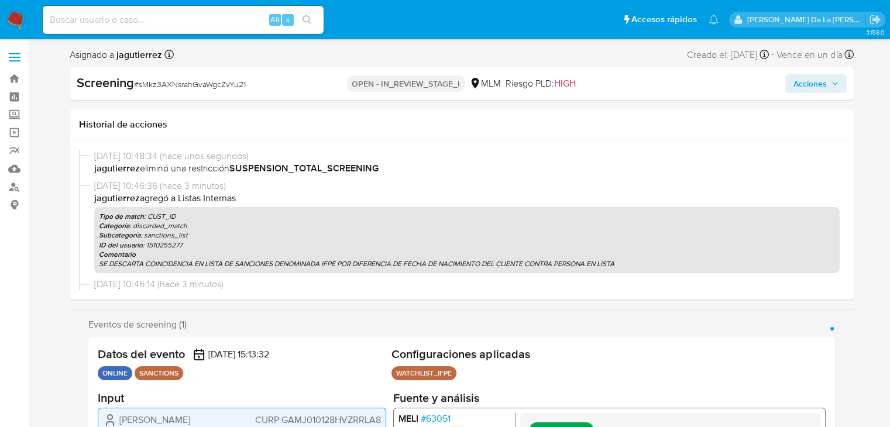
click at [814, 87] on span "Acciones" at bounding box center [809, 83] width 33 height 19
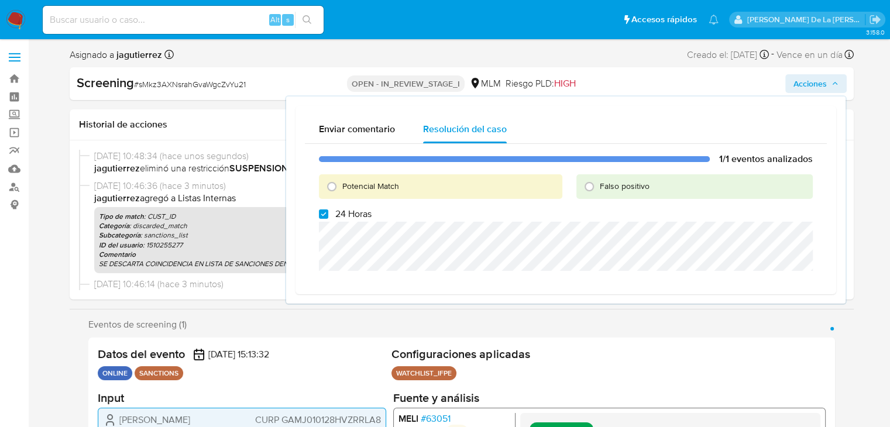
click at [402, 188] on div "Potencial Match" at bounding box center [440, 186] width 243 height 25
click at [370, 183] on span "Potencial Match" at bounding box center [370, 186] width 57 height 12
click at [341, 183] on input "Potencial Match" at bounding box center [331, 186] width 19 height 19
radio input "true"
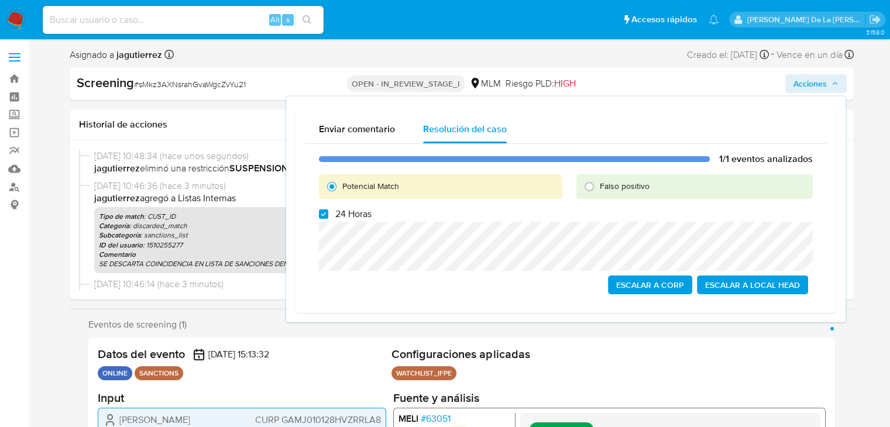
click at [345, 214] on span "24 Horas" at bounding box center [353, 214] width 36 height 12
click at [328, 214] on input "24 Horas" at bounding box center [323, 213] width 9 height 9
checkbox input "false"
click at [611, 183] on span "Falso positivo" at bounding box center [625, 186] width 50 height 12
click at [598, 183] on input "Falso positivo" at bounding box center [589, 186] width 19 height 19
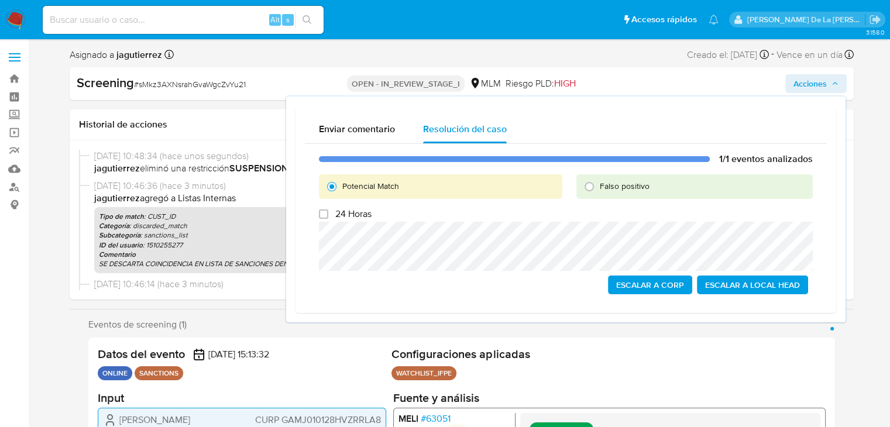
radio input "true"
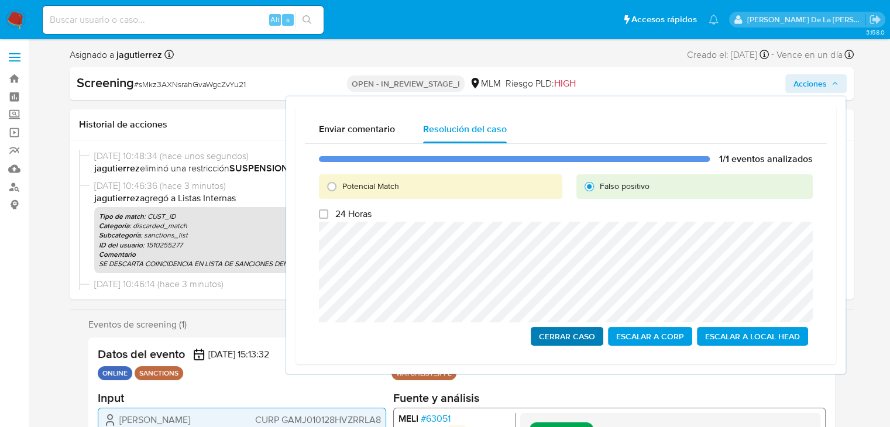
scroll to position [59, 0]
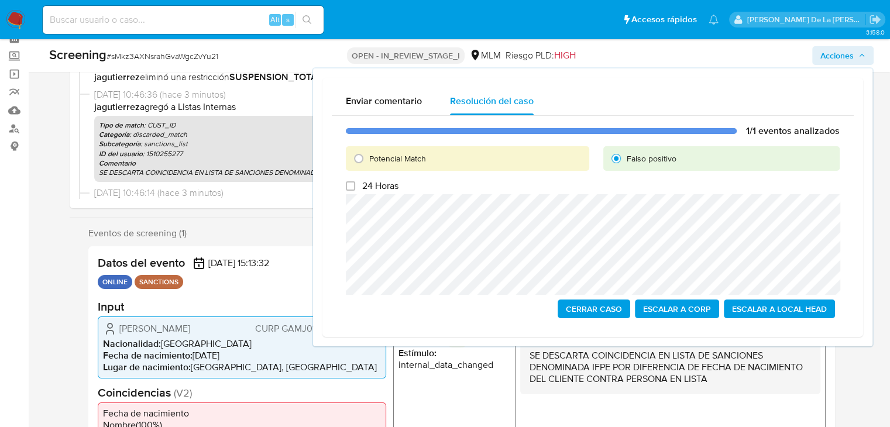
click at [579, 307] on span "Cerrar Caso" at bounding box center [594, 309] width 56 height 16
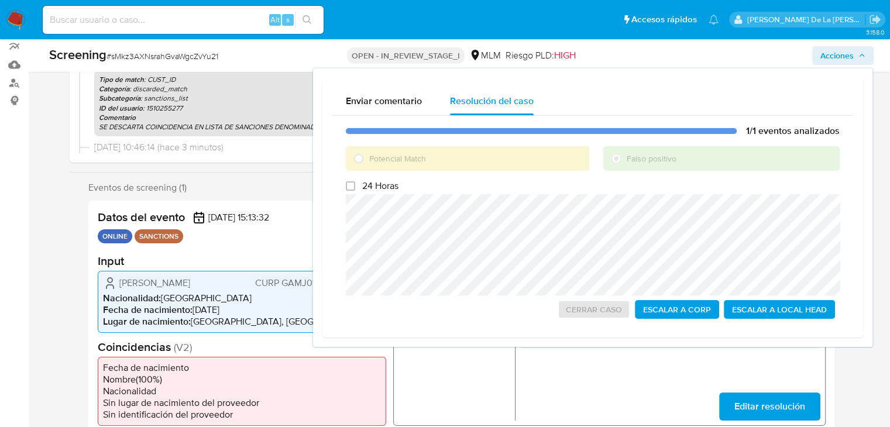
scroll to position [117, 0]
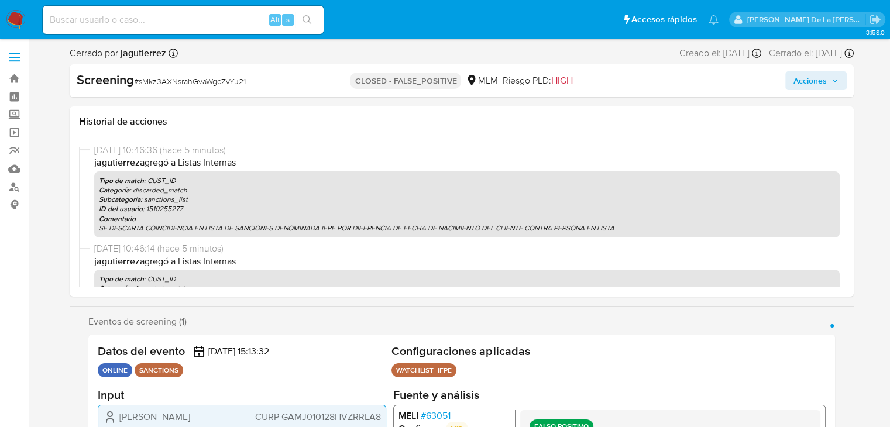
select select "10"
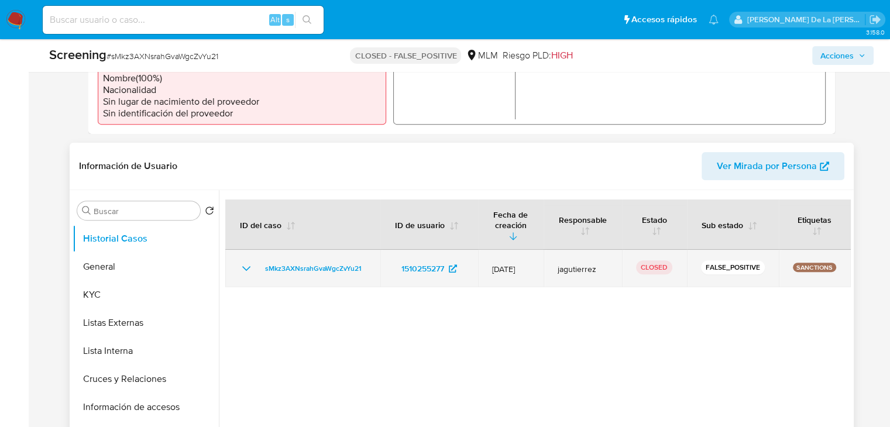
scroll to position [410, 0]
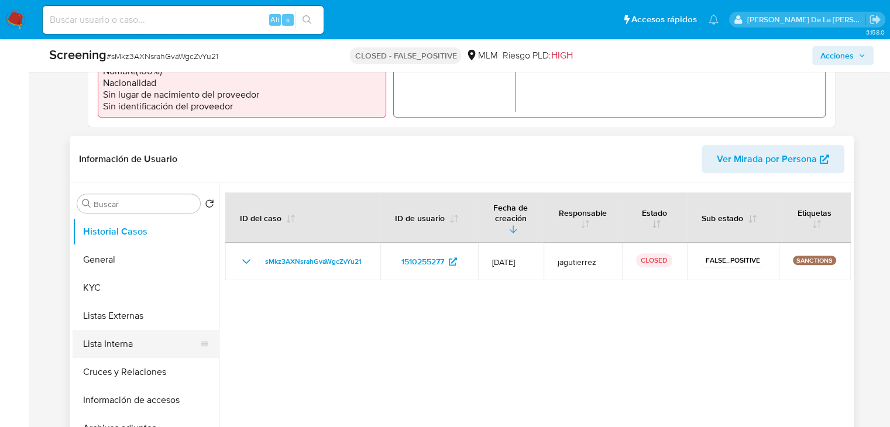
click at [157, 349] on button "Lista Interna" at bounding box center [141, 344] width 137 height 28
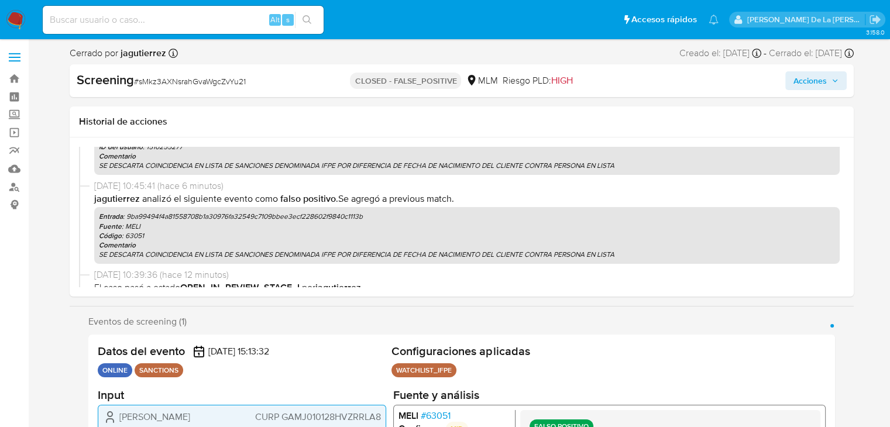
scroll to position [347, 0]
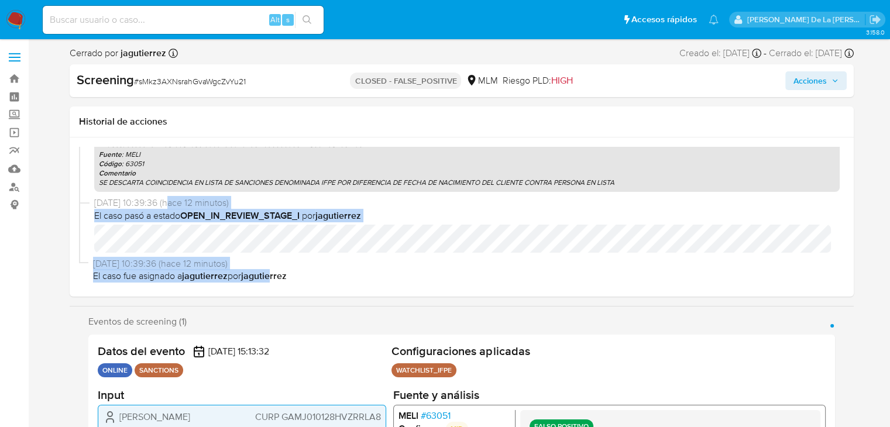
drag, startPoint x: 276, startPoint y: 281, endPoint x: 161, endPoint y: 196, distance: 143.4
click at [168, 196] on div "11/09/2025 10:51:04 (hace unos segundos) El caso pasó a estado CLOSED_FALSE_POS…" at bounding box center [461, 217] width 765 height 140
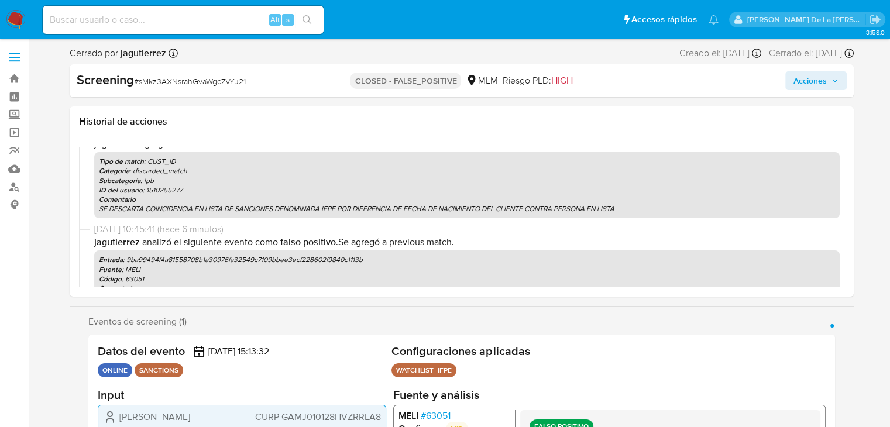
click at [243, 272] on p "Fuente : MELI" at bounding box center [467, 269] width 736 height 9
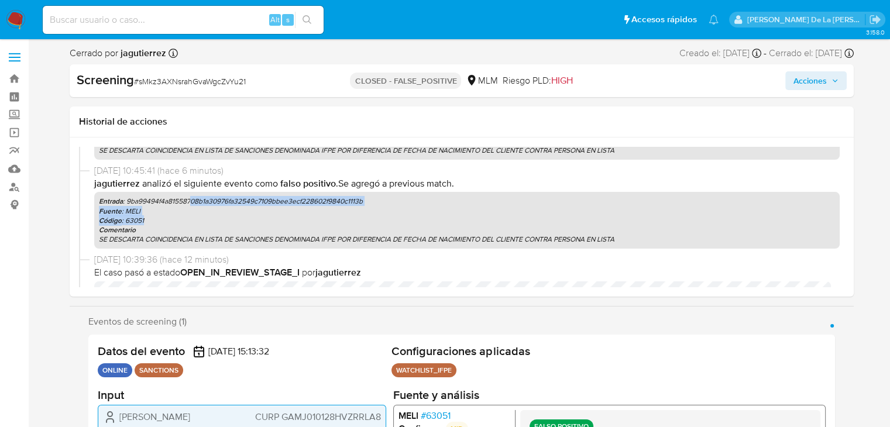
drag, startPoint x: 300, startPoint y: 225, endPoint x: 190, endPoint y: 188, distance: 116.0
click at [189, 195] on div "Entrada : 9ba99494f4a81558708b1a30976fa32549c7109bbee3ecf228602f9840c1113b Fuen…" at bounding box center [466, 220] width 745 height 57
click at [191, 185] on span "Analizó el siguiente evento como" at bounding box center [210, 183] width 136 height 13
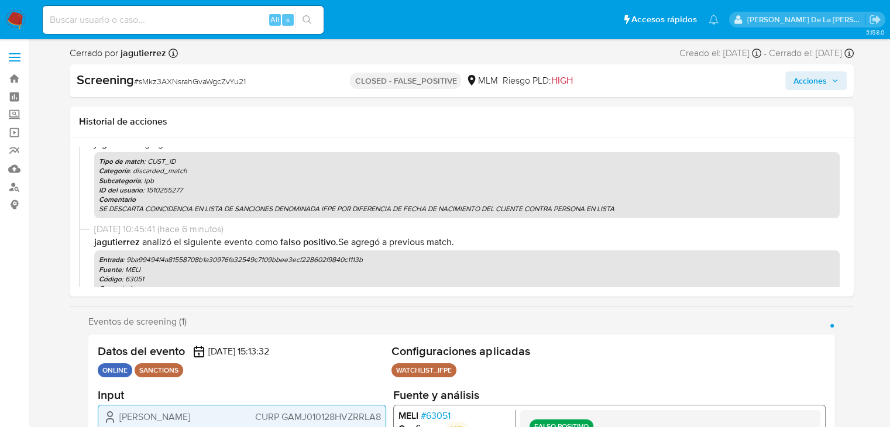
scroll to position [171, 0]
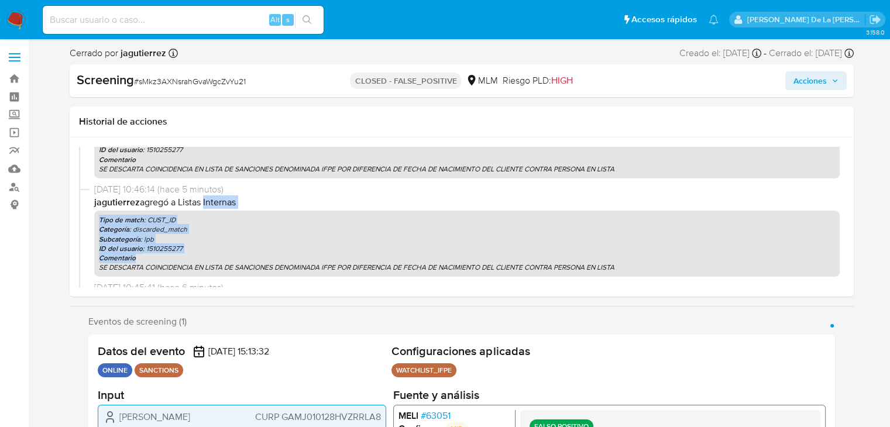
drag, startPoint x: 297, startPoint y: 260, endPoint x: 201, endPoint y: 202, distance: 111.3
click at [202, 203] on div "11/09/2025 10:46:14 (hace 5 minutos) jagutierrez agregó a Listas Internas Tipo …" at bounding box center [466, 230] width 745 height 94
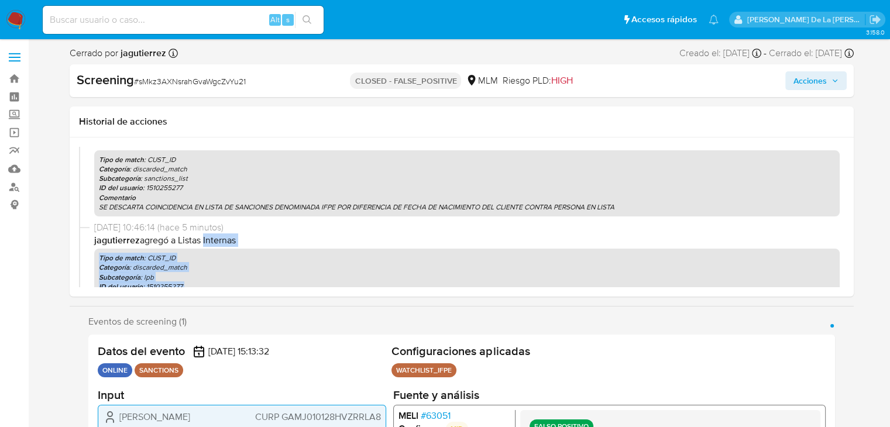
scroll to position [113, 0]
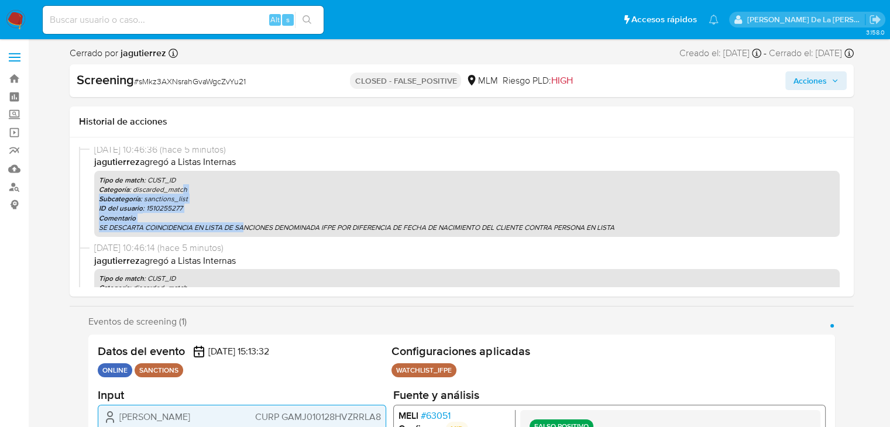
drag, startPoint x: 243, startPoint y: 230, endPoint x: 183, endPoint y: 179, distance: 78.9
click at [183, 180] on div "Tipo de match : CUST_ID Categoría : discarded_match Subcategoría : sanctions_li…" at bounding box center [466, 204] width 745 height 66
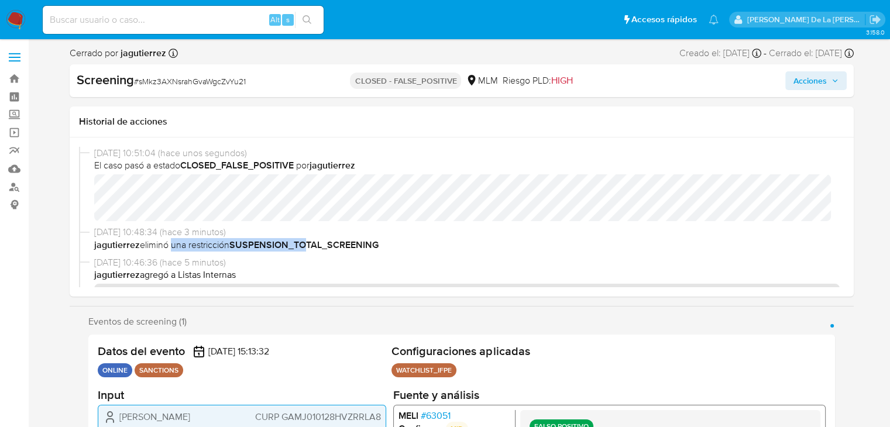
drag, startPoint x: 169, startPoint y: 246, endPoint x: 305, endPoint y: 248, distance: 136.3
click at [305, 248] on span "jagutierrez eliminó una restricción SUSPENSION_TOTAL_SCREENING" at bounding box center [466, 245] width 745 height 13
click at [306, 248] on b "SUSPENSION_TOTAL_SCREENING" at bounding box center [303, 244] width 149 height 13
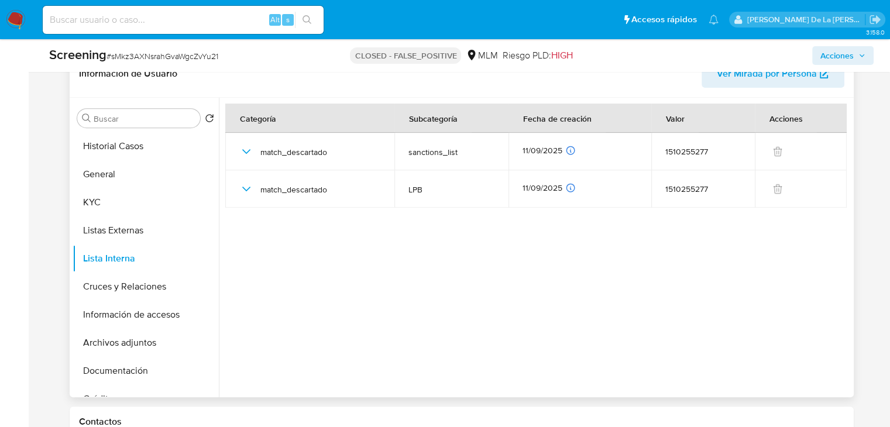
scroll to position [468, 0]
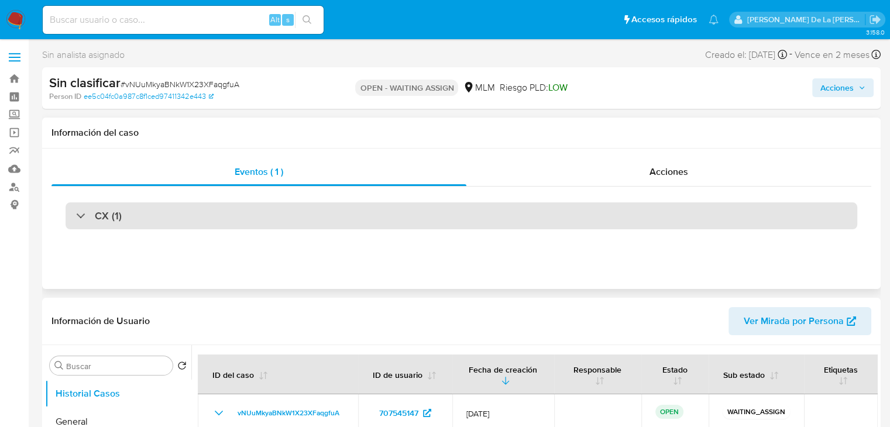
click at [107, 221] on h3 "CX (1)" at bounding box center [108, 215] width 27 height 13
select select "10"
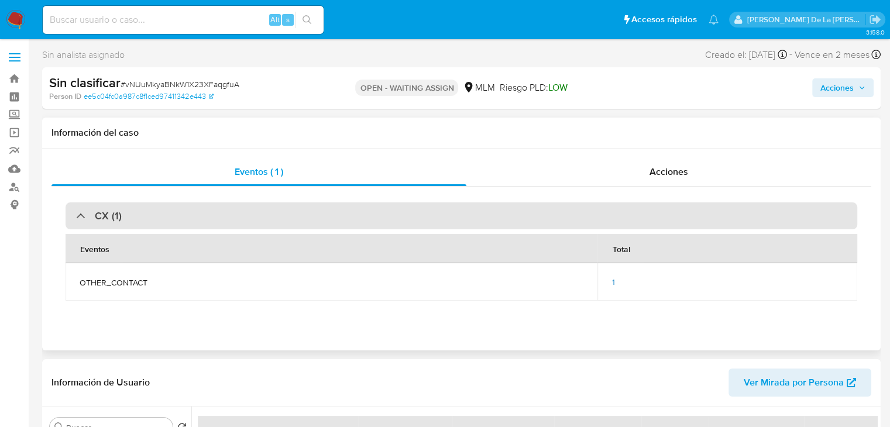
click at [106, 221] on h3 "CX (1)" at bounding box center [108, 215] width 27 height 13
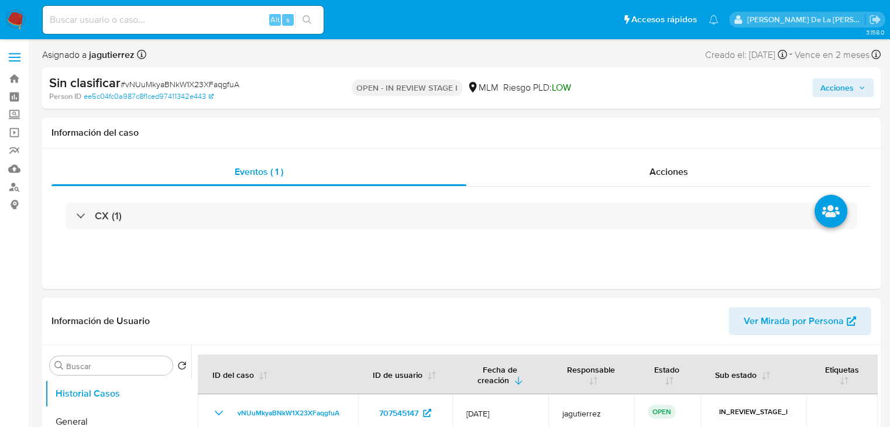
select select "10"
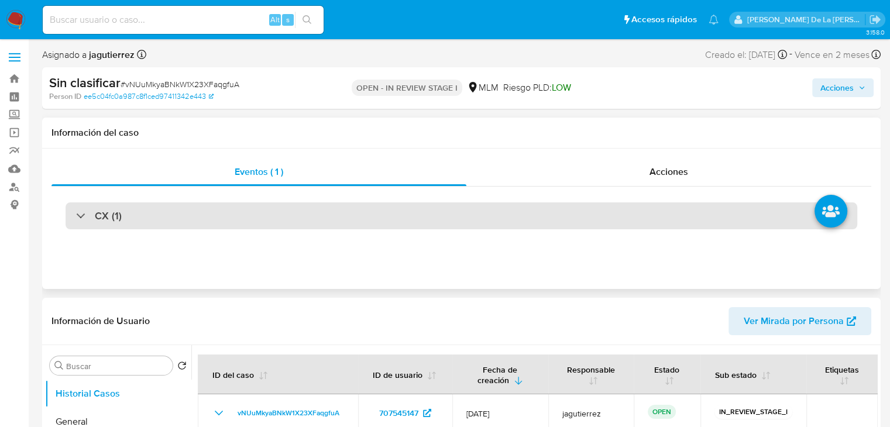
click at [82, 218] on div "CX (1)" at bounding box center [99, 215] width 46 height 13
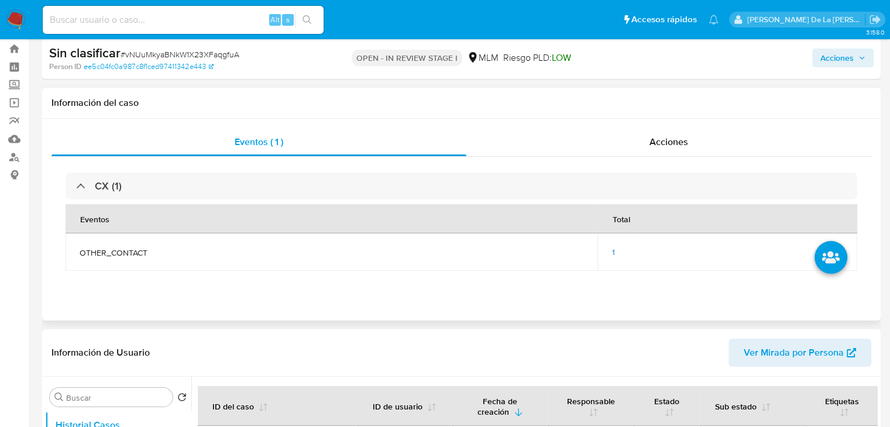
scroll to position [59, 0]
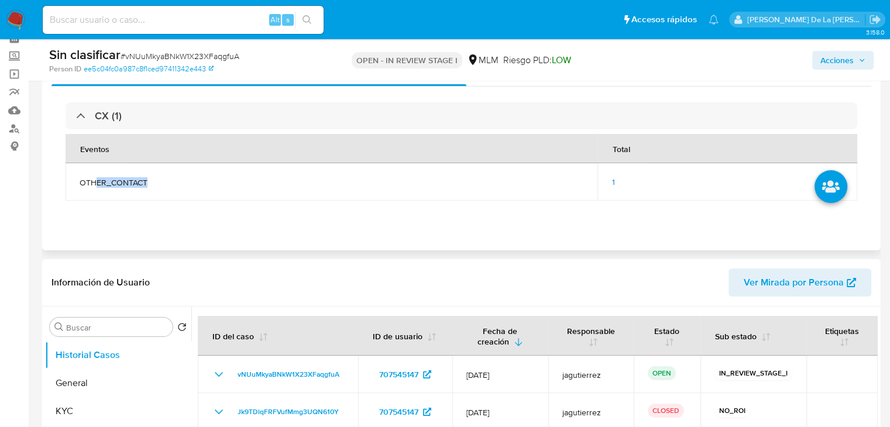
drag, startPoint x: 95, startPoint y: 177, endPoint x: 167, endPoint y: 176, distance: 71.4
click at [166, 176] on td "OTHER_CONTACT" at bounding box center [332, 181] width 532 height 37
click at [167, 176] on td "OTHER_CONTACT" at bounding box center [332, 181] width 532 height 37
click at [616, 180] on div "1" at bounding box center [727, 182] width 232 height 11
click at [611, 180] on span "1" at bounding box center [612, 182] width 3 height 12
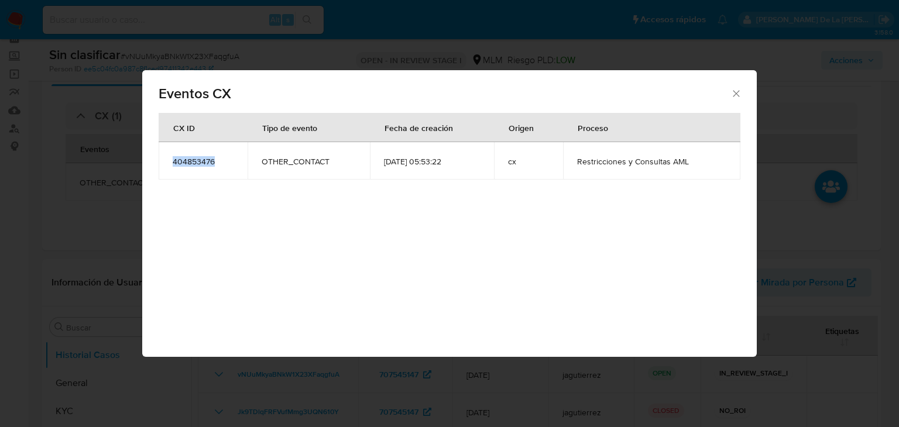
drag, startPoint x: 171, startPoint y: 163, endPoint x: 221, endPoint y: 163, distance: 49.7
click at [221, 163] on td "404853476" at bounding box center [203, 160] width 89 height 37
click at [220, 163] on span "404853476" at bounding box center [203, 161] width 61 height 11
drag, startPoint x: 196, startPoint y: 167, endPoint x: 214, endPoint y: 168, distance: 17.6
click at [214, 168] on td "404853476" at bounding box center [203, 160] width 89 height 37
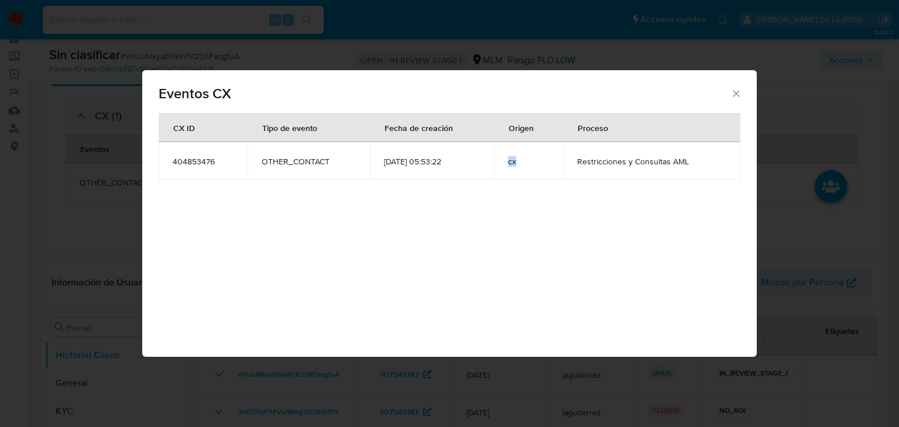
drag, startPoint x: 510, startPoint y: 161, endPoint x: 525, endPoint y: 162, distance: 15.2
click at [525, 162] on td "cx" at bounding box center [528, 160] width 69 height 37
click at [514, 167] on td "cx" at bounding box center [528, 160] width 69 height 37
drag, startPoint x: 577, startPoint y: 163, endPoint x: 729, endPoint y: 164, distance: 151.5
click at [729, 164] on td "Restricciones y Consultas AML" at bounding box center [651, 160] width 177 height 37
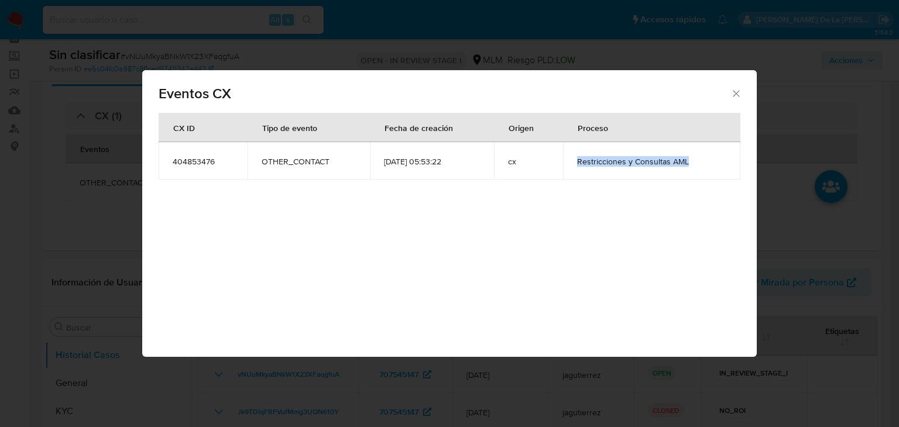
click at [729, 164] on td "Restricciones y Consultas AML" at bounding box center [651, 160] width 177 height 37
drag, startPoint x: 198, startPoint y: 167, endPoint x: 212, endPoint y: 167, distance: 14.1
click at [212, 167] on td "404853476" at bounding box center [203, 160] width 89 height 37
click at [737, 97] on icon "Cerrar" at bounding box center [736, 94] width 12 height 12
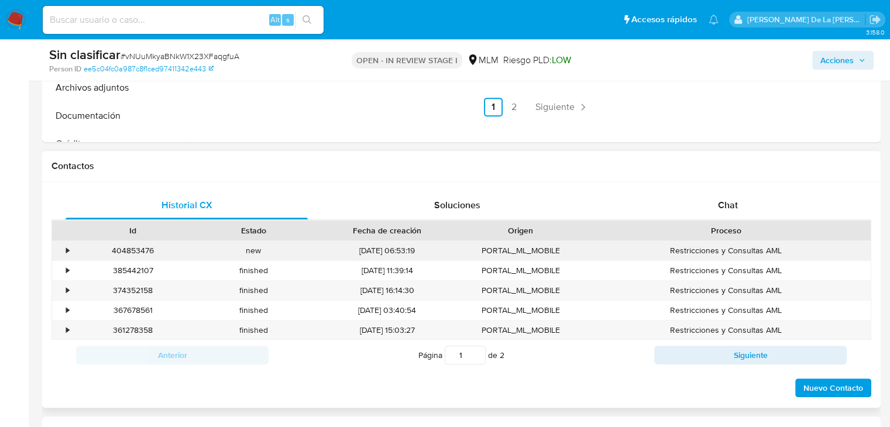
scroll to position [527, 0]
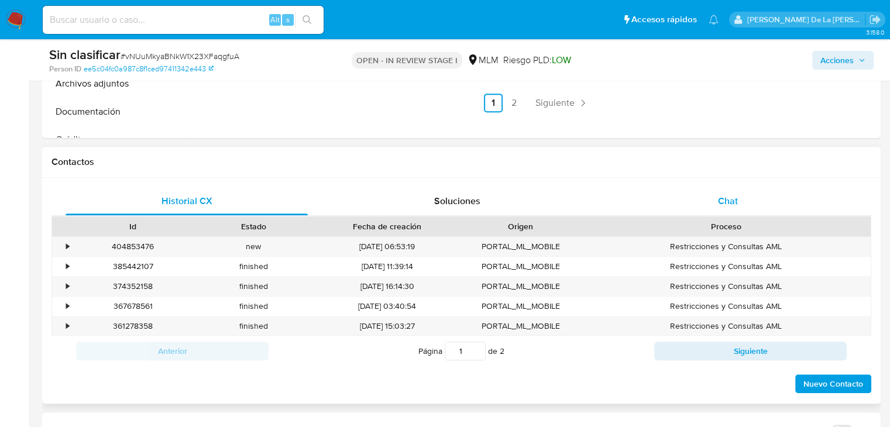
click at [744, 204] on div "Chat" at bounding box center [728, 201] width 242 height 28
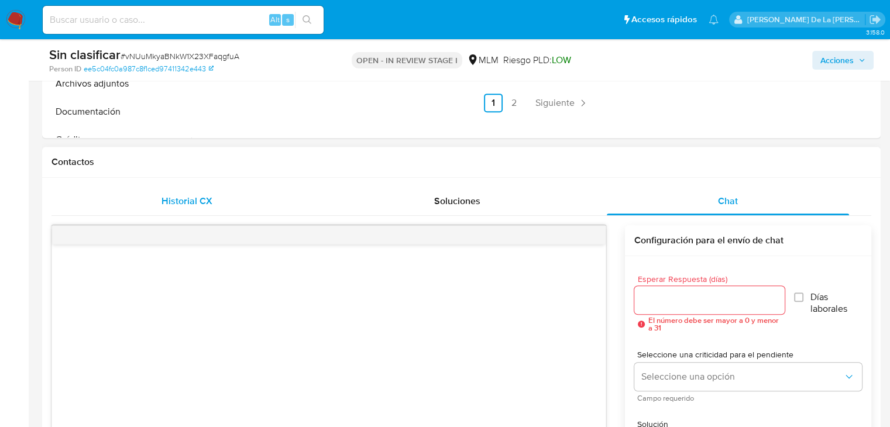
click at [195, 200] on span "Historial CX" at bounding box center [186, 200] width 51 height 13
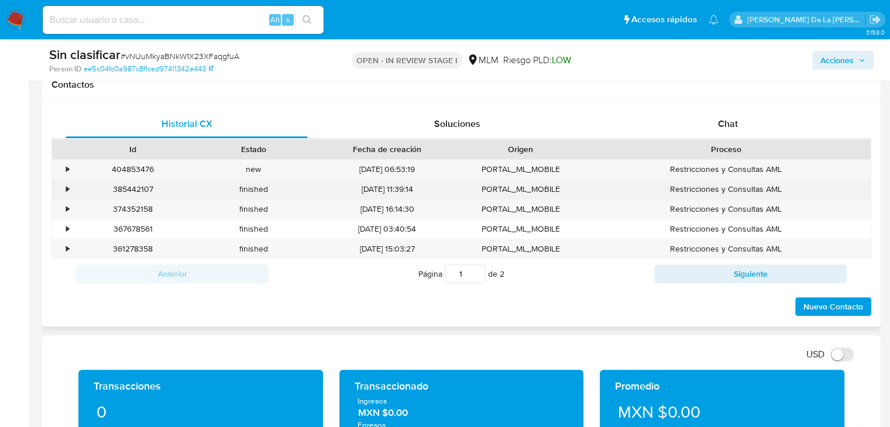
scroll to position [585, 0]
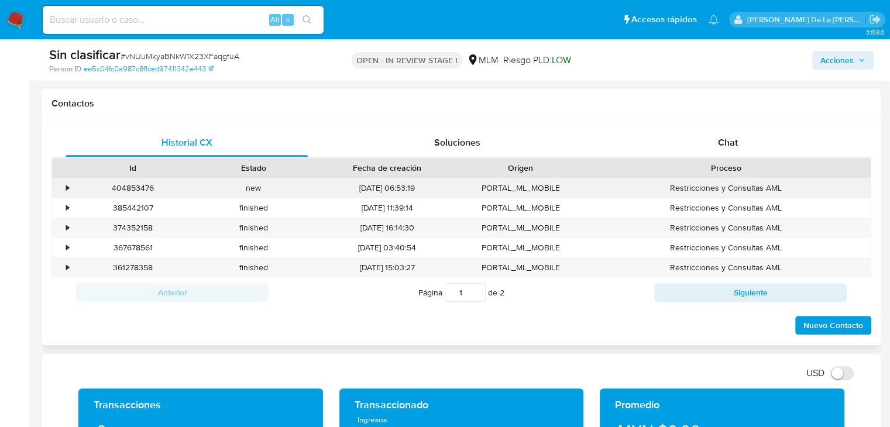
click at [66, 189] on div "•" at bounding box center [67, 188] width 3 height 11
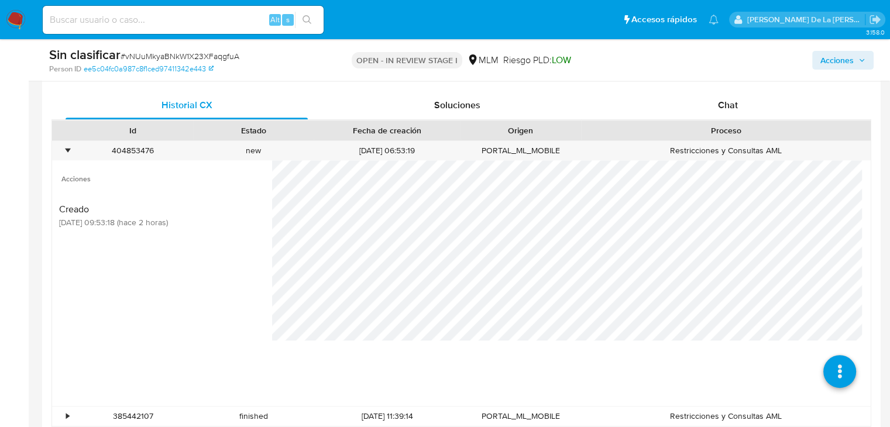
scroll to position [644, 0]
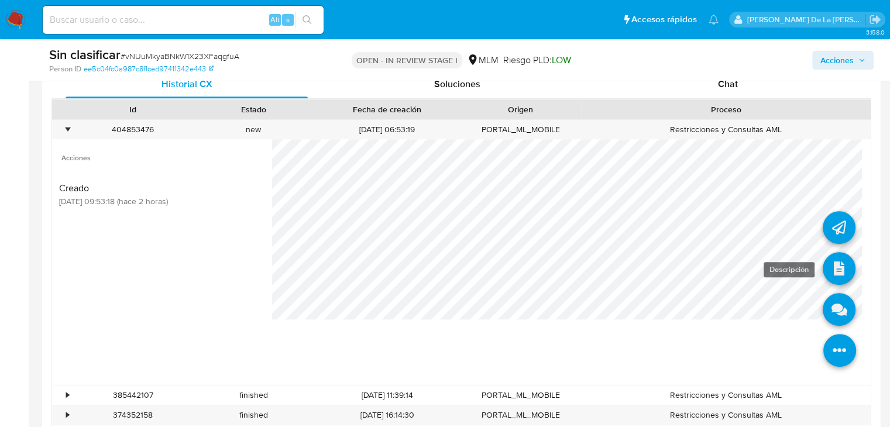
click at [827, 266] on icon at bounding box center [839, 268] width 33 height 33
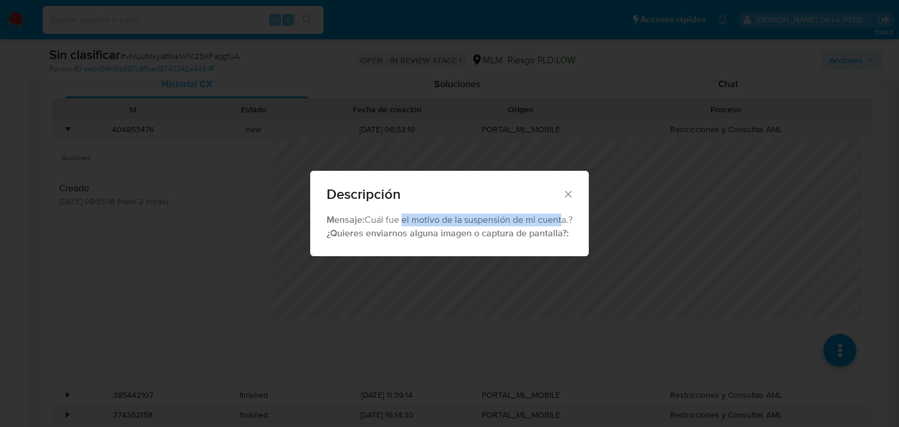
drag, startPoint x: 398, startPoint y: 220, endPoint x: 557, endPoint y: 218, distance: 159.1
click at [557, 218] on div "Mensaje: Cuál fue el motivo de la suspensión de mi cuenta.? ¿Quieres enviarnos …" at bounding box center [449, 227] width 246 height 26
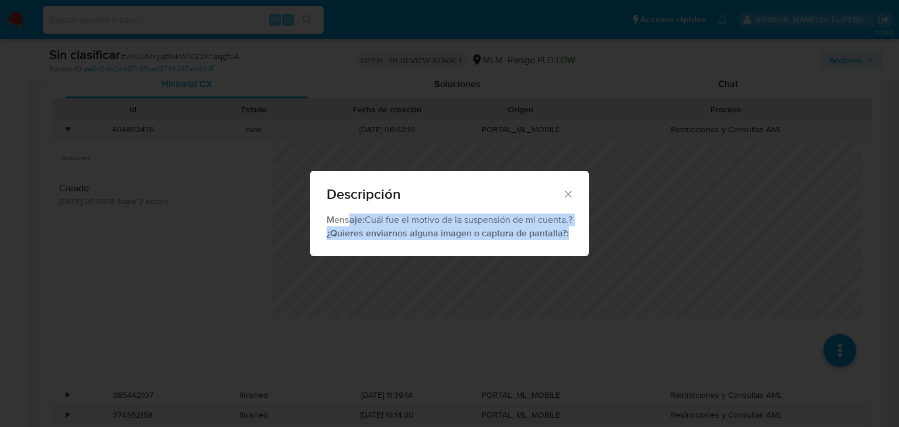
drag, startPoint x: 349, startPoint y: 218, endPoint x: 569, endPoint y: 236, distance: 220.7
click at [569, 236] on div "Mensaje: Cuál fue el motivo de la suspensión de mi cuenta.? ¿Quieres enviarnos …" at bounding box center [449, 227] width 246 height 26
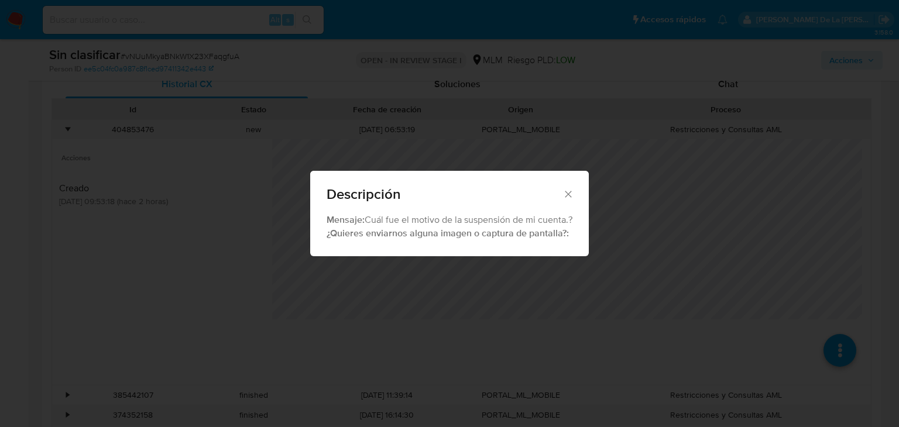
click at [572, 195] on icon "Cerrar" at bounding box center [568, 194] width 12 height 12
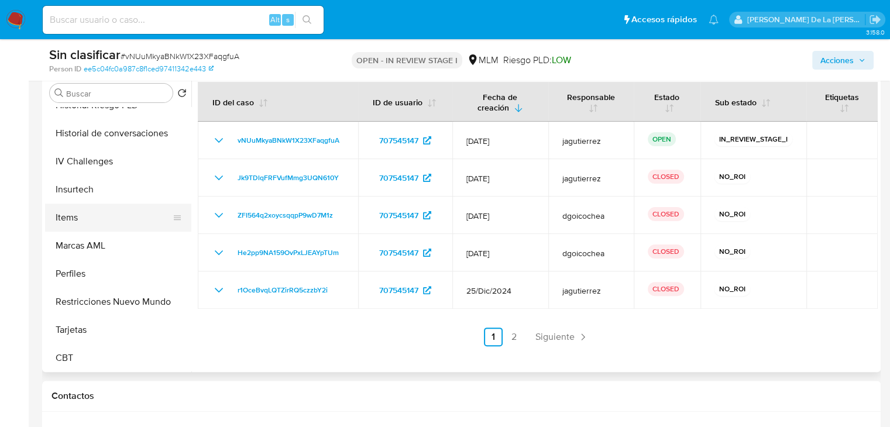
scroll to position [494, 0]
click at [107, 302] on button "Restricciones Nuevo Mundo" at bounding box center [113, 301] width 137 height 28
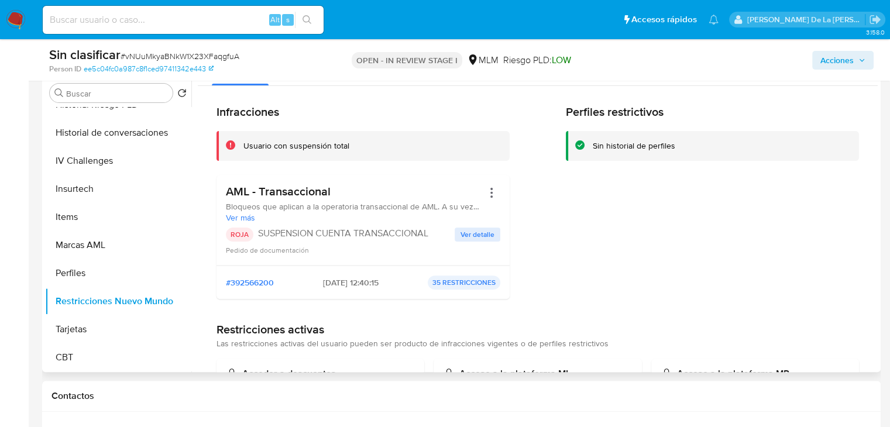
scroll to position [0, 0]
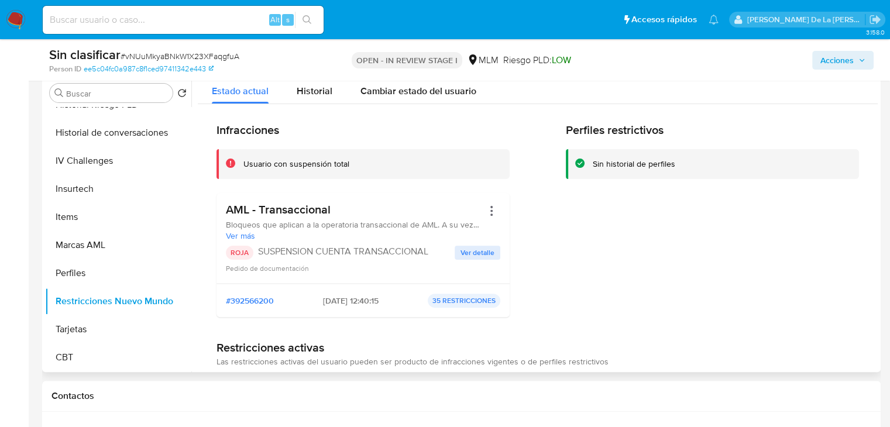
drag, startPoint x: 253, startPoint y: 207, endPoint x: 329, endPoint y: 235, distance: 81.3
click at [329, 235] on div "AML - Transaccional Bloqueos que aplican a la operatoria transaccional de AML. …" at bounding box center [354, 221] width 257 height 39
drag, startPoint x: 329, startPoint y: 235, endPoint x: 293, endPoint y: 245, distance: 37.5
click at [328, 236] on span "Ver más" at bounding box center [354, 235] width 257 height 11
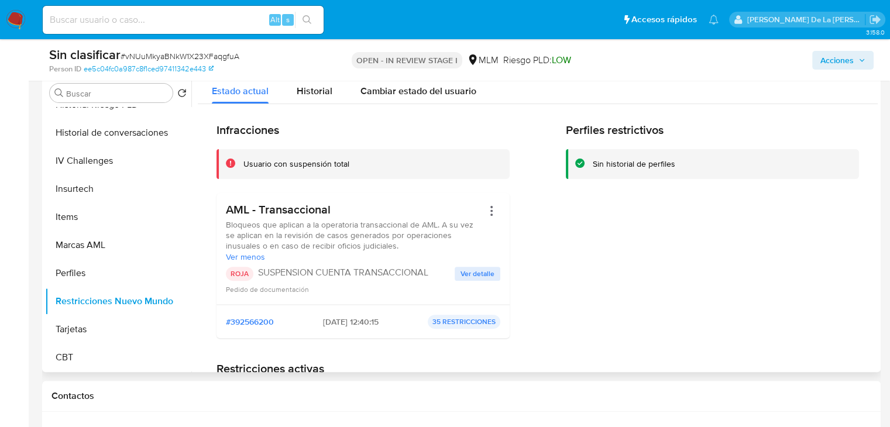
drag, startPoint x: 466, startPoint y: 276, endPoint x: 339, endPoint y: 279, distance: 127.0
click at [339, 279] on div "ROJA SUSPENSION CUENTA TRANSACCIONAL Ver detalle Pedido de documentación" at bounding box center [363, 281] width 274 height 28
click at [475, 268] on span "Ver detalle" at bounding box center [477, 274] width 34 height 12
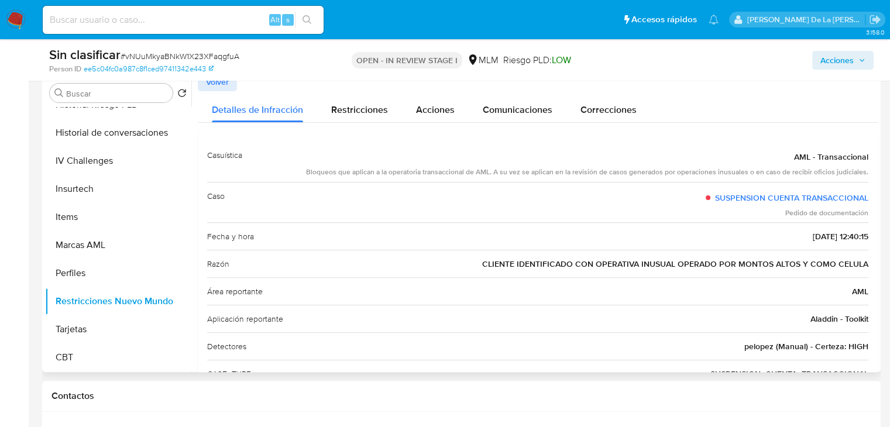
scroll to position [59, 0]
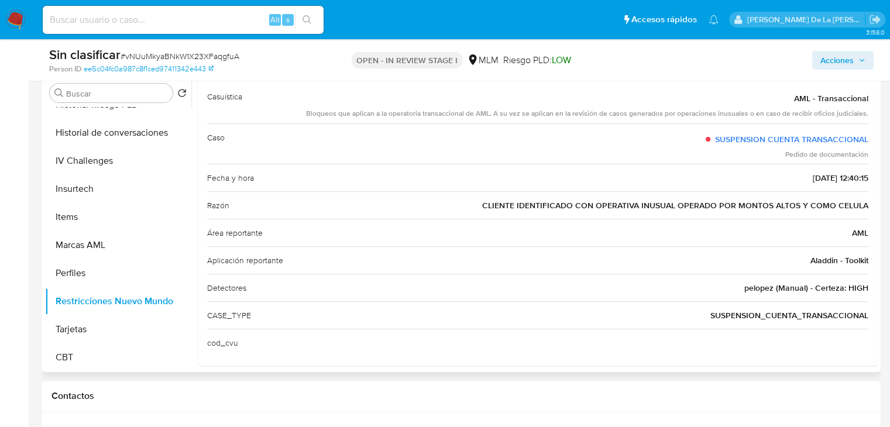
drag, startPoint x: 527, startPoint y: 208, endPoint x: 870, endPoint y: 209, distance: 342.8
click at [870, 209] on div "Casuística AML - Transaccional Bloqueos que aplican a la operatoria transaccion…" at bounding box center [538, 220] width 680 height 293
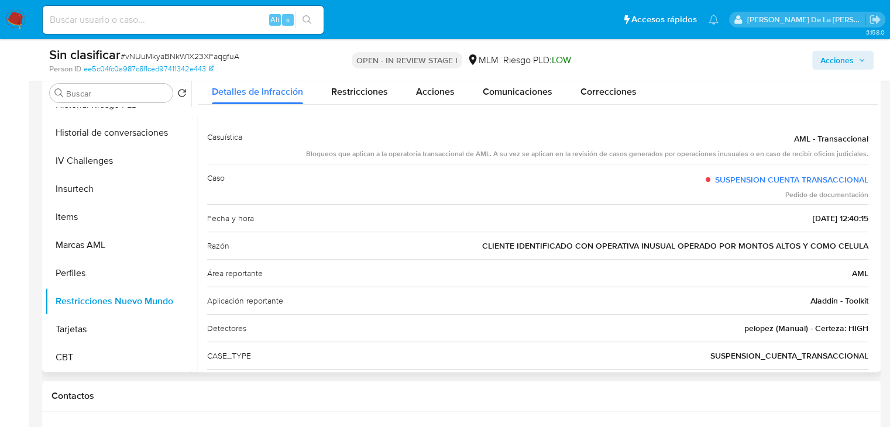
scroll to position [0, 0]
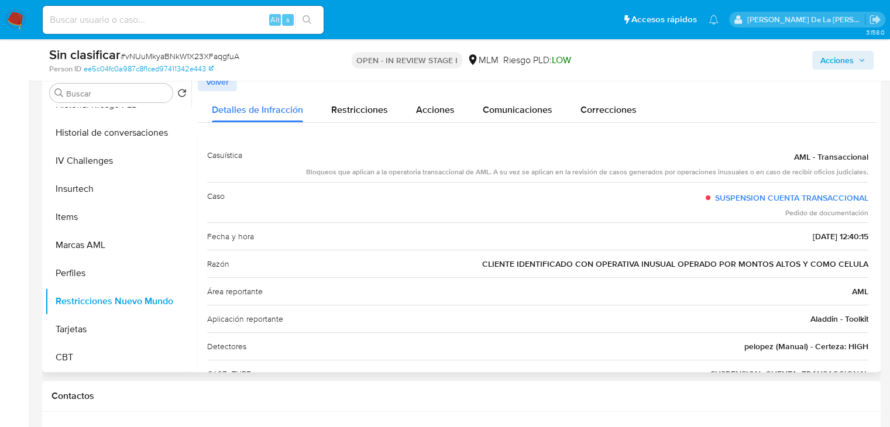
click at [508, 274] on div "Razón CLIENTE IDENTIFICADO CON OPERATIVA INUSUAL OPERADO POR MONTOS ALTOS Y COM…" at bounding box center [537, 263] width 661 height 27
drag, startPoint x: 480, startPoint y: 260, endPoint x: 887, endPoint y: 263, distance: 407.2
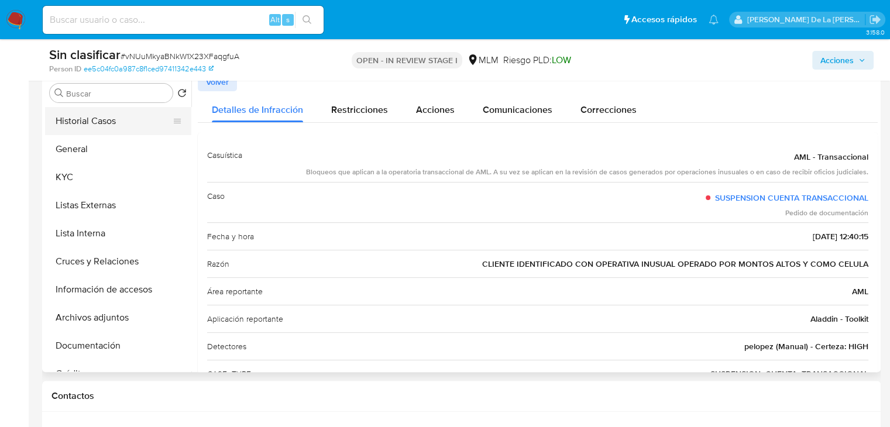
click at [118, 124] on button "Historial Casos" at bounding box center [113, 121] width 137 height 28
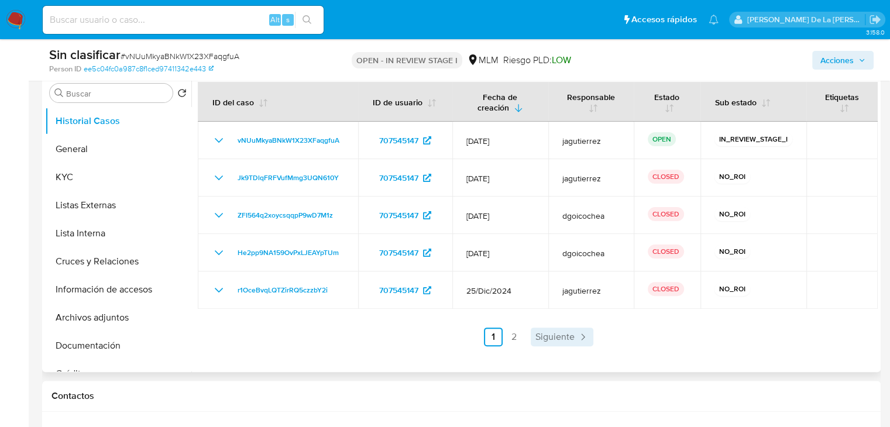
click at [580, 343] on link "Siguiente" at bounding box center [562, 337] width 63 height 19
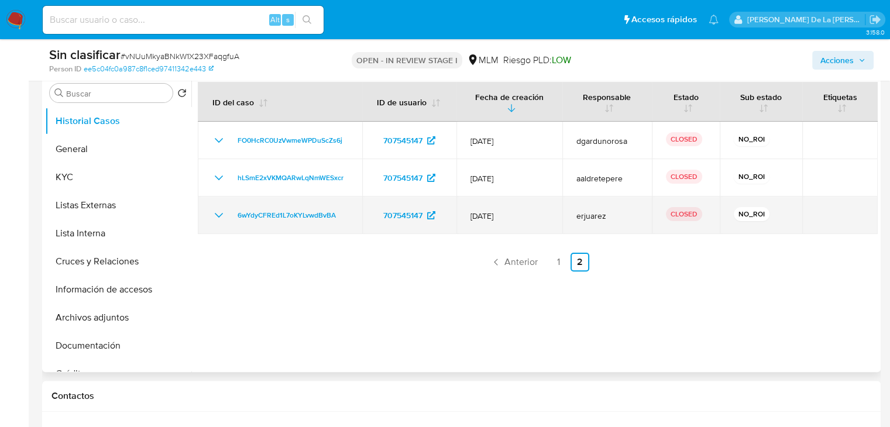
click at [218, 215] on icon "Mostrar/Ocultar" at bounding box center [219, 215] width 14 height 14
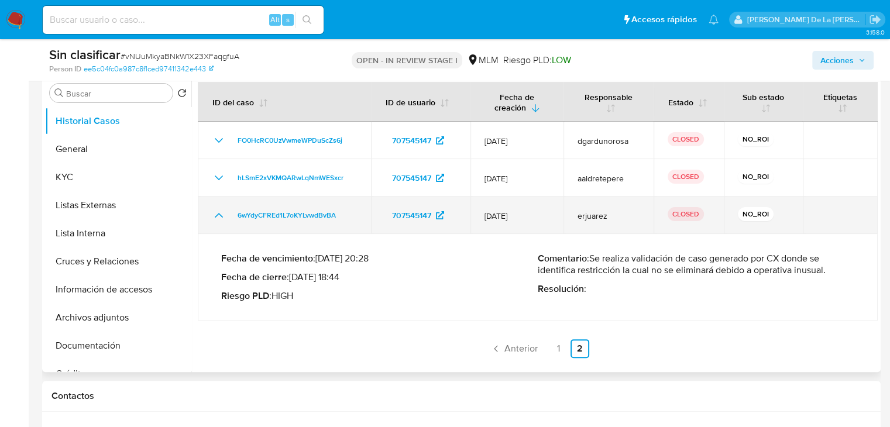
click at [218, 215] on icon "Mostrar/Ocultar" at bounding box center [219, 215] width 14 height 14
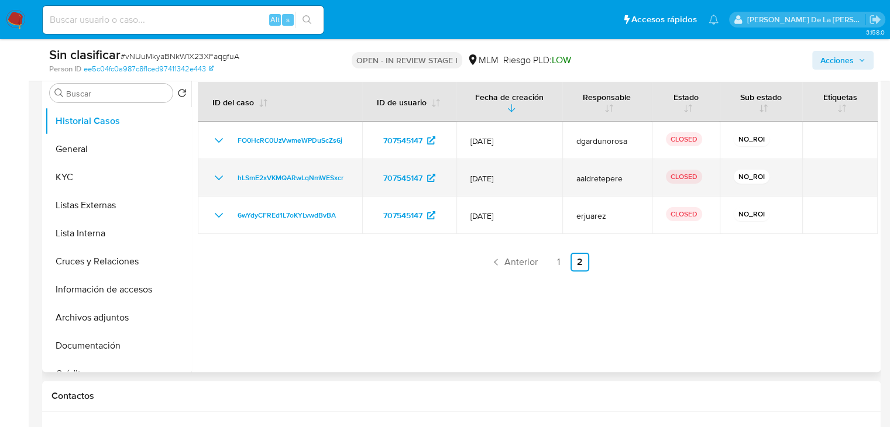
click at [220, 177] on icon "Mostrar/Ocultar" at bounding box center [219, 178] width 14 height 14
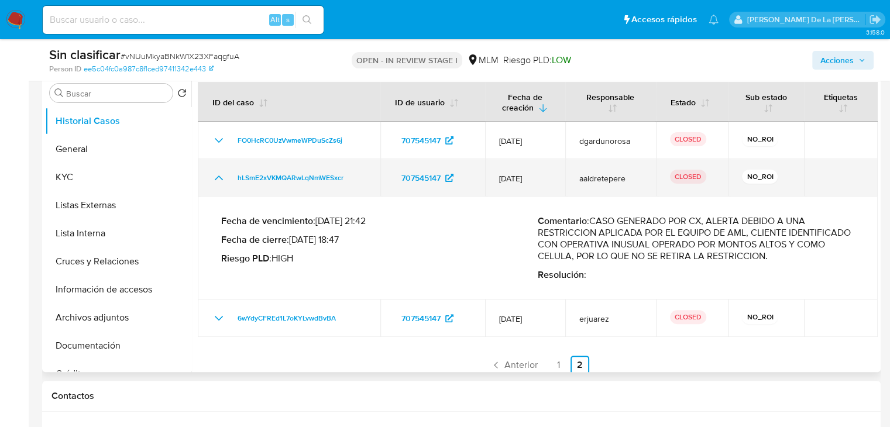
click at [219, 176] on icon "Mostrar/Ocultar" at bounding box center [219, 178] width 8 height 5
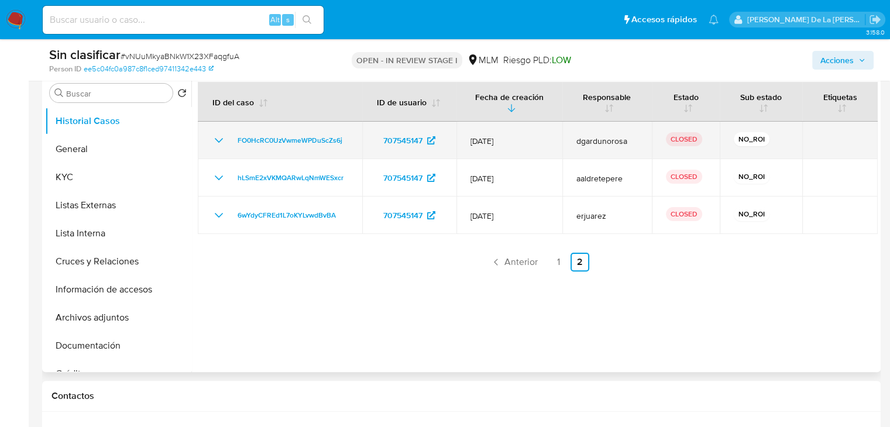
click at [210, 141] on td "FO0HcRC0UzVwmeWPDuScZs6j" at bounding box center [280, 140] width 164 height 37
click at [212, 140] on icon "Mostrar/Ocultar" at bounding box center [219, 140] width 14 height 14
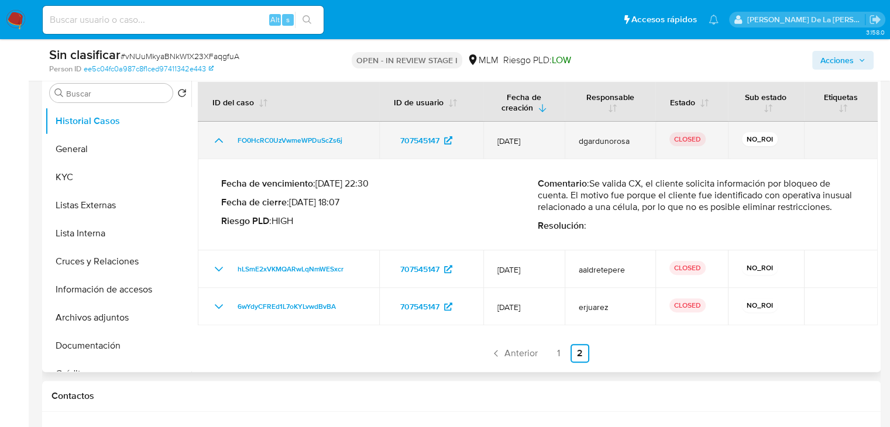
click at [219, 138] on icon "Mostrar/Ocultar" at bounding box center [219, 140] width 14 height 14
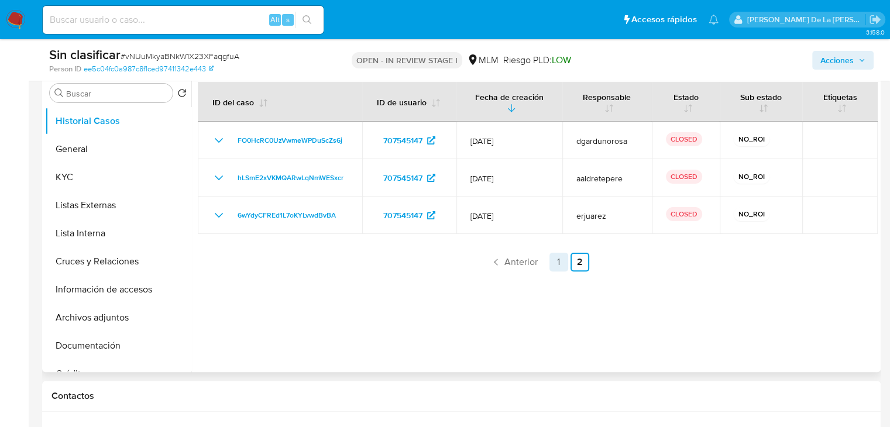
click at [562, 259] on link "1" at bounding box center [558, 262] width 19 height 19
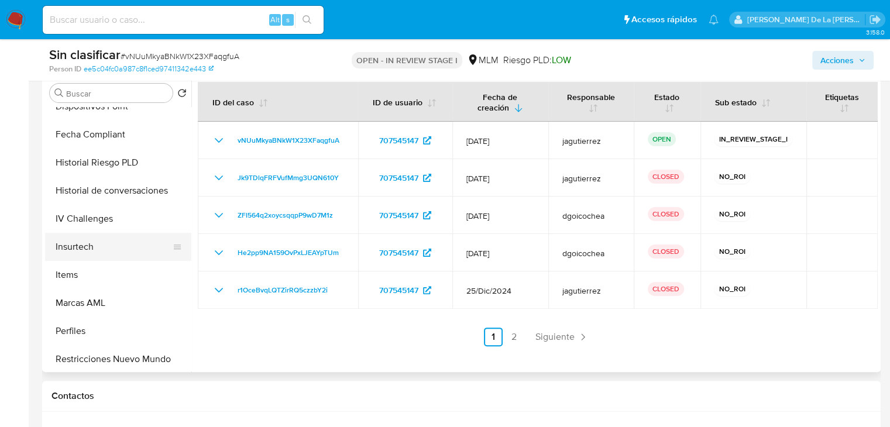
scroll to position [494, 0]
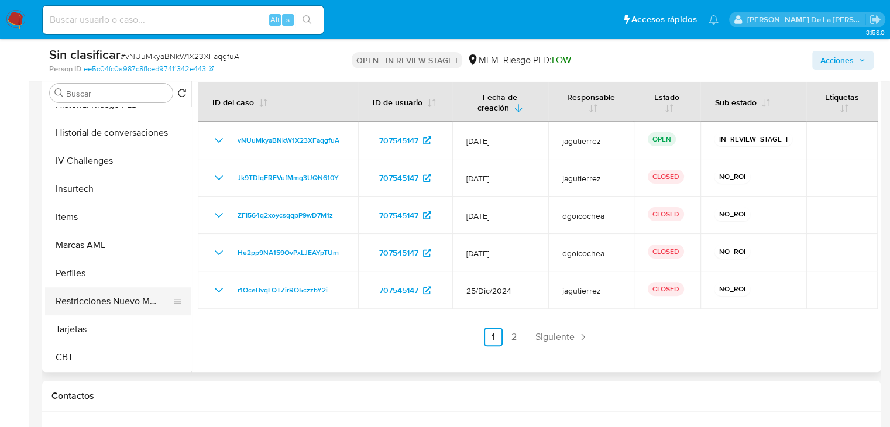
click at [119, 304] on button "Restricciones Nuevo Mundo" at bounding box center [113, 301] width 137 height 28
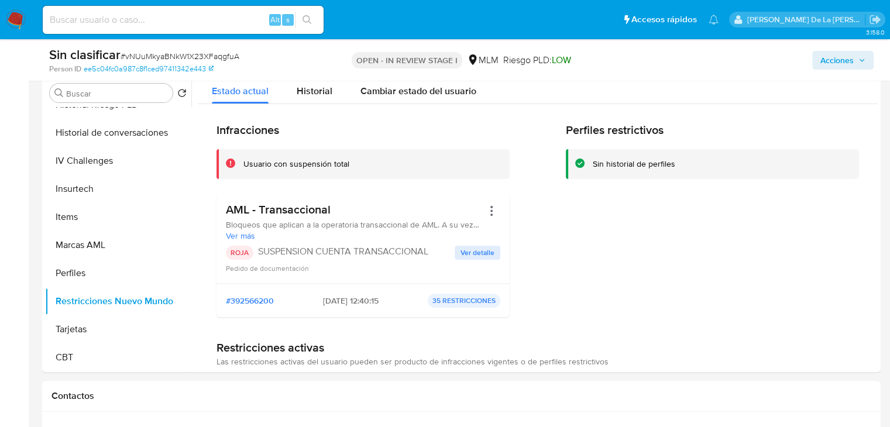
click at [472, 254] on span "Ver detalle" at bounding box center [477, 253] width 34 height 12
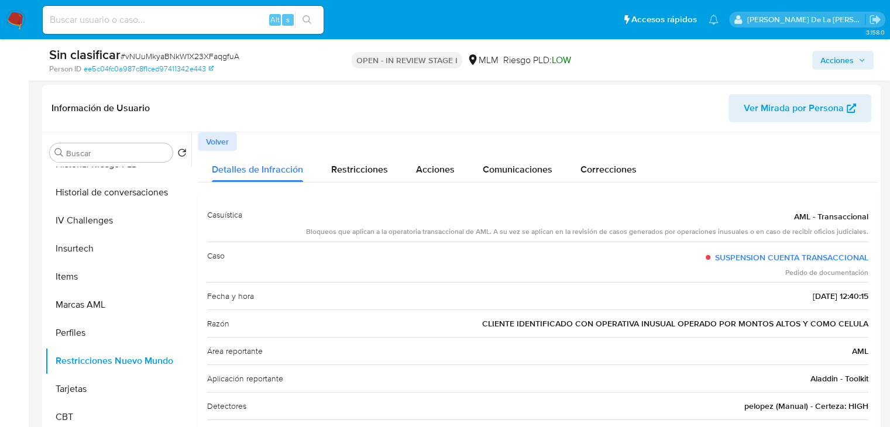
scroll to position [234, 0]
drag, startPoint x: 534, startPoint y: 324, endPoint x: 724, endPoint y: 326, distance: 190.1
click at [724, 326] on span "CLIENTE IDENTIFICADO CON OPERATIVA INUSUAL OPERADO POR MONTOS ALTOS Y COMO CELU…" at bounding box center [675, 322] width 386 height 12
drag, startPoint x: 724, startPoint y: 326, endPoint x: 717, endPoint y: 326, distance: 7.0
click at [723, 326] on span "CLIENTE IDENTIFICADO CON OPERATIVA INUSUAL OPERADO POR MONTOS ALTOS Y COMO CELU…" at bounding box center [675, 322] width 386 height 12
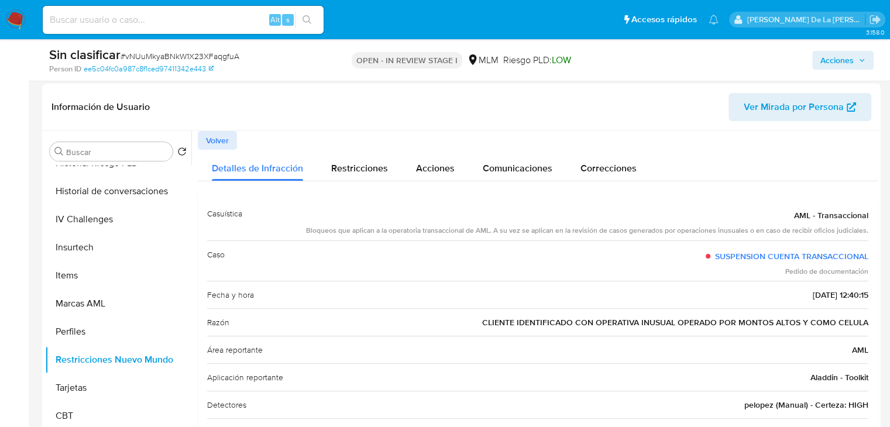
click at [601, 316] on span "CLIENTE IDENTIFICADO CON OPERATIVA INUSUAL OPERADO POR MONTOS ALTOS Y COMO CELU…" at bounding box center [675, 322] width 386 height 12
click at [580, 322] on span "CLIENTE IDENTIFICADO CON OPERATIVA INUSUAL OPERADO POR MONTOS ALTOS Y COMO CELU…" at bounding box center [675, 322] width 386 height 12
drag, startPoint x: 665, startPoint y: 326, endPoint x: 744, endPoint y: 325, distance: 79.0
click at [743, 325] on span "CLIENTE IDENTIFICADO CON OPERATIVA INUSUAL OPERADO POR MONTOS ALTOS Y COMO CELU…" at bounding box center [675, 322] width 386 height 12
click at [745, 324] on span "CLIENTE IDENTIFICADO CON OPERATIVA INUSUAL OPERADO POR MONTOS ALTOS Y COMO CELU…" at bounding box center [675, 322] width 386 height 12
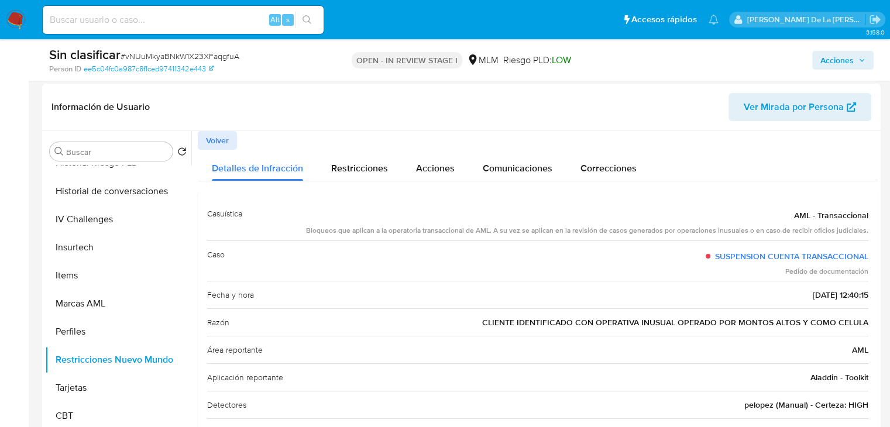
drag, startPoint x: 793, startPoint y: 321, endPoint x: 824, endPoint y: 322, distance: 31.0
click at [824, 322] on span "CLIENTE IDENTIFICADO CON OPERATIVA INUSUAL OPERADO POR MONTOS ALTOS Y COMO CELU…" at bounding box center [675, 322] width 386 height 12
click at [821, 322] on span "CLIENTE IDENTIFICADO CON OPERATIVA INUSUAL OPERADO POR MONTOS ALTOS Y COMO CELU…" at bounding box center [675, 322] width 386 height 12
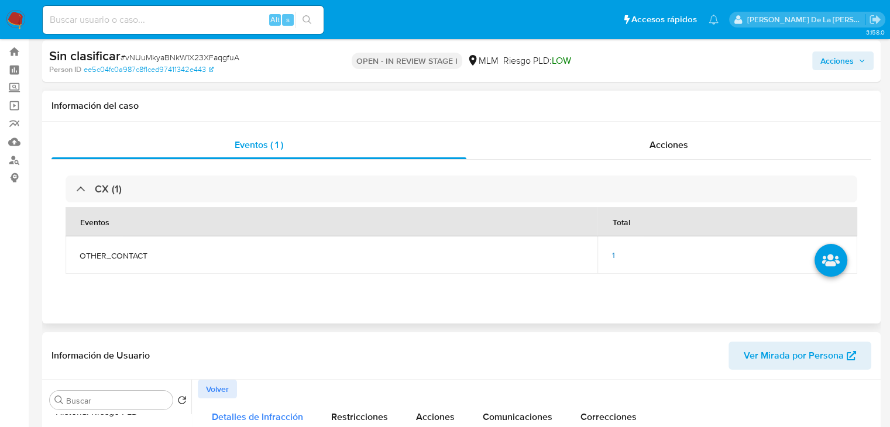
scroll to position [0, 0]
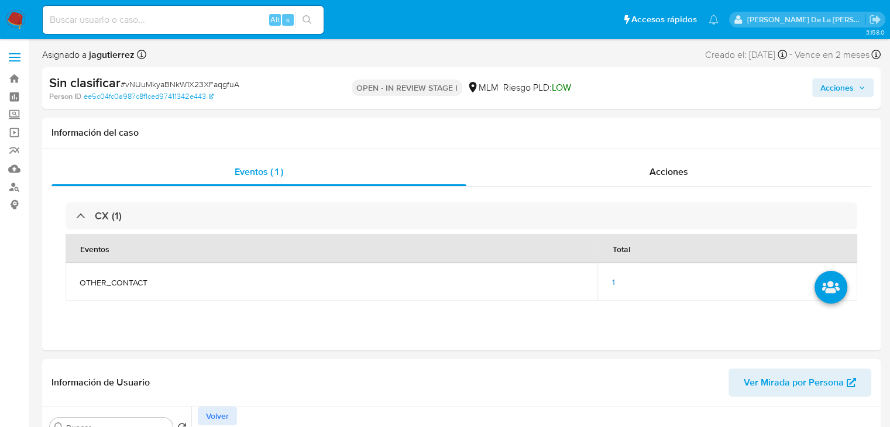
click at [845, 91] on span "Acciones" at bounding box center [836, 87] width 33 height 19
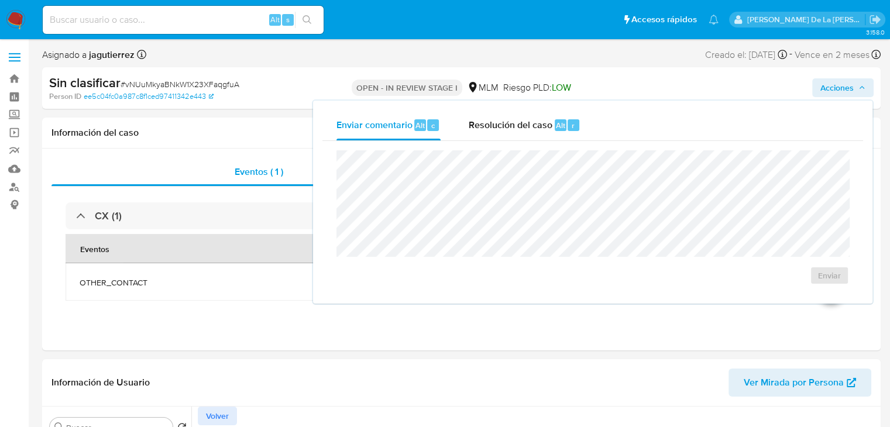
click at [532, 145] on div "Enviar" at bounding box center [592, 217] width 541 height 153
click at [538, 133] on div "Resolución del caso Alt r" at bounding box center [525, 125] width 112 height 30
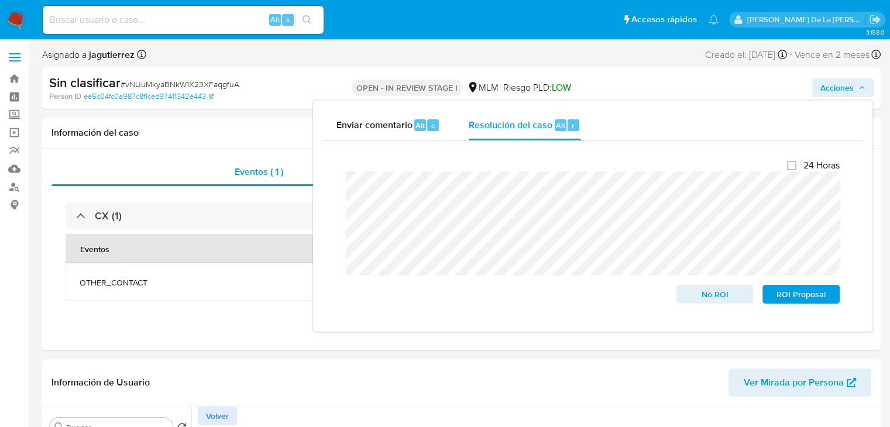
click at [323, 184] on div "Cierre de caso 24 Horas No ROI ROI Proposal" at bounding box center [592, 231] width 541 height 181
click at [707, 298] on span "No ROI" at bounding box center [714, 294] width 61 height 16
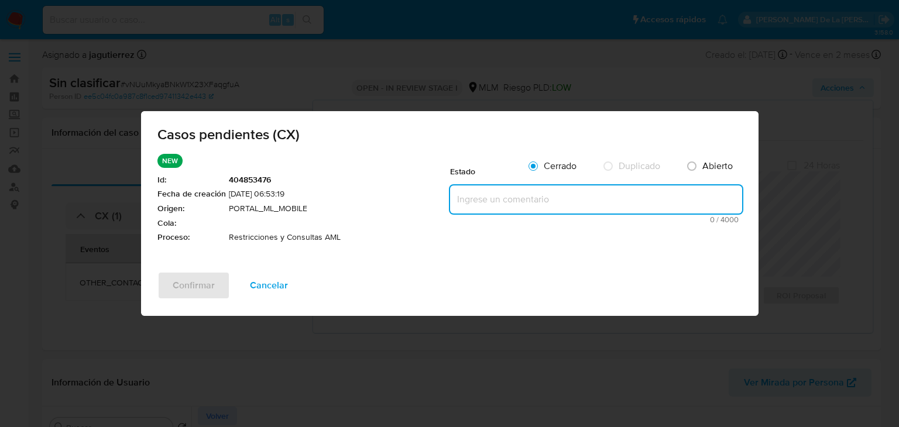
click at [490, 194] on textarea at bounding box center [596, 199] width 292 height 28
paste textarea "SE ANALIZA CX, SE IDENTIFICA QUE EL CLIENTE OPERA DE MANERA INUSUAL, CON MONTOS…"
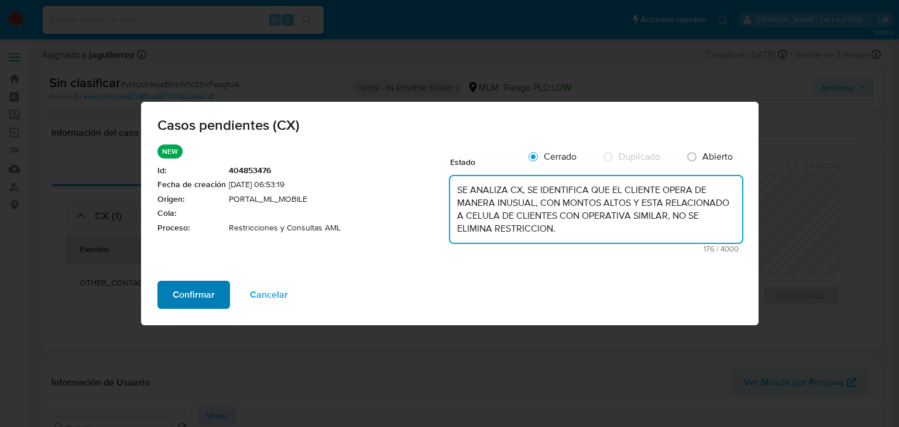
type textarea "SE ANALIZA CX, SE IDENTIFICA QUE EL CLIENTE OPERA DE MANERA INUSUAL, CON MONTOS…"
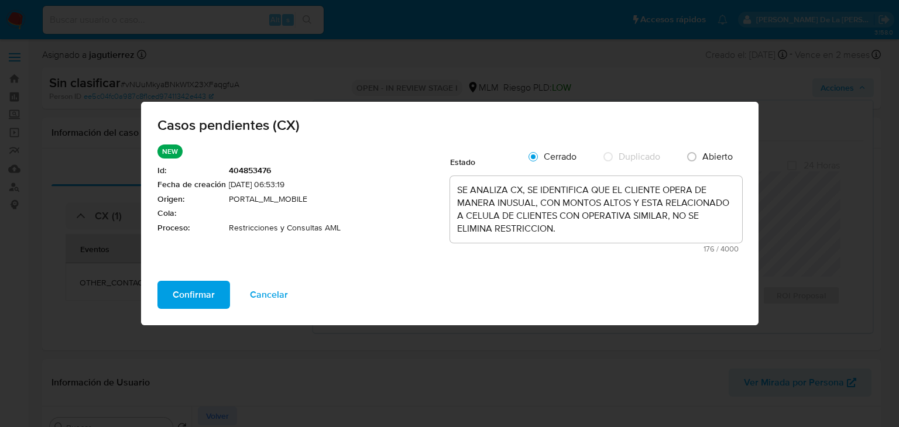
click at [203, 297] on span "Confirmar" at bounding box center [194, 295] width 42 height 26
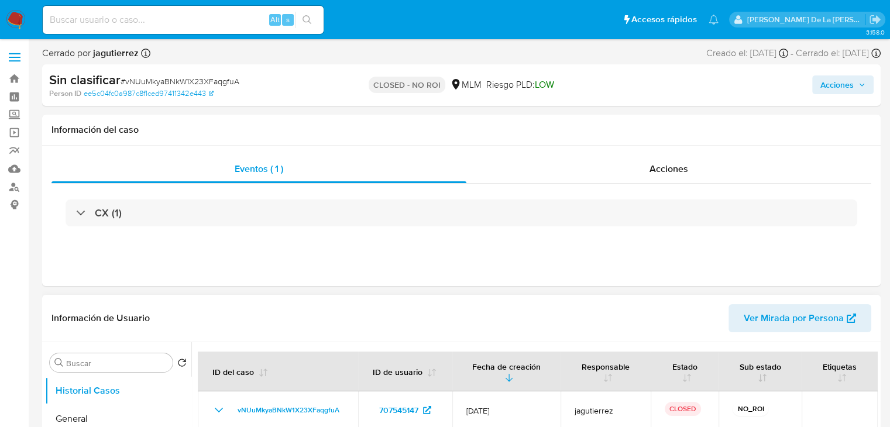
select select "10"
click at [836, 93] on span "Acciones" at bounding box center [836, 84] width 33 height 19
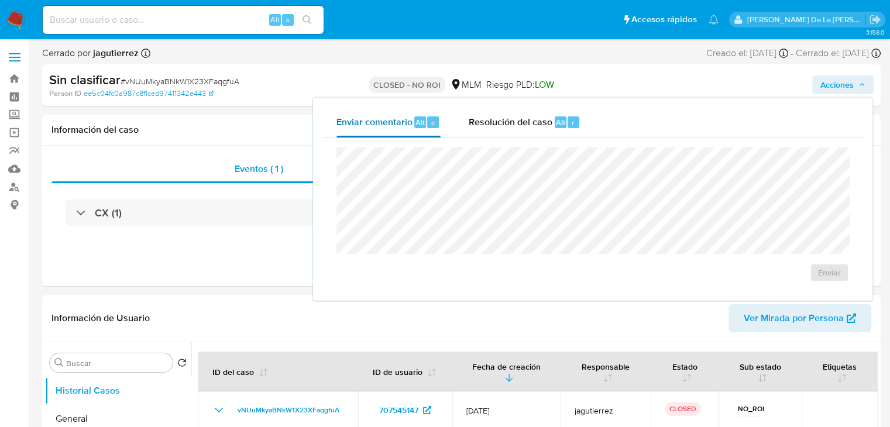
click at [447, 119] on button "Enviar comentario Alt c" at bounding box center [388, 122] width 132 height 30
click at [502, 115] on span "Resolución del caso" at bounding box center [511, 121] width 84 height 13
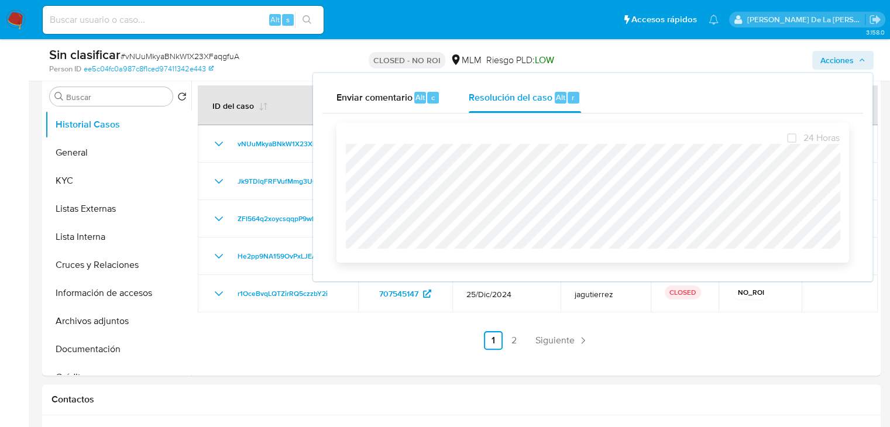
scroll to position [59, 0]
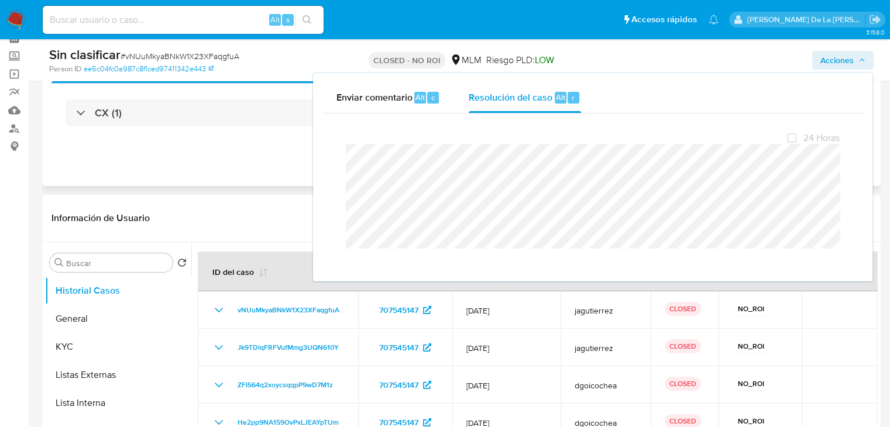
click at [248, 164] on div "Eventos ( 1 ) Acciones CX (1)" at bounding box center [461, 116] width 838 height 140
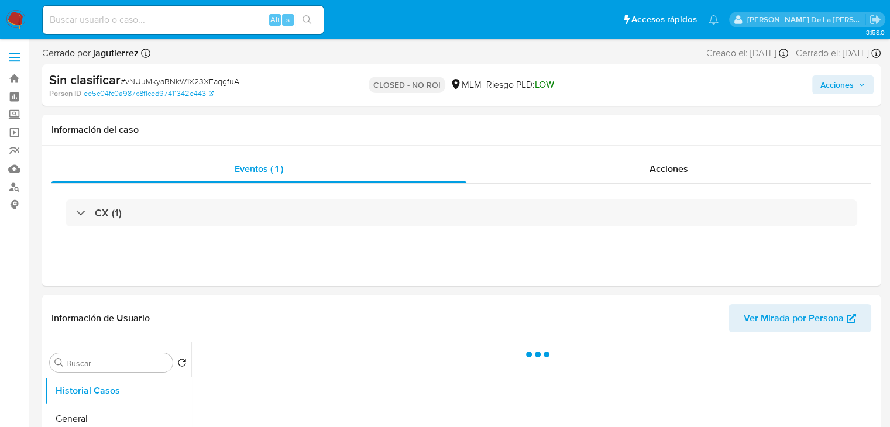
click at [21, 15] on img at bounding box center [16, 20] width 20 height 20
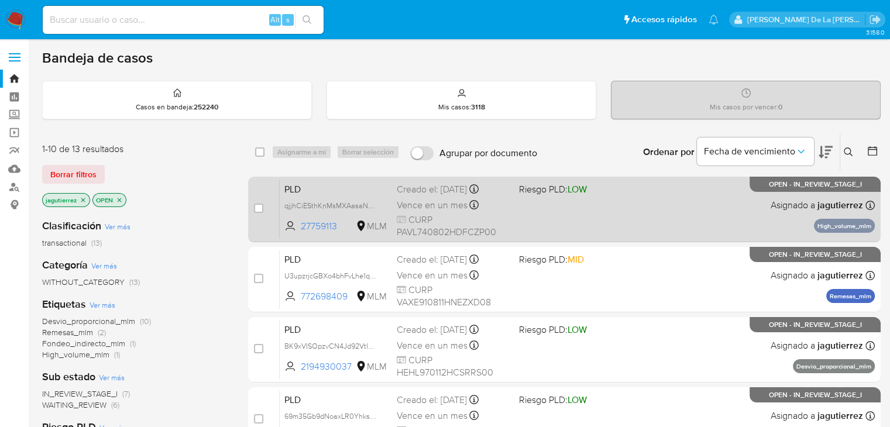
click at [649, 225] on div "PLD qjjhCiESthKnMsMXAasaN03Q 27759113 MLM Riesgo PLD: LOW Creado el: [DATE] Cre…" at bounding box center [577, 209] width 595 height 59
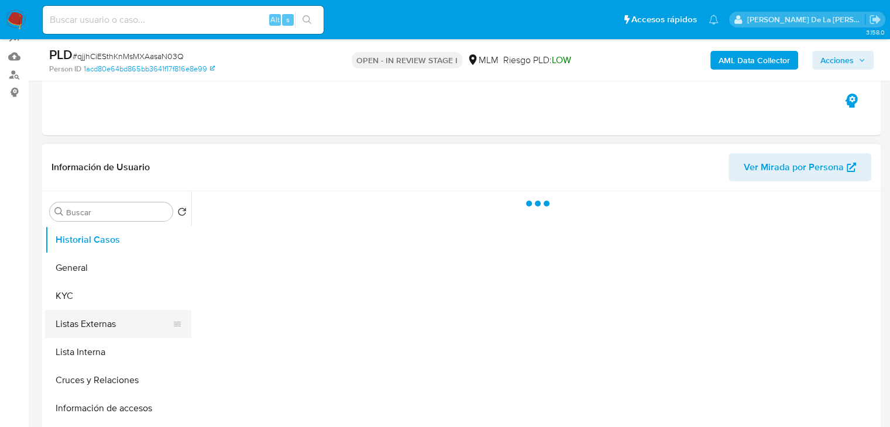
scroll to position [176, 0]
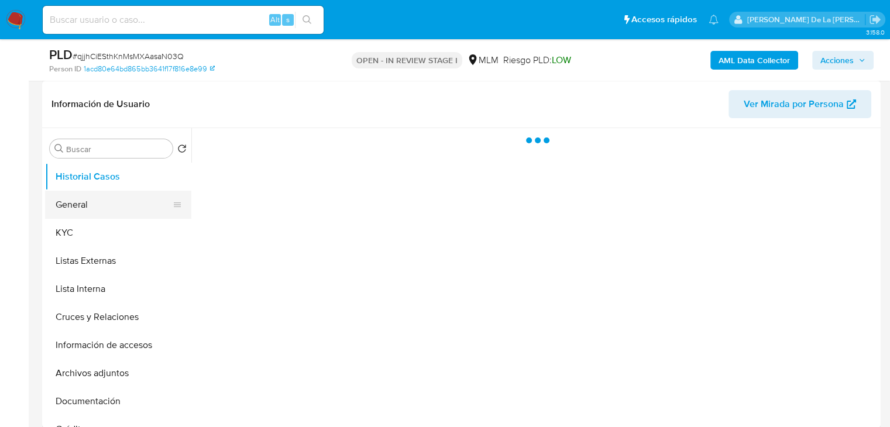
click at [84, 195] on button "General" at bounding box center [113, 205] width 137 height 28
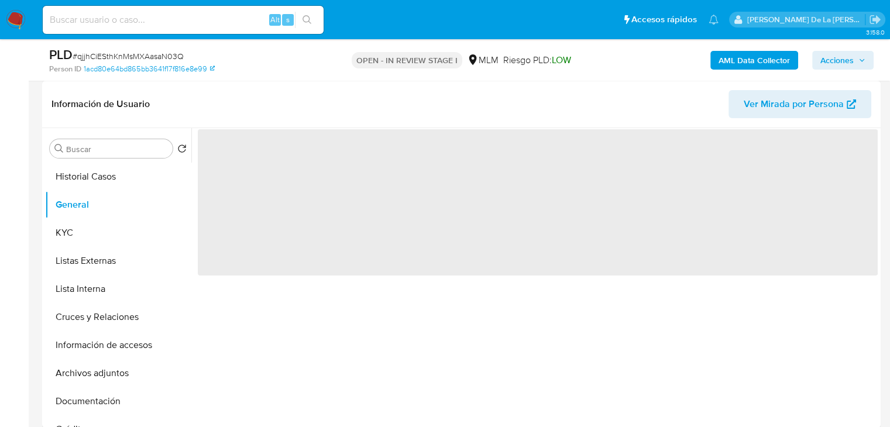
select select "10"
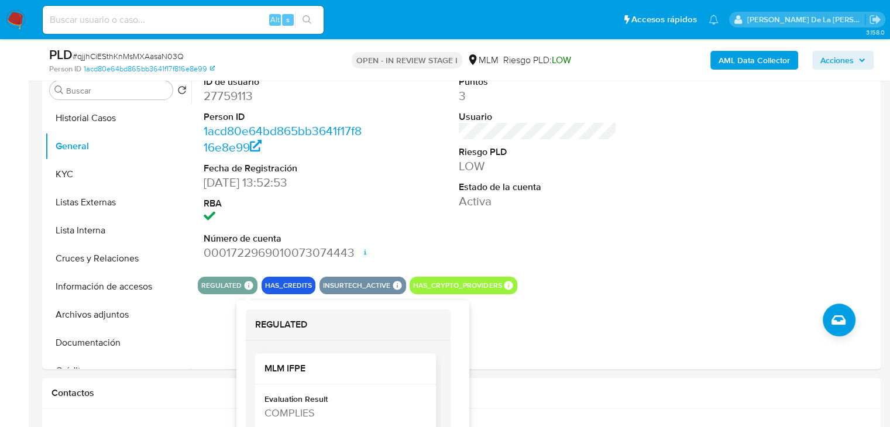
scroll to position [57, 0]
drag, startPoint x: 274, startPoint y: 382, endPoint x: 349, endPoint y: 382, distance: 74.9
click at [349, 382] on div "2022-10-24T12:26:07-04:00" at bounding box center [344, 387] width 160 height 15
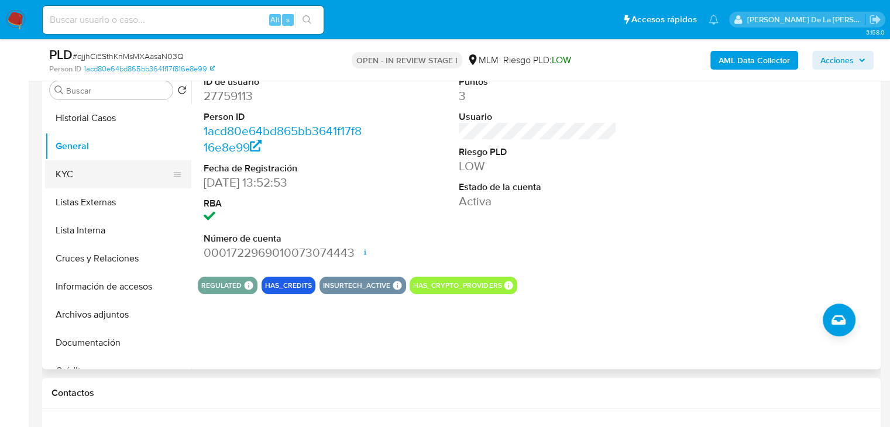
drag, startPoint x: 104, startPoint y: 164, endPoint x: 115, endPoint y: 161, distance: 12.2
click at [104, 164] on button "KYC" at bounding box center [113, 174] width 137 height 28
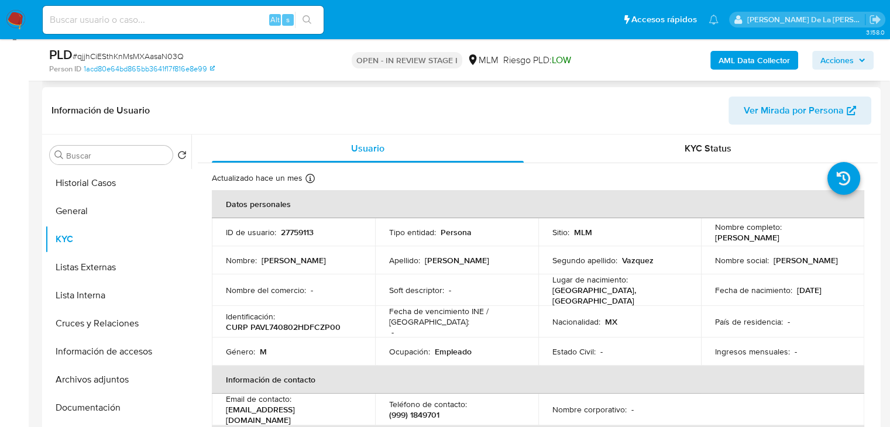
scroll to position [0, 0]
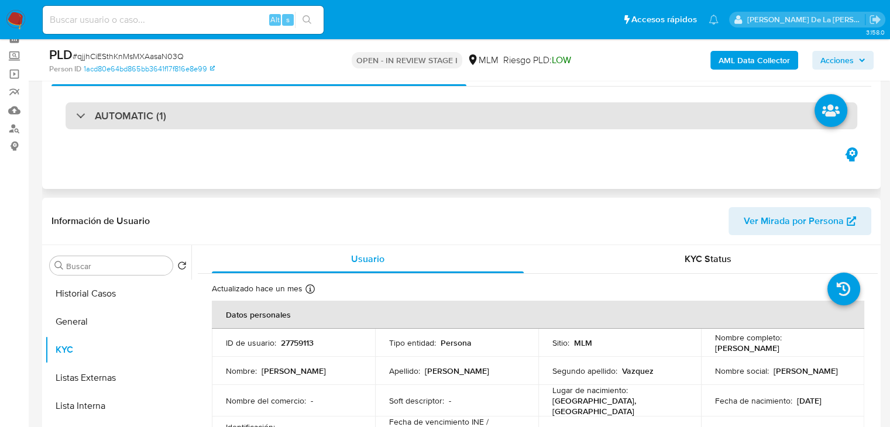
click at [101, 111] on h3 "AUTOMATIC (1)" at bounding box center [130, 115] width 71 height 13
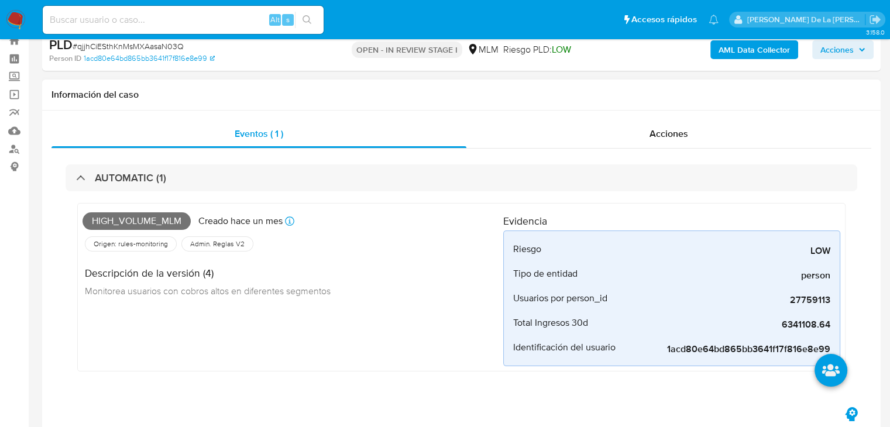
scroll to position [59, 0]
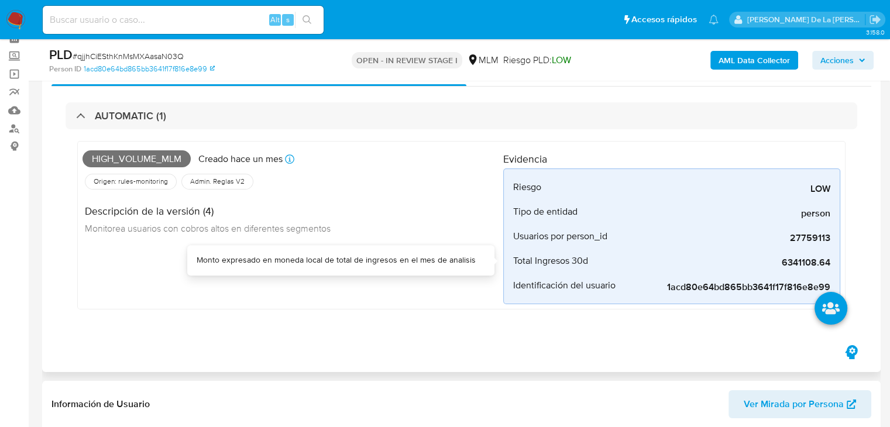
drag, startPoint x: 568, startPoint y: 264, endPoint x: 840, endPoint y: 263, distance: 272.0
click at [840, 263] on div "High_volume_mlm Creado hace un mes Creado: 12/08/2025 03:12:59 Origen: rules-mo…" at bounding box center [461, 225] width 768 height 168
click at [764, 261] on span "6341108.64" at bounding box center [743, 263] width 176 height 12
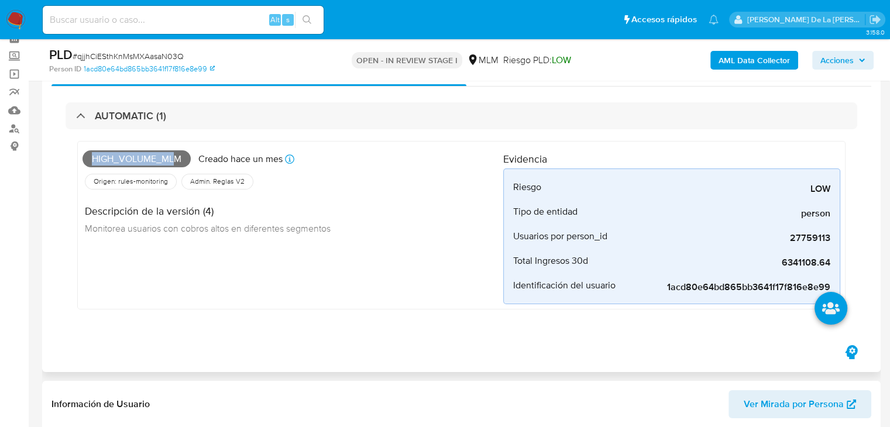
drag, startPoint x: 89, startPoint y: 159, endPoint x: 177, endPoint y: 163, distance: 87.8
click at [177, 163] on span "High_volume_mlm" at bounding box center [136, 159] width 108 height 18
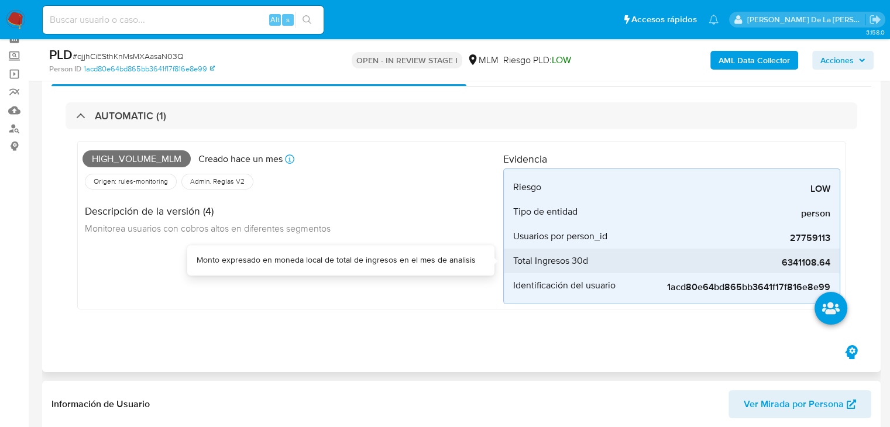
drag, startPoint x: 780, startPoint y: 261, endPoint x: 825, endPoint y: 265, distance: 44.6
click at [825, 265] on span "6341108.64" at bounding box center [743, 263] width 176 height 12
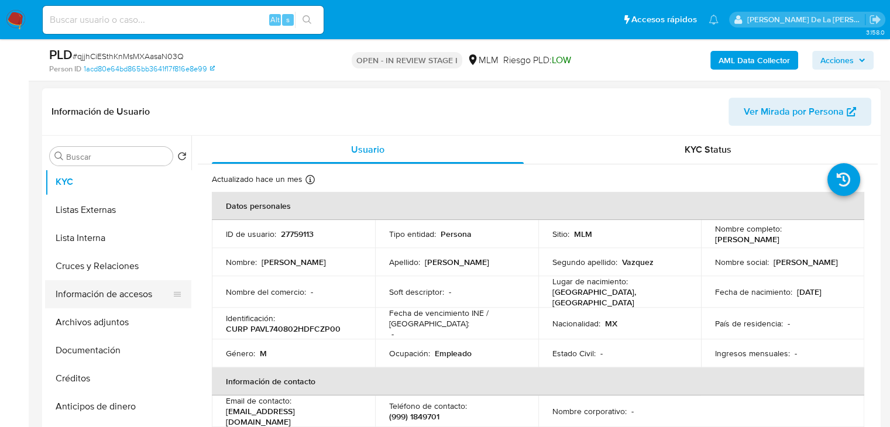
click at [136, 294] on button "Información de accesos" at bounding box center [113, 294] width 137 height 28
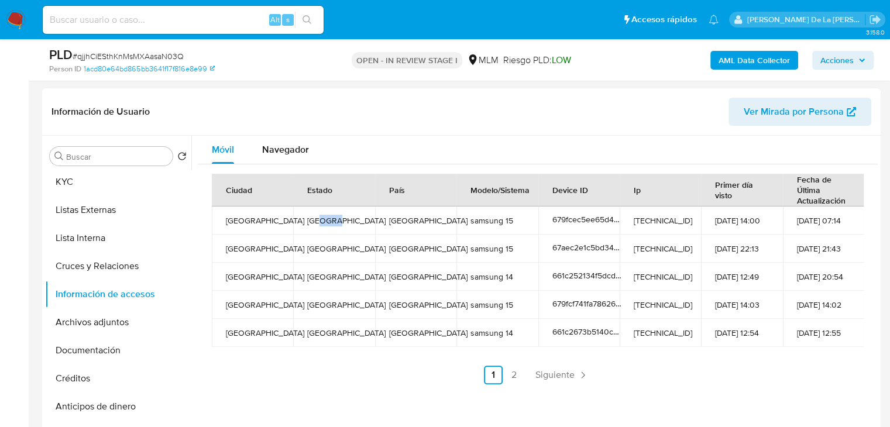
drag, startPoint x: 318, startPoint y: 222, endPoint x: 374, endPoint y: 218, distance: 55.7
click at [374, 218] on tr "Mérida Yucatán Mexico samsung 15 679fcec5ee65d47dbb6d4010 187.147.144.143 02-02…" at bounding box center [538, 221] width 652 height 28
click at [399, 216] on td "Mexico" at bounding box center [415, 221] width 81 height 28
click at [321, 216] on td "Yucatán" at bounding box center [333, 221] width 81 height 28
drag, startPoint x: 356, startPoint y: 217, endPoint x: 421, endPoint y: 216, distance: 65.5
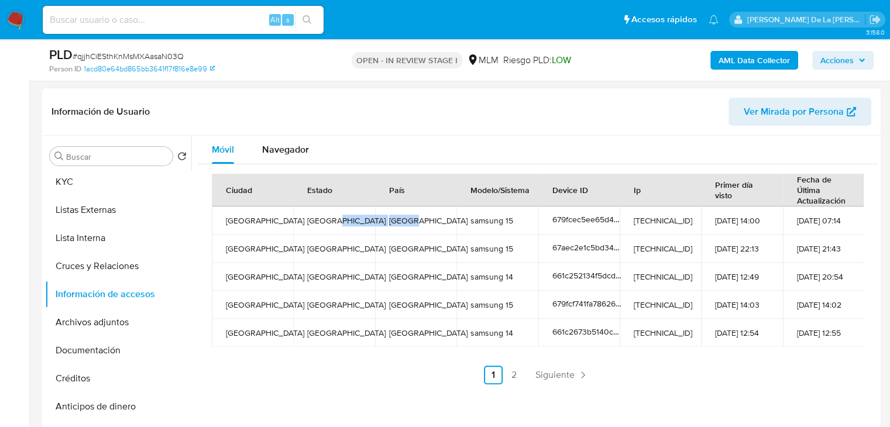
click at [421, 216] on tr "Mérida Yucatán Mexico samsung 15 679fcec5ee65d47dbb6d4010 187.147.144.143 02-02…" at bounding box center [538, 221] width 652 height 28
click at [317, 212] on td "Yucatán" at bounding box center [333, 221] width 81 height 28
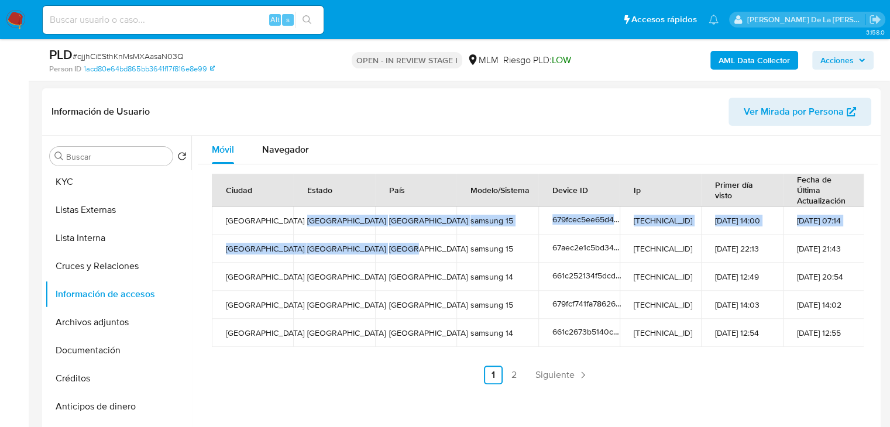
drag, startPoint x: 302, startPoint y: 212, endPoint x: 426, endPoint y: 240, distance: 126.6
click at [426, 240] on tbody "Mérida Yucatán Mexico samsung 15 679fcec5ee65d47dbb6d4010 187.147.144.143 02-02…" at bounding box center [538, 277] width 652 height 140
click at [424, 237] on td "Mexico" at bounding box center [415, 249] width 81 height 28
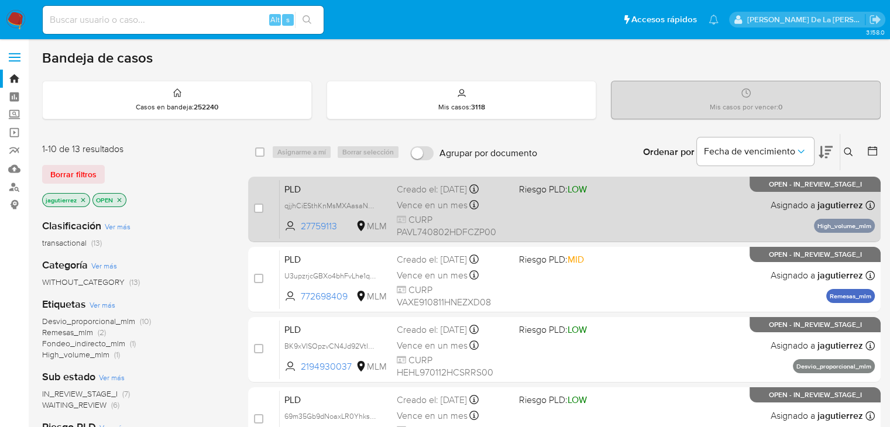
click at [620, 221] on div "PLD qjjhCiESthKnMsMXAasaN03Q 27759113 MLM Riesgo PLD: LOW Creado el: [DATE] Cre…" at bounding box center [577, 209] width 595 height 59
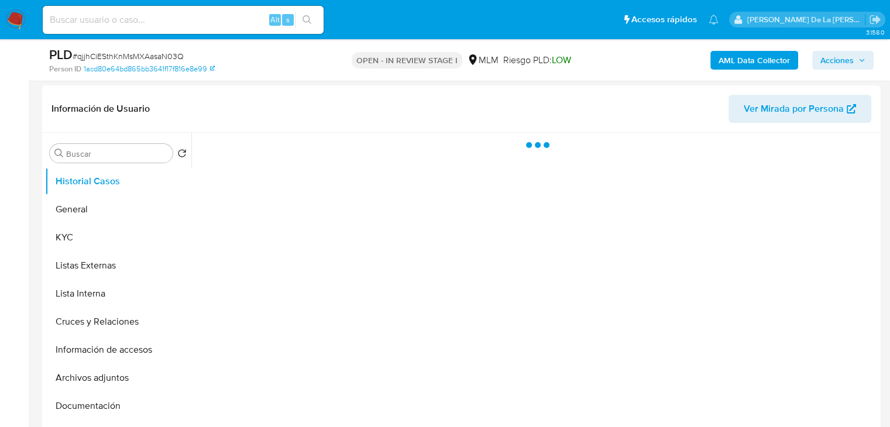
scroll to position [234, 0]
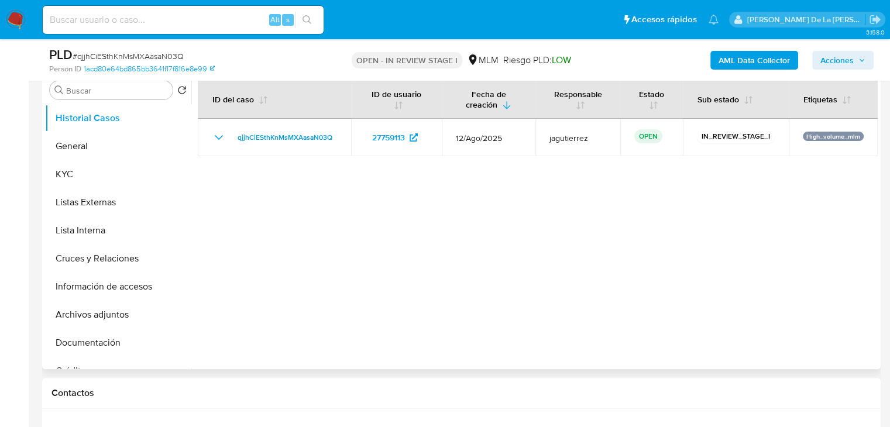
select select "10"
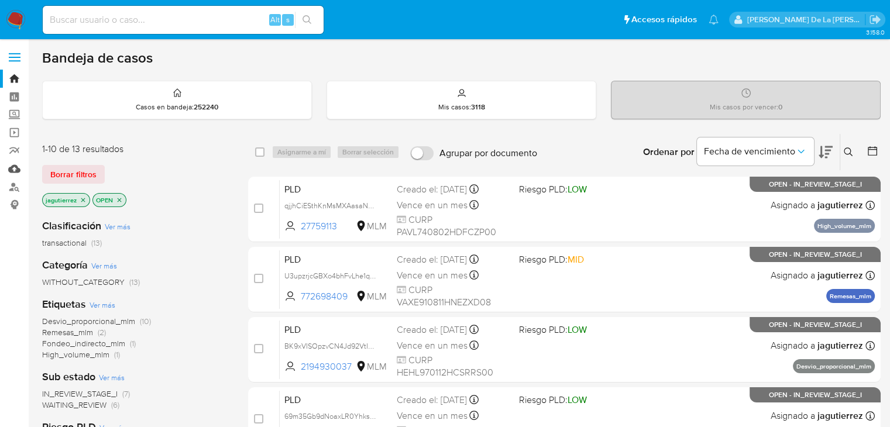
click at [5, 168] on link "Mulan" at bounding box center [69, 169] width 139 height 18
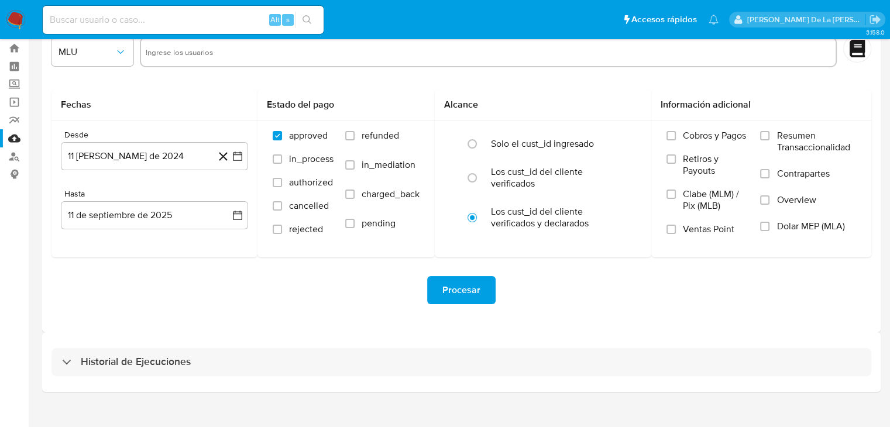
scroll to position [44, 0]
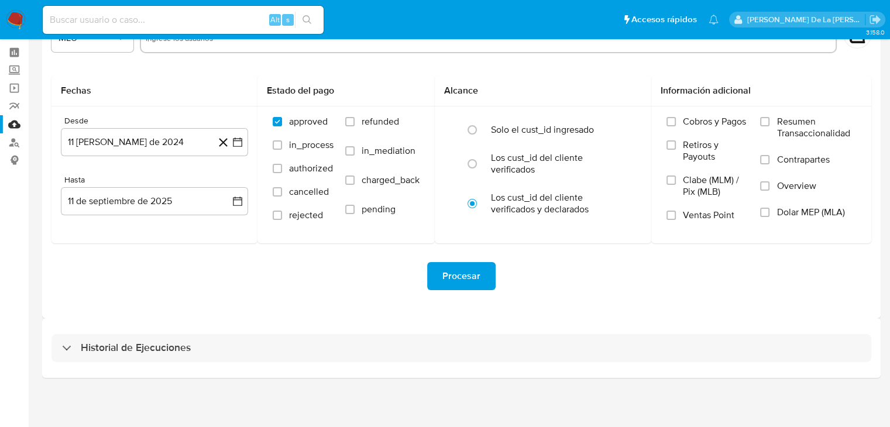
click at [106, 332] on div "Historial de Ejecuciones" at bounding box center [461, 348] width 838 height 60
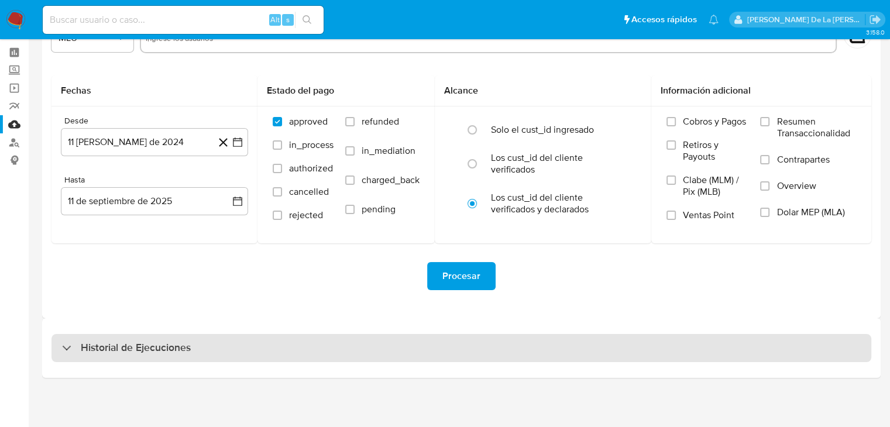
click at [106, 337] on div "Historial de Ejecuciones" at bounding box center [461, 348] width 820 height 28
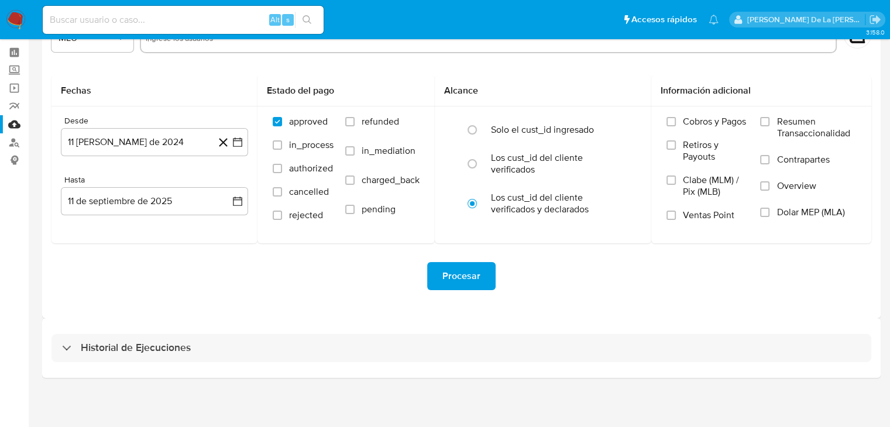
select select "10"
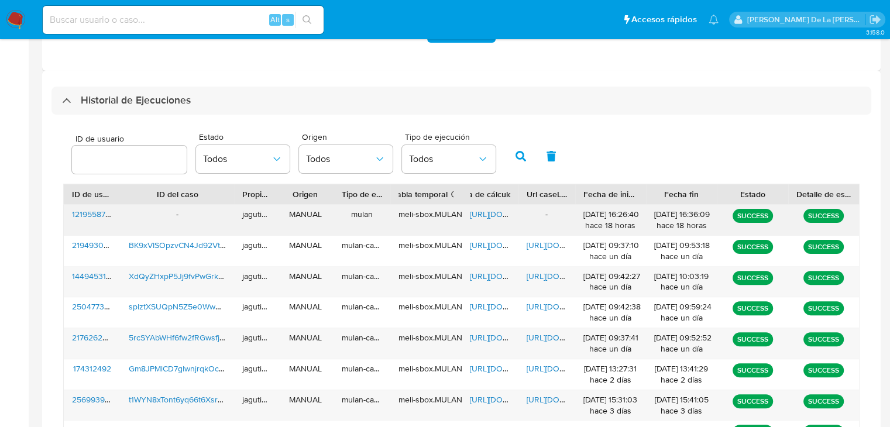
scroll to position [337, 0]
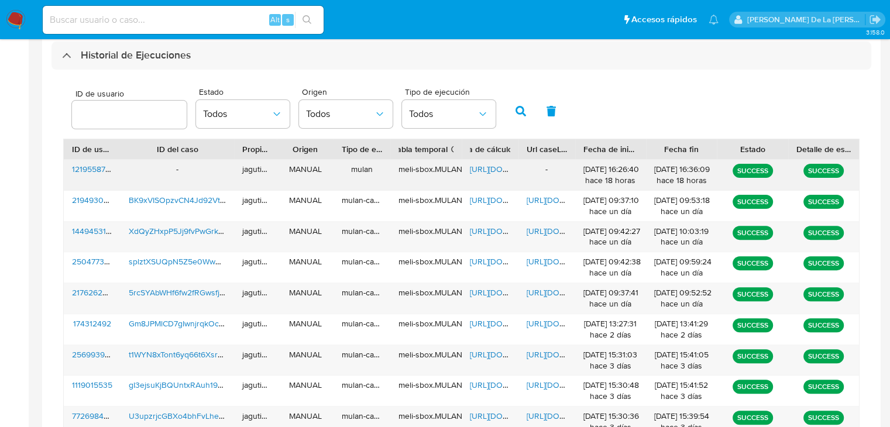
click at [489, 167] on span "[URL][DOMAIN_NAME]" at bounding box center [510, 169] width 81 height 12
